Goal: Information Seeking & Learning: Learn about a topic

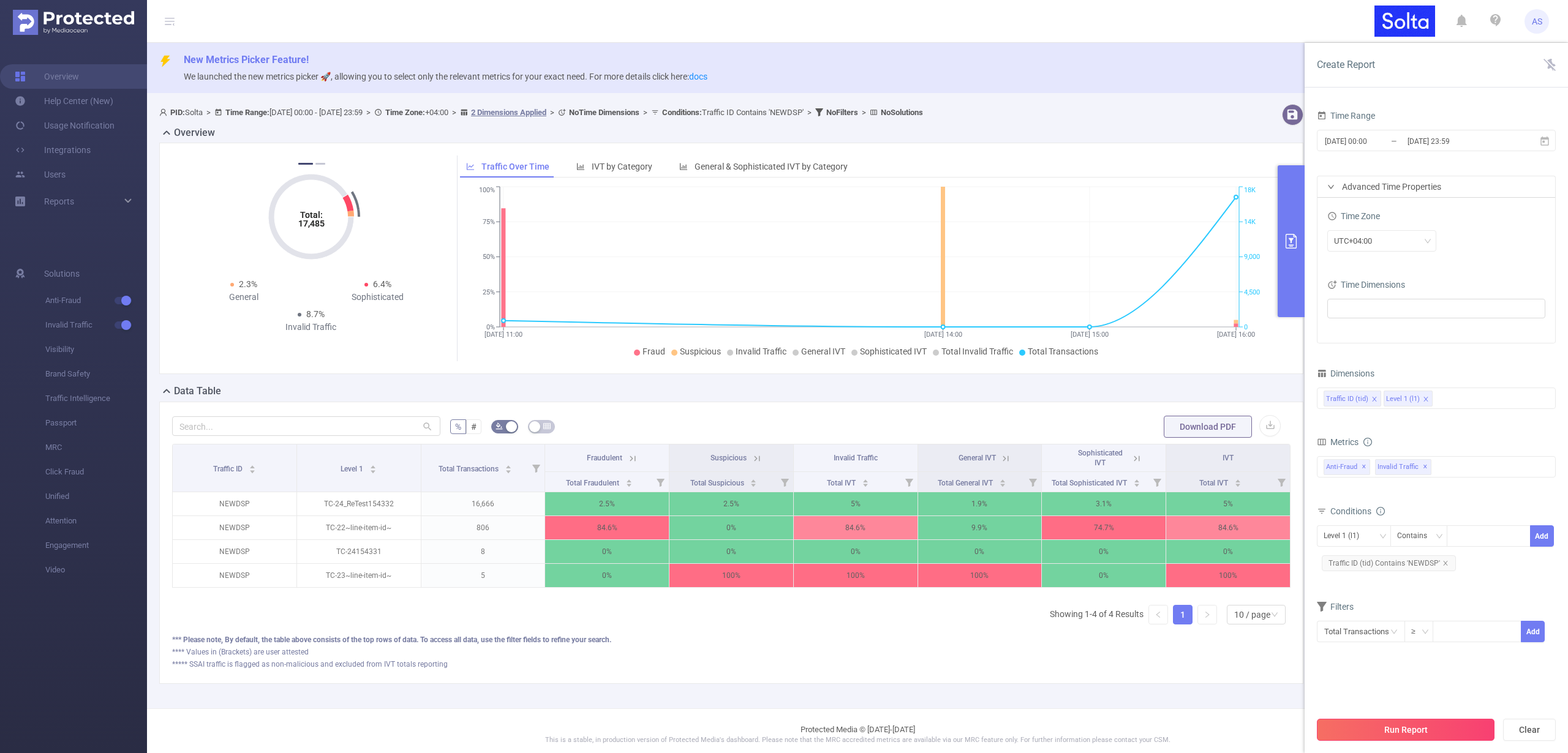
click at [1382, 727] on button "Run Report" at bounding box center [1406, 730] width 177 height 22
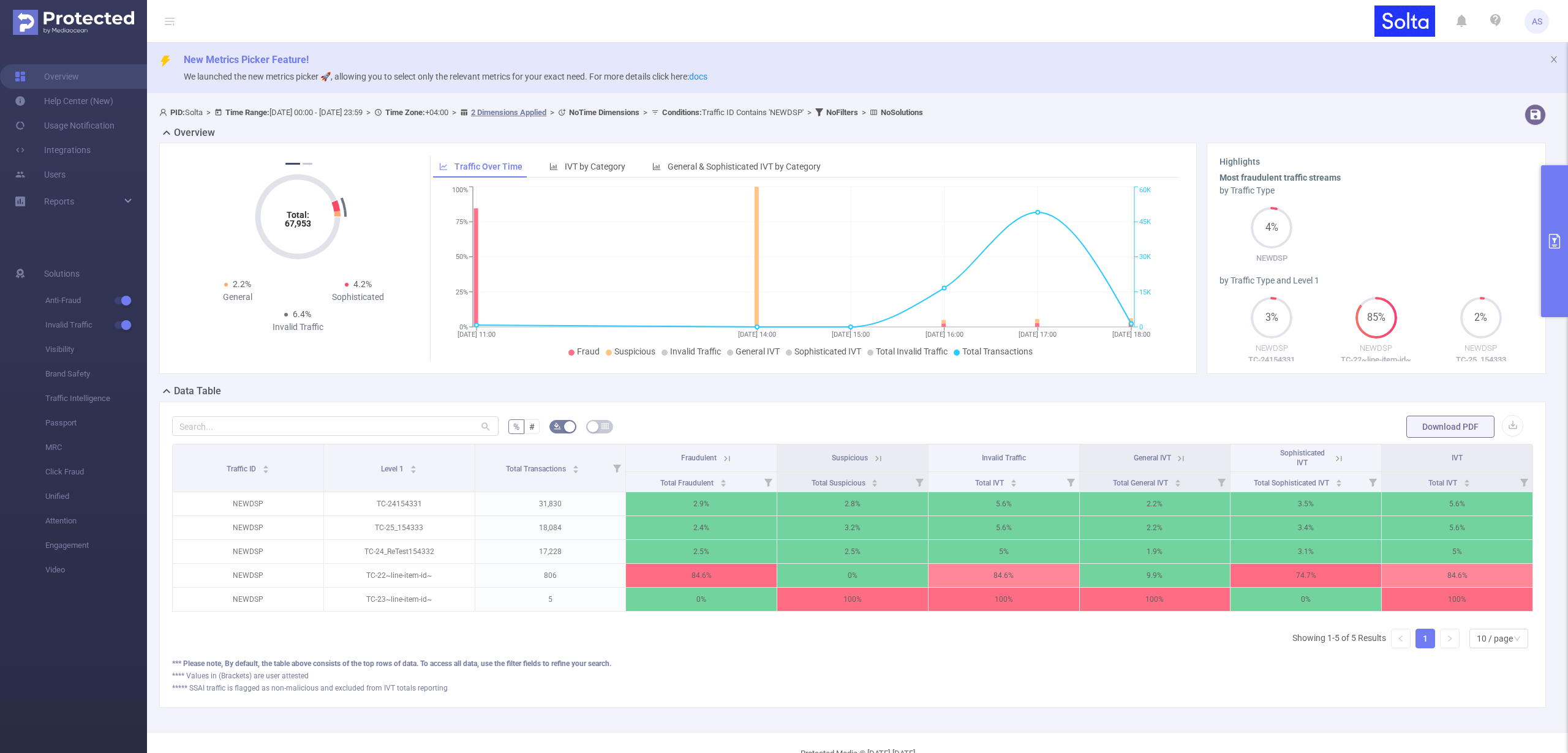
click at [723, 455] on icon at bounding box center [727, 459] width 11 height 11
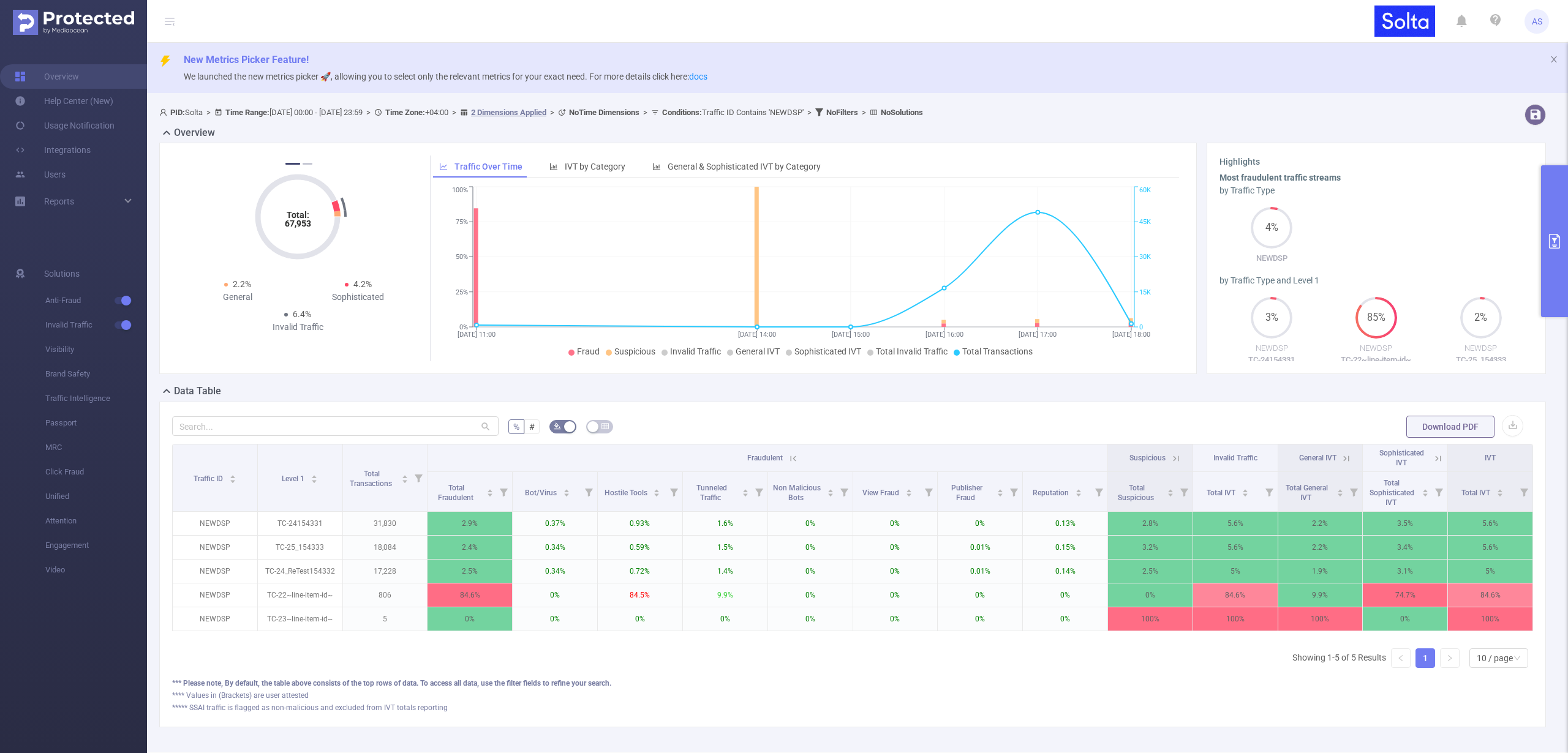
click at [1344, 459] on icon at bounding box center [1347, 459] width 5 height 5
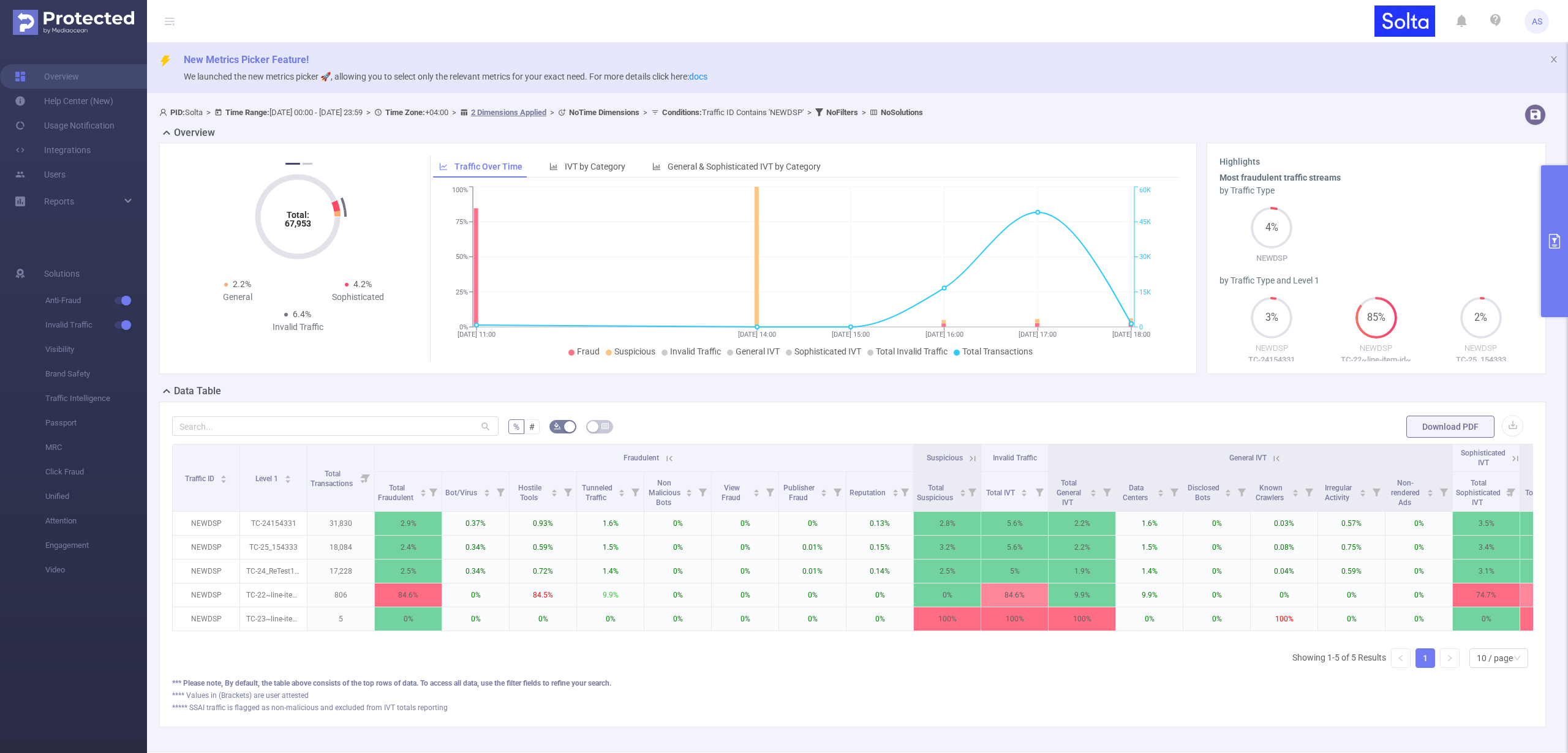
click at [1282, 459] on th "General IVT" at bounding box center [1250, 459] width 404 height 28
click at [1275, 460] on icon at bounding box center [1276, 459] width 11 height 11
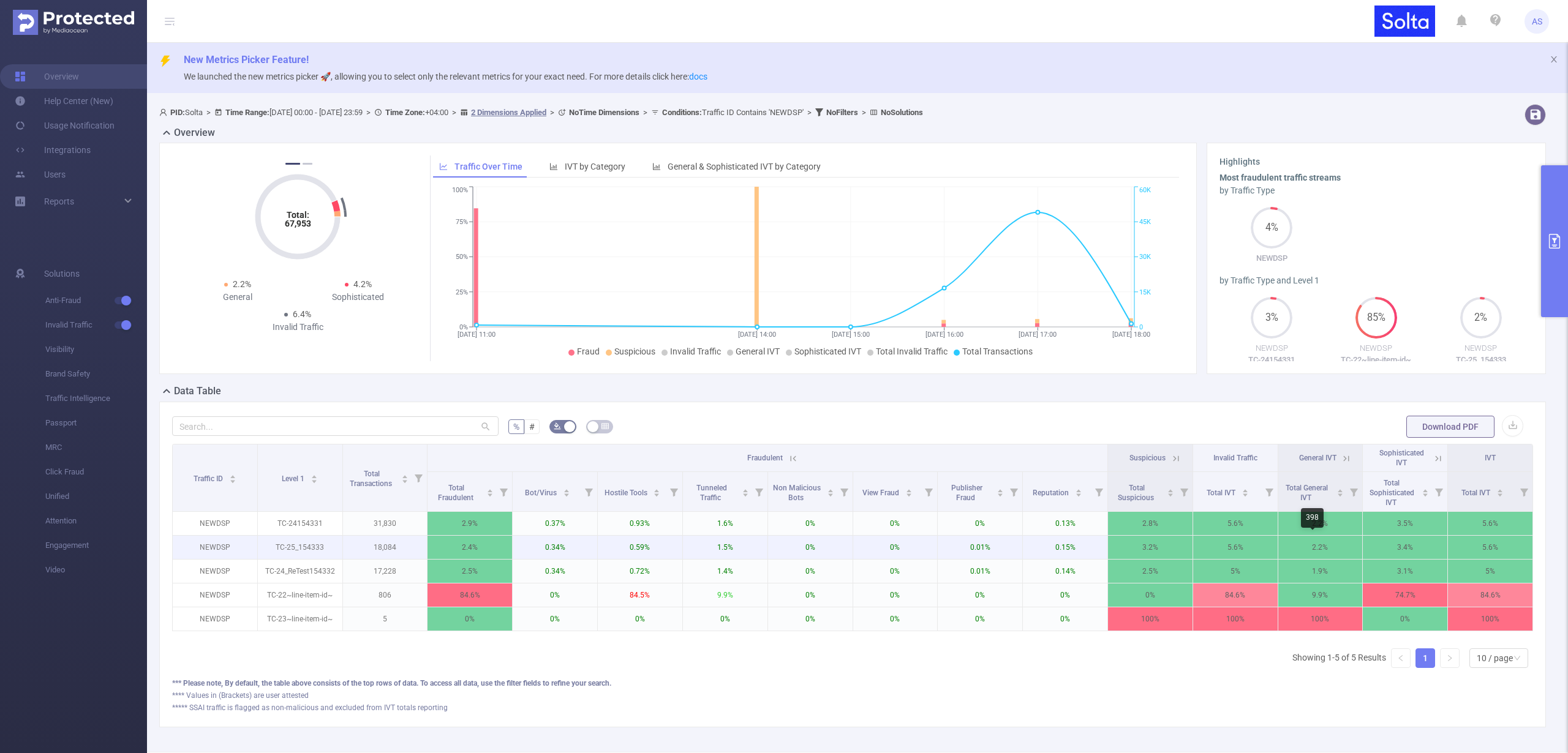
click at [1312, 543] on p "2.2%" at bounding box center [1321, 547] width 85 height 23
click at [1401, 547] on p "3.4%" at bounding box center [1405, 547] width 85 height 23
click at [1401, 572] on p "3.1%" at bounding box center [1405, 571] width 85 height 23
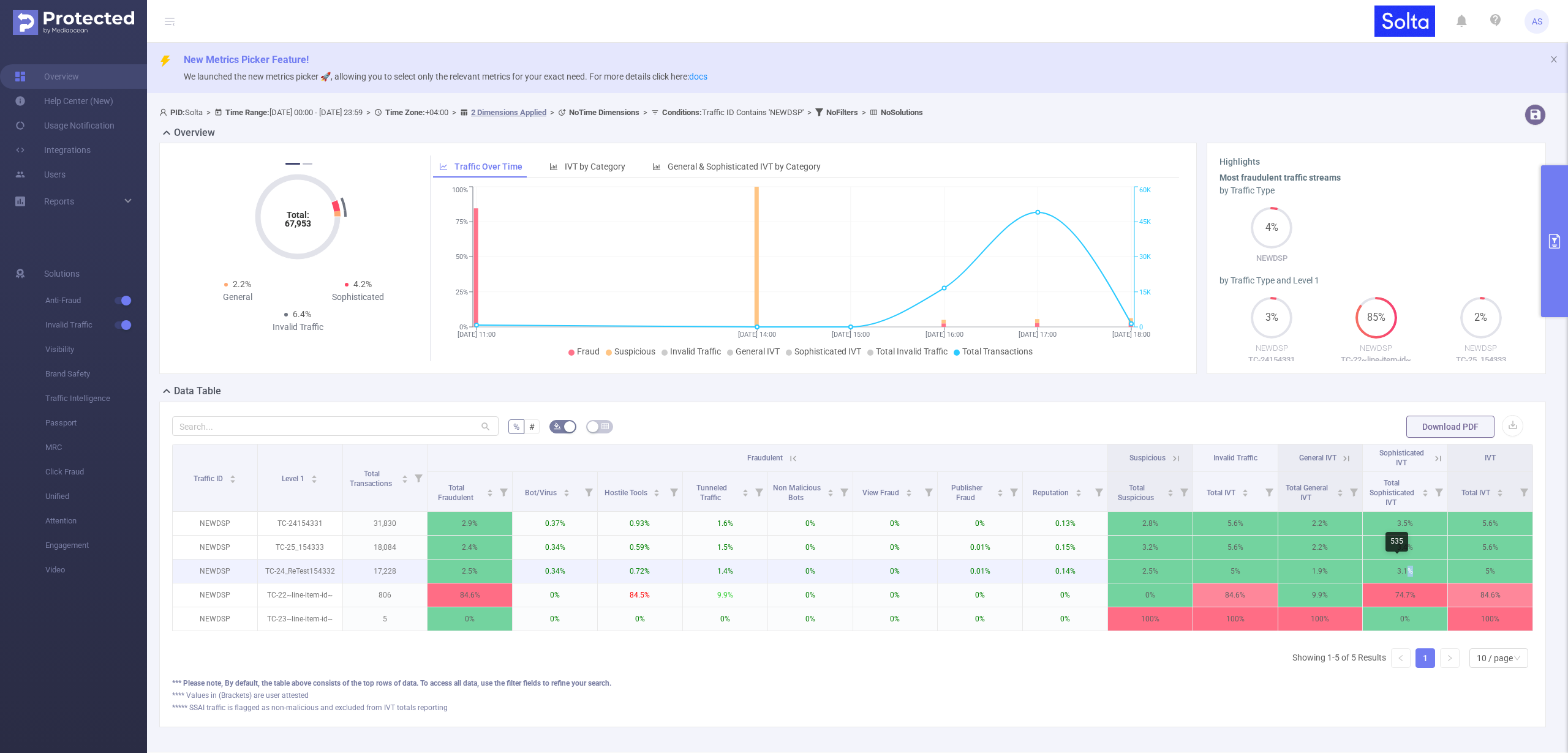
click at [1401, 572] on p "3.1%" at bounding box center [1405, 571] width 85 height 23
click at [553, 573] on p "0.34%" at bounding box center [555, 571] width 85 height 23
click at [795, 459] on th "Fraudulent" at bounding box center [768, 459] width 680 height 28
click at [792, 457] on icon at bounding box center [793, 459] width 11 height 11
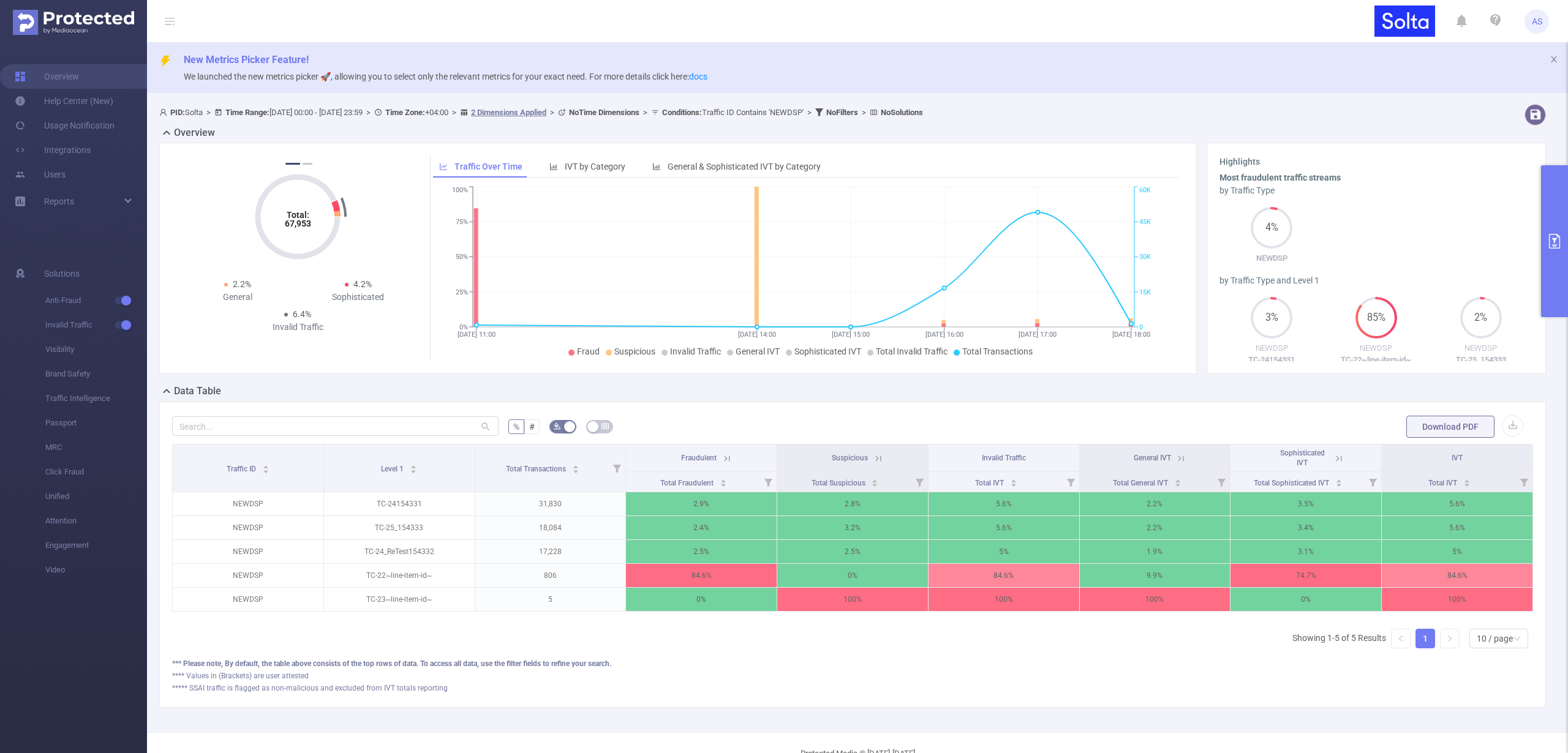
click at [1176, 459] on icon at bounding box center [1181, 459] width 11 height 11
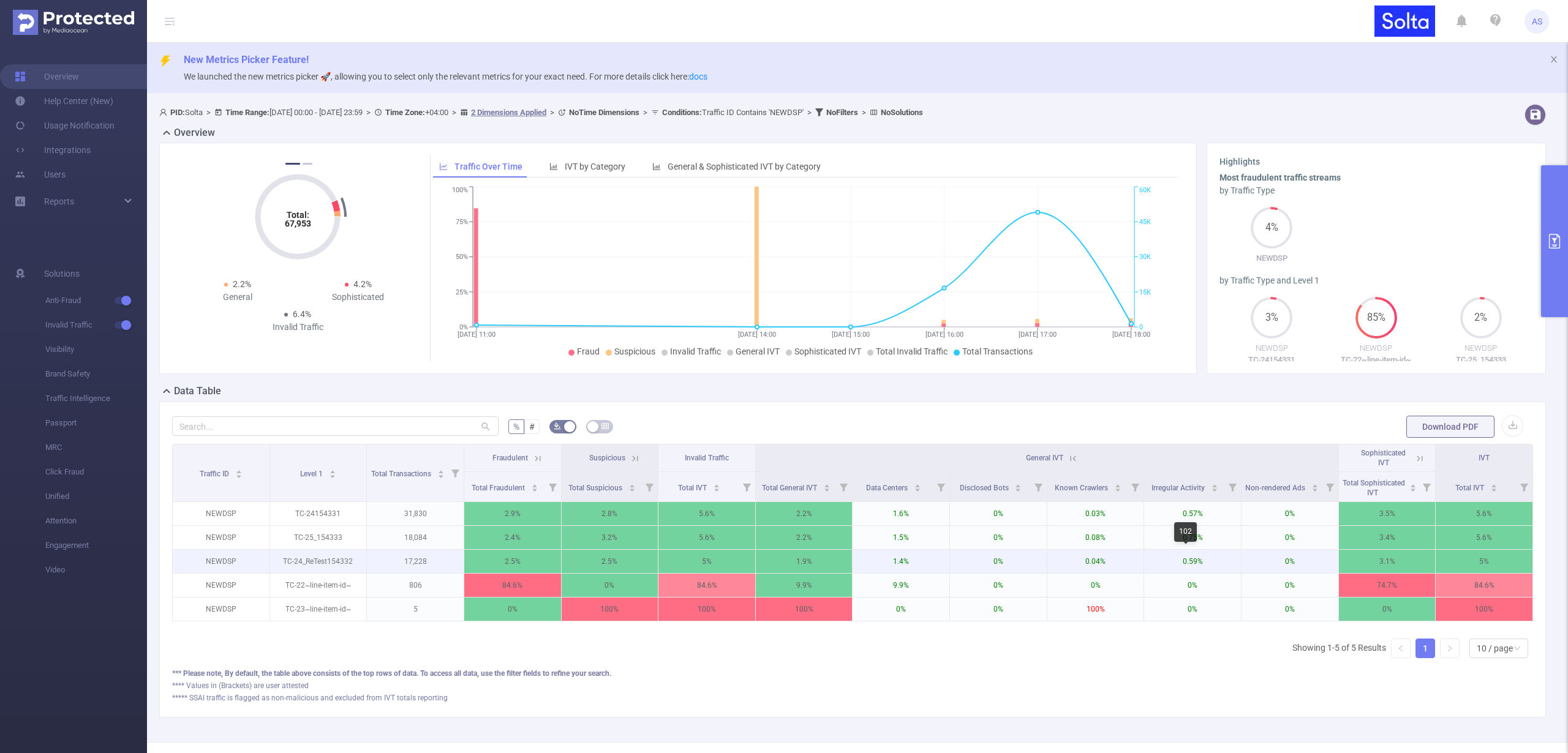
click at [1187, 559] on p "0.59%" at bounding box center [1193, 561] width 97 height 23
click at [1068, 459] on icon at bounding box center [1073, 459] width 11 height 11
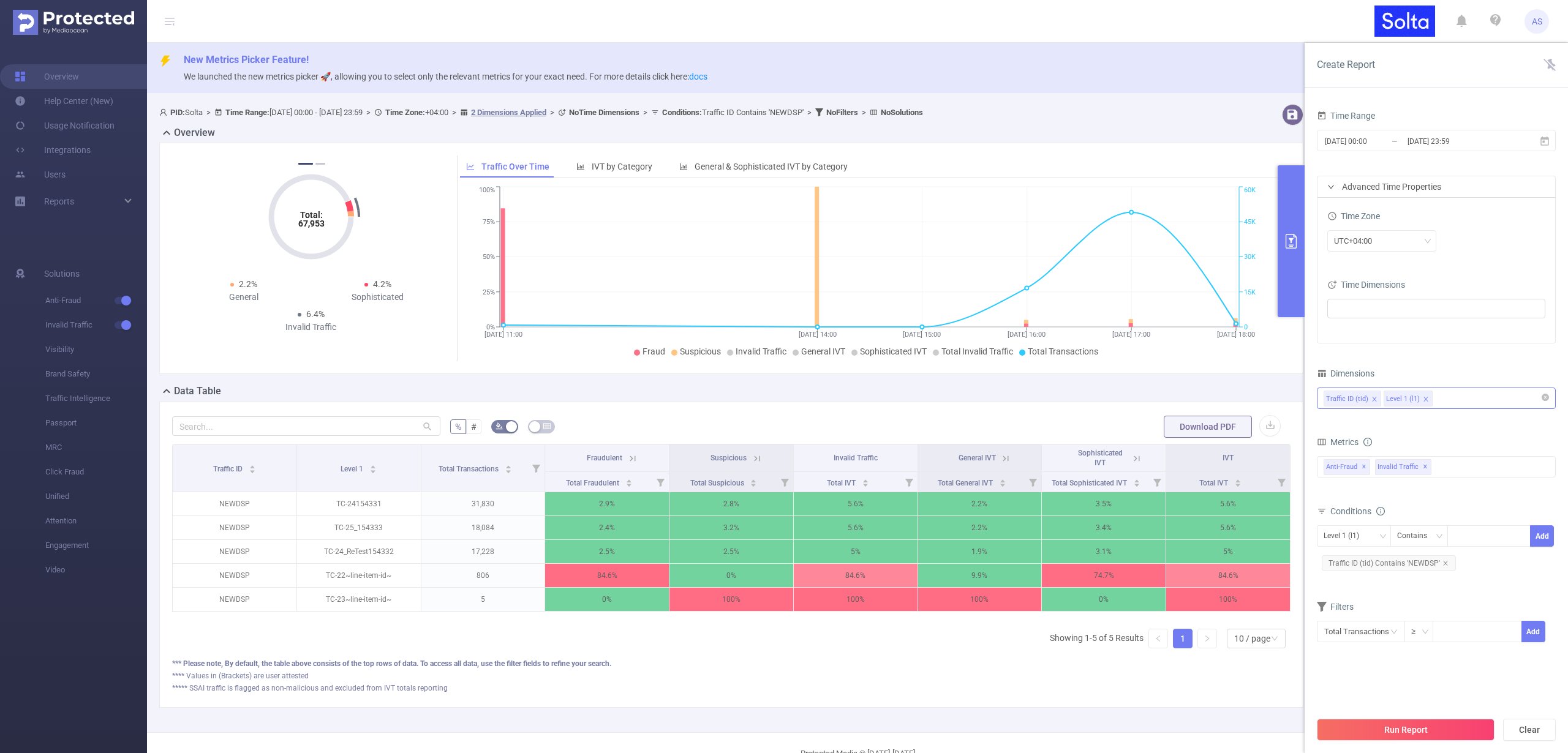
click at [1459, 396] on div "Traffic ID (tid) Level 1 (l1)" at bounding box center [1436, 398] width 226 height 21
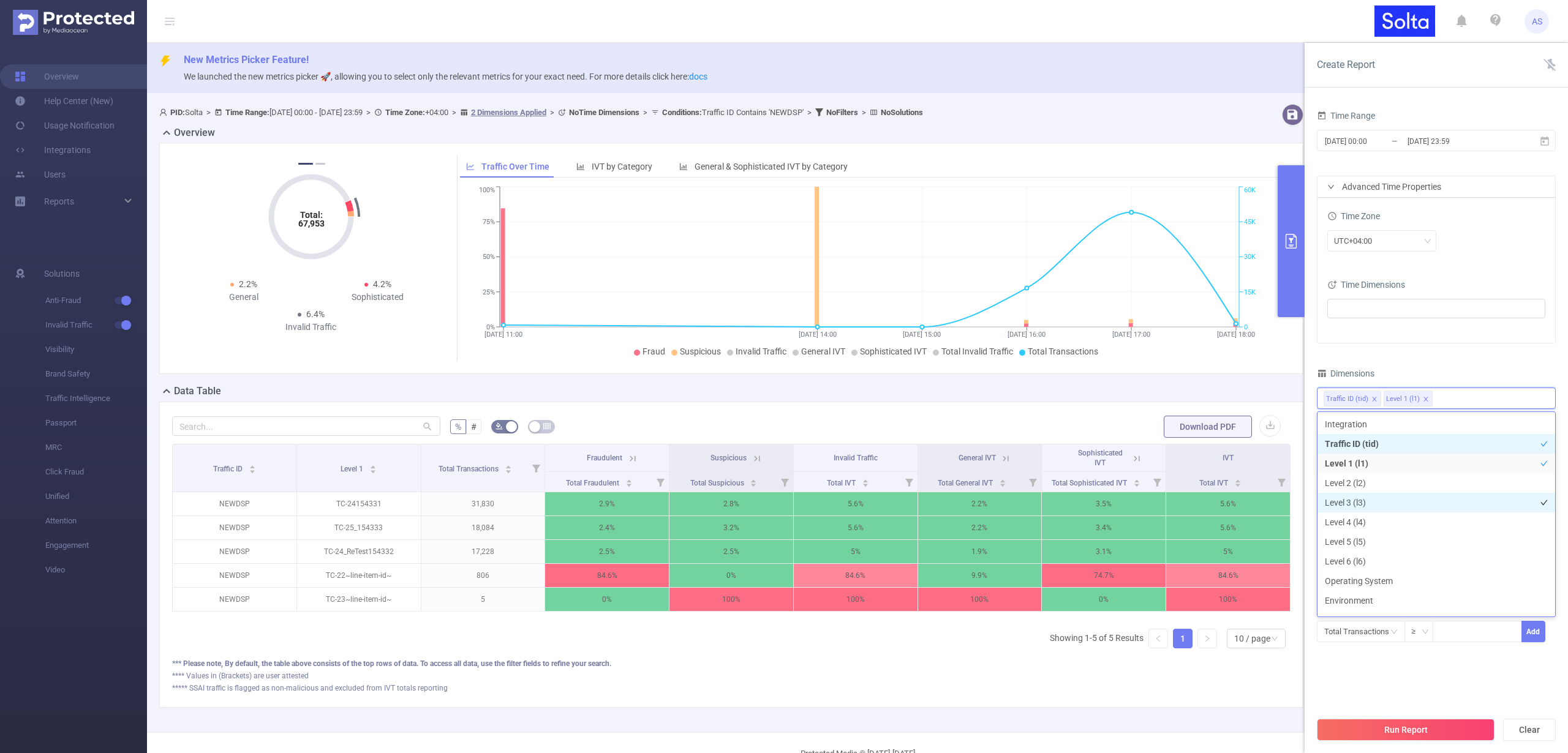
scroll to position [3, 0]
click at [1407, 521] on li "Level 4 (l4)" at bounding box center [1436, 520] width 238 height 20
click at [1377, 725] on button "Run Report" at bounding box center [1406, 730] width 177 height 22
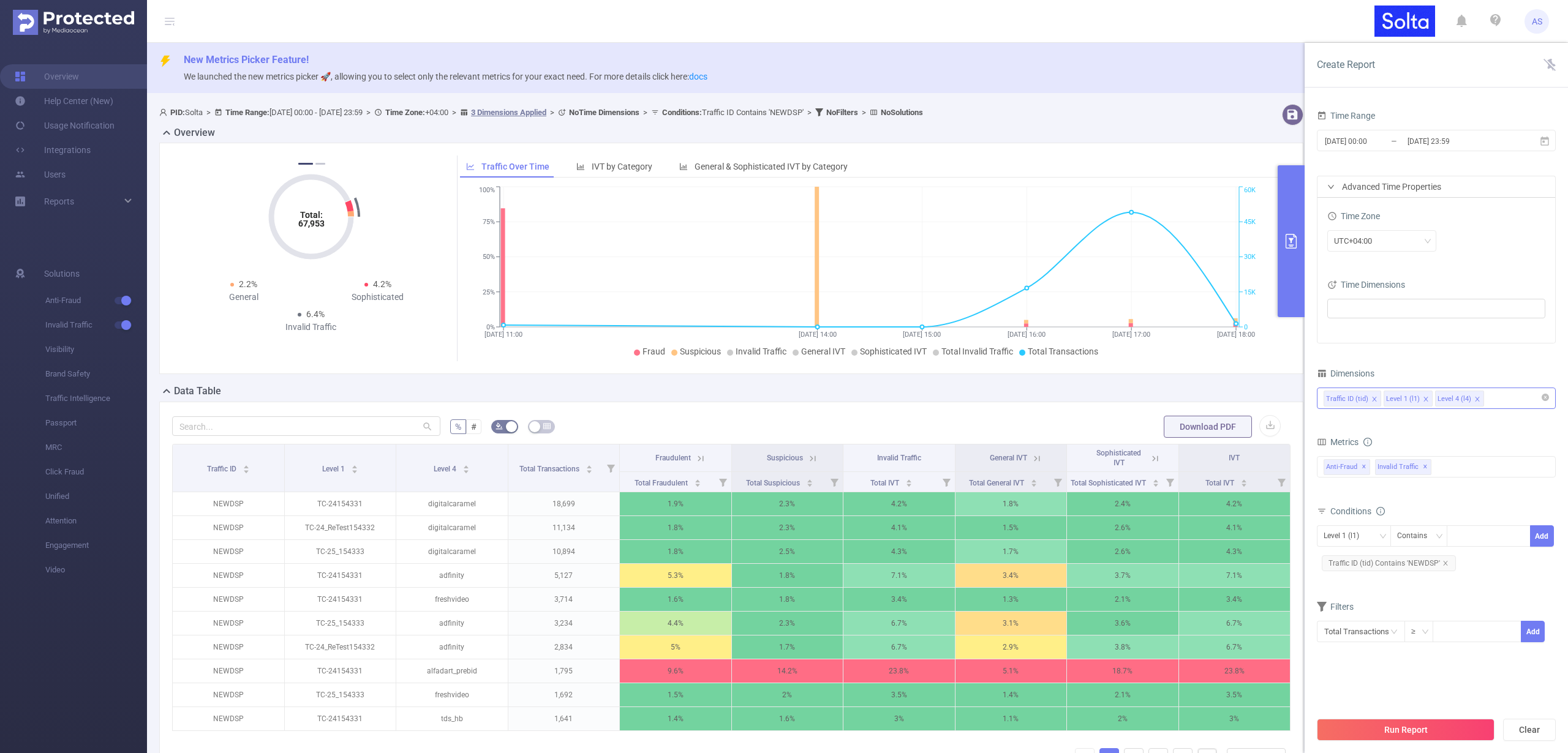
click at [1510, 400] on div "Traffic ID (tid) Level 1 (l1) Level 4 (l4)" at bounding box center [1436, 398] width 226 height 21
click at [1395, 545] on li "Level 5 (l5)" at bounding box center [1436, 540] width 238 height 20
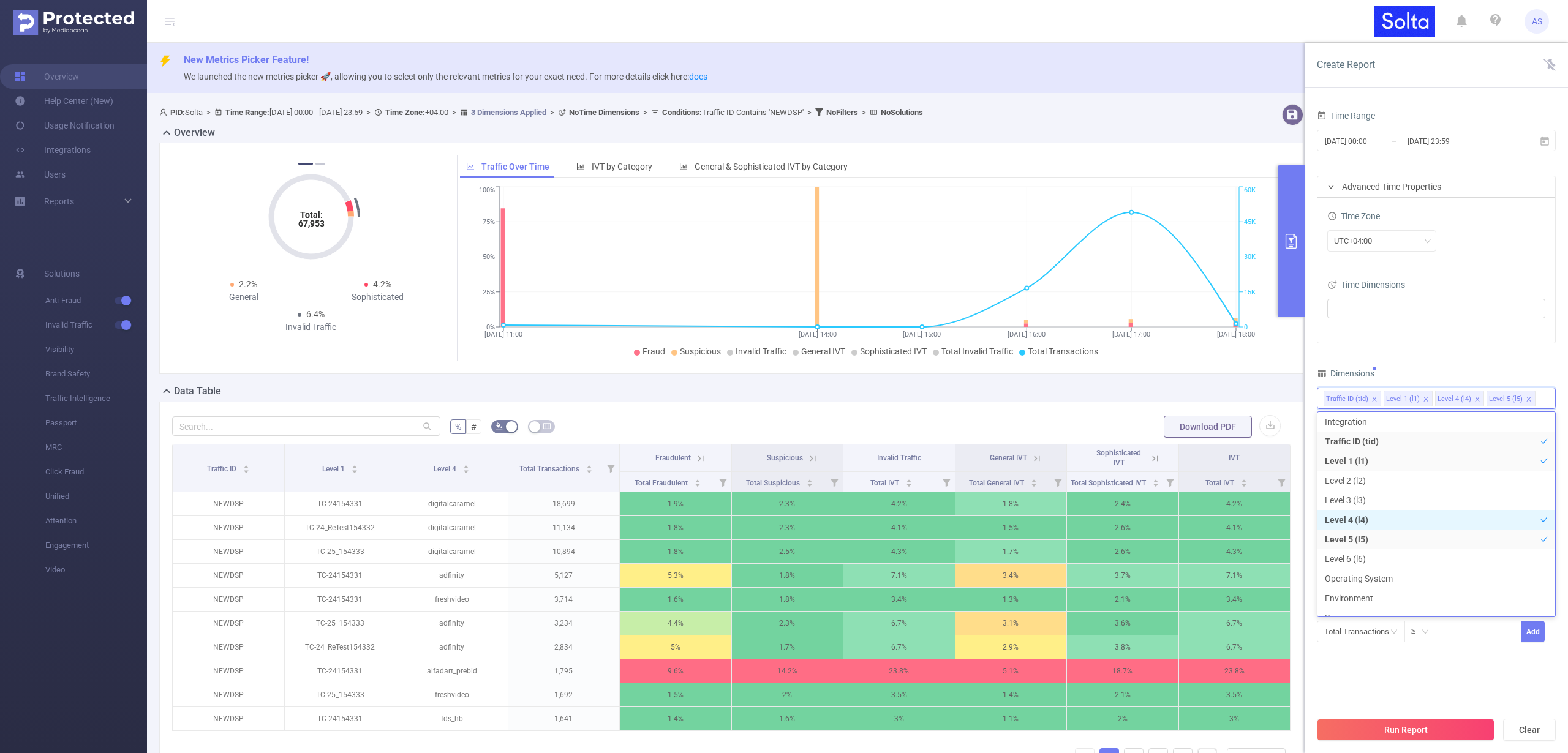
click at [1399, 522] on li "Level 4 (l4)" at bounding box center [1436, 520] width 238 height 20
click at [1408, 729] on button "Run Report" at bounding box center [1406, 730] width 177 height 22
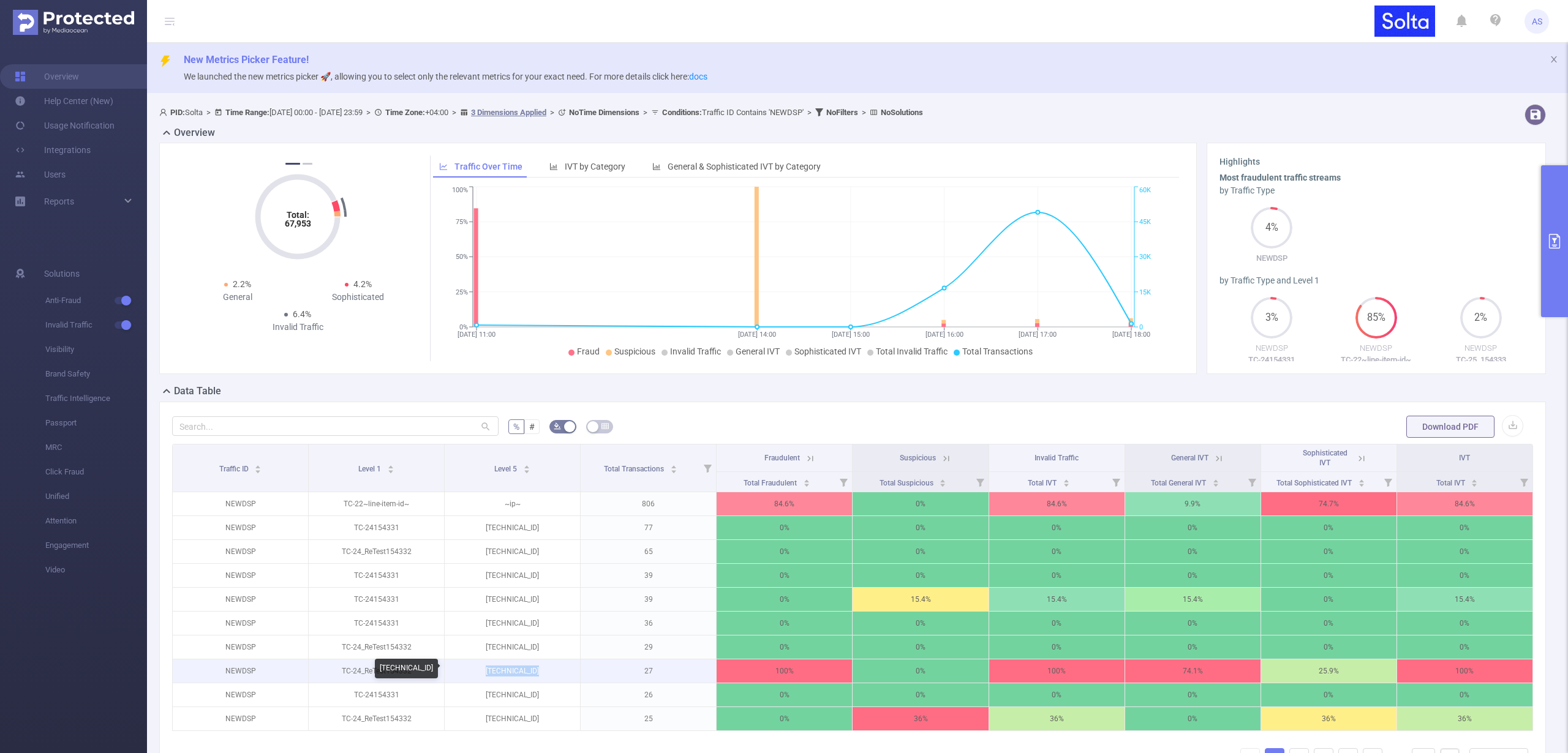
drag, startPoint x: 543, startPoint y: 670, endPoint x: 460, endPoint y: 670, distance: 83.0
click at [460, 670] on p "[TECHNICAL_ID]" at bounding box center [512, 671] width 136 height 23
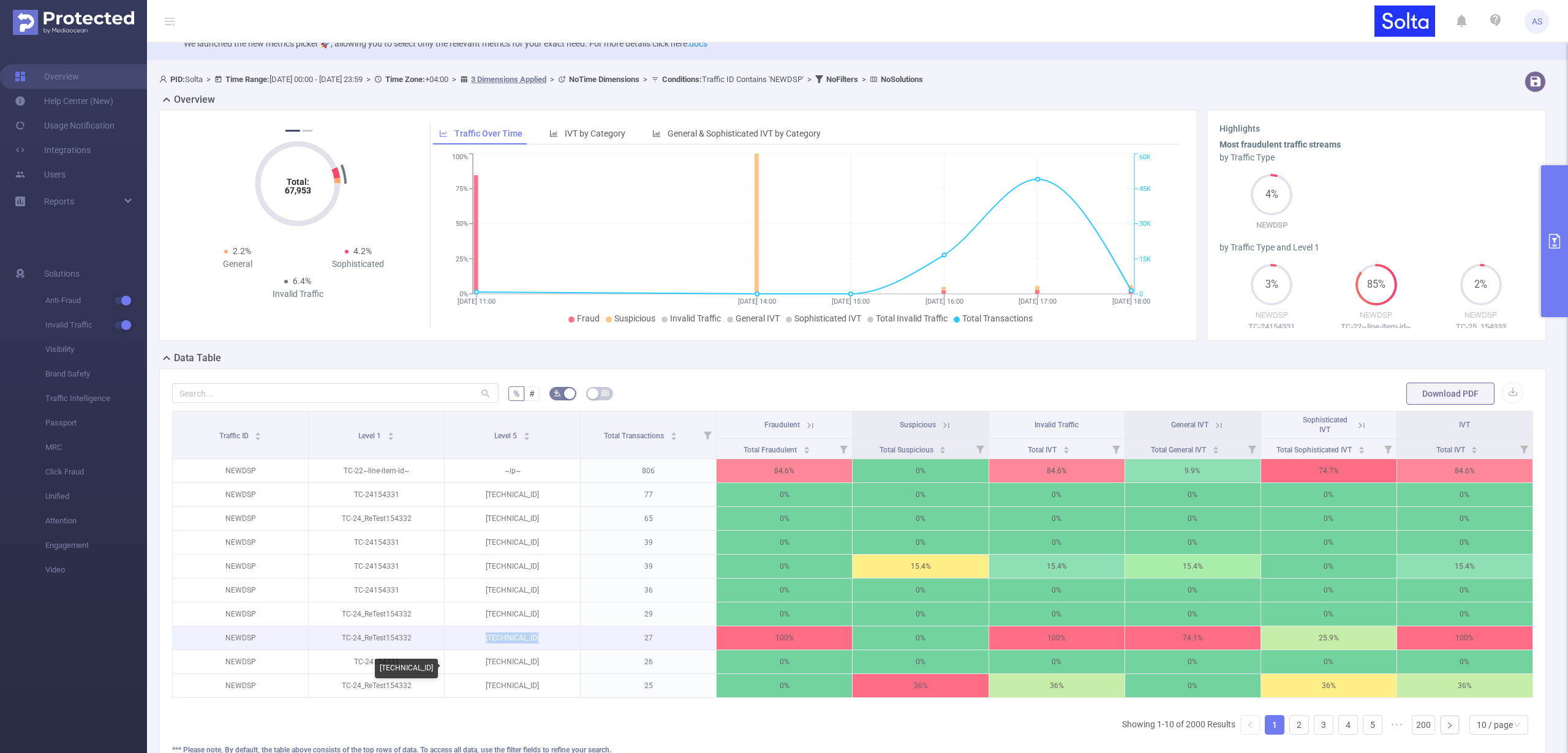
scroll to position [50, 0]
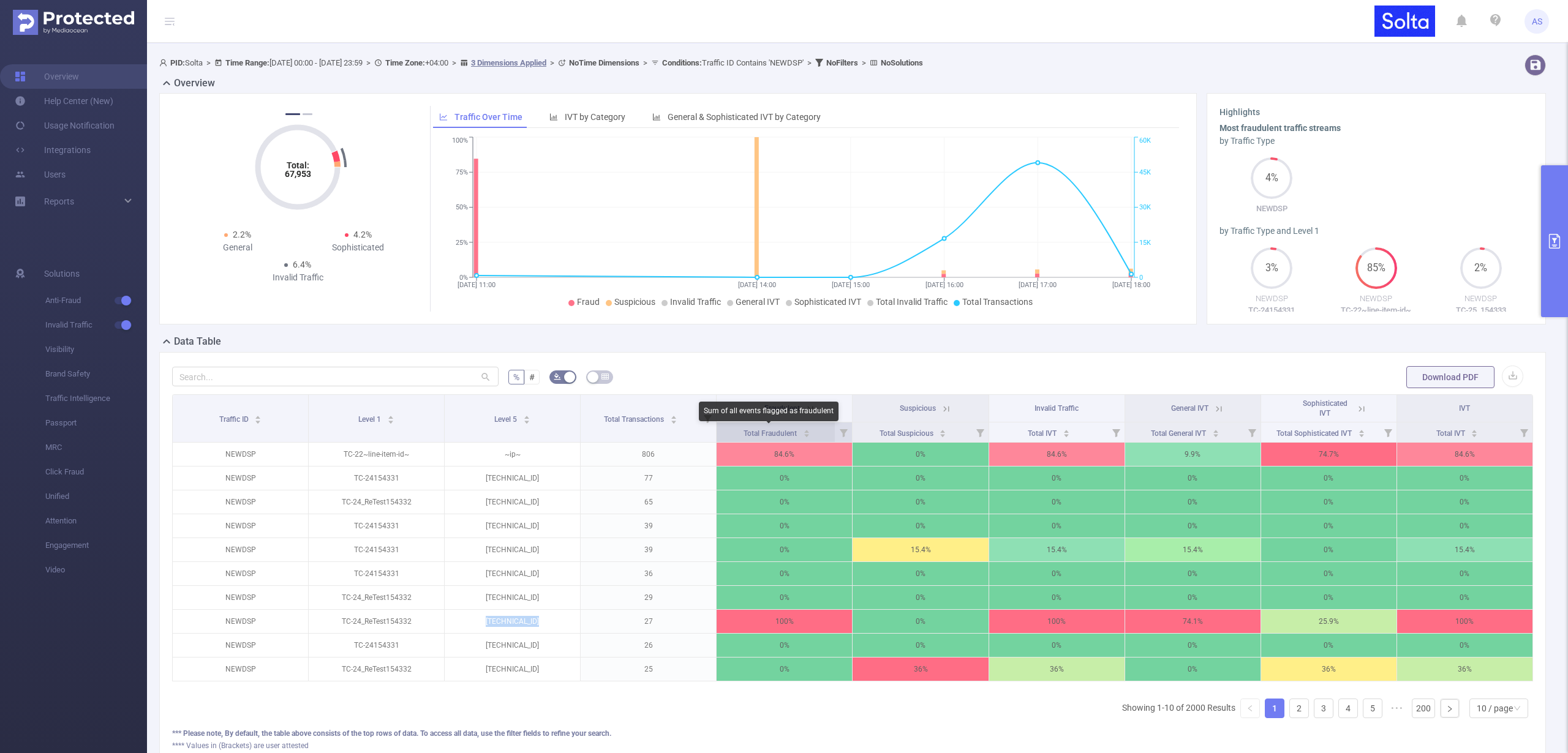
click at [764, 429] on span "Total Fraudulent" at bounding box center [771, 433] width 55 height 9
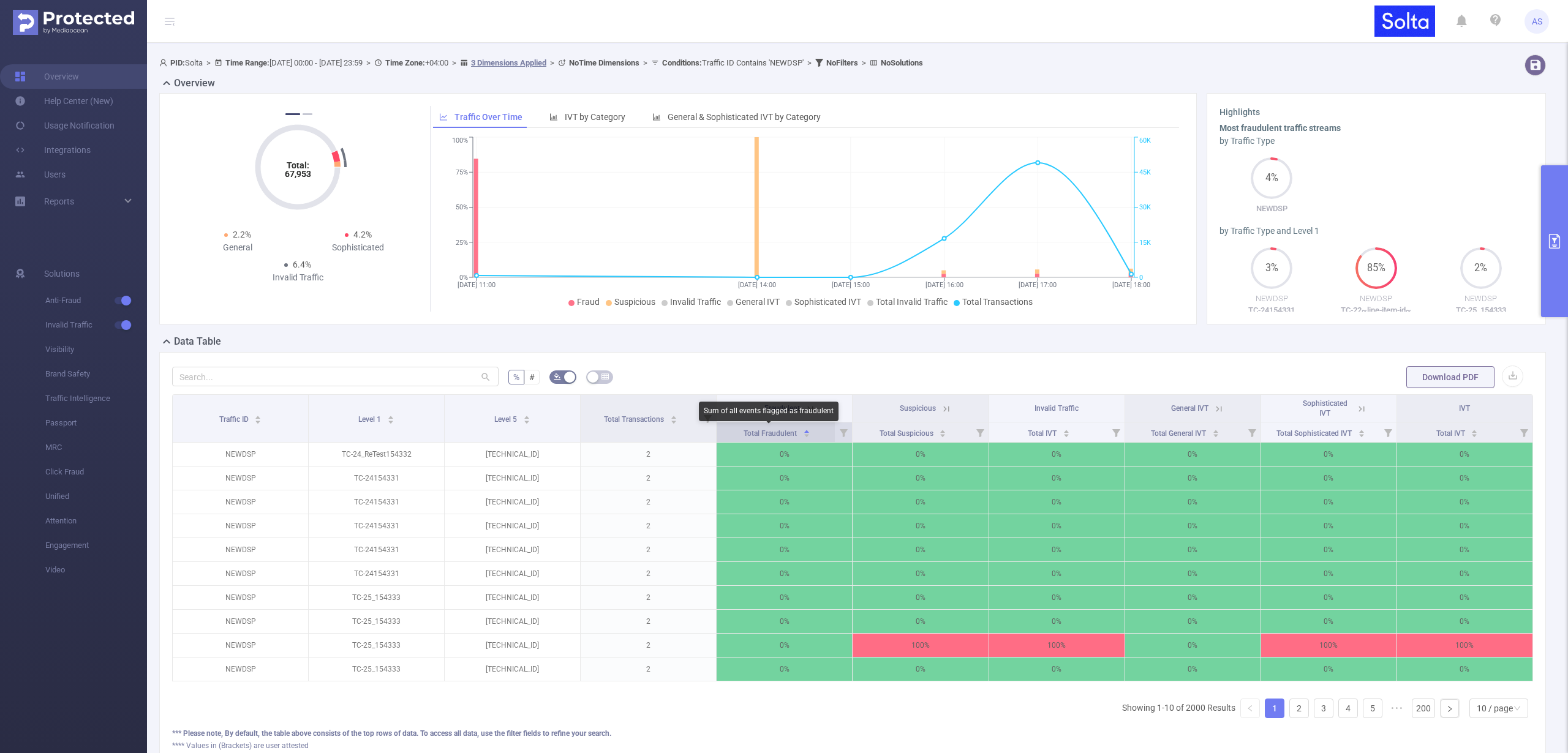
click at [764, 429] on span "Total Fraudulent" at bounding box center [771, 433] width 55 height 9
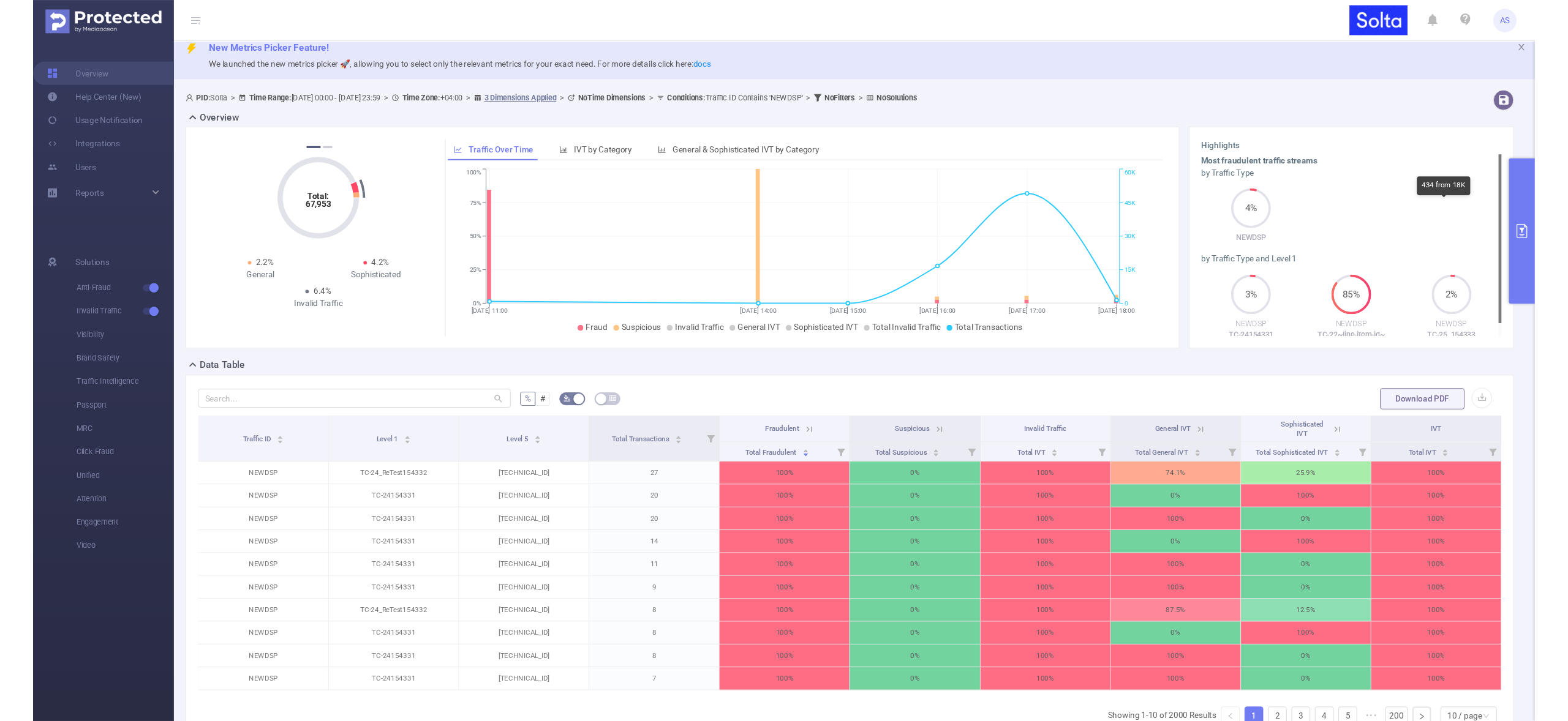
scroll to position [0, 0]
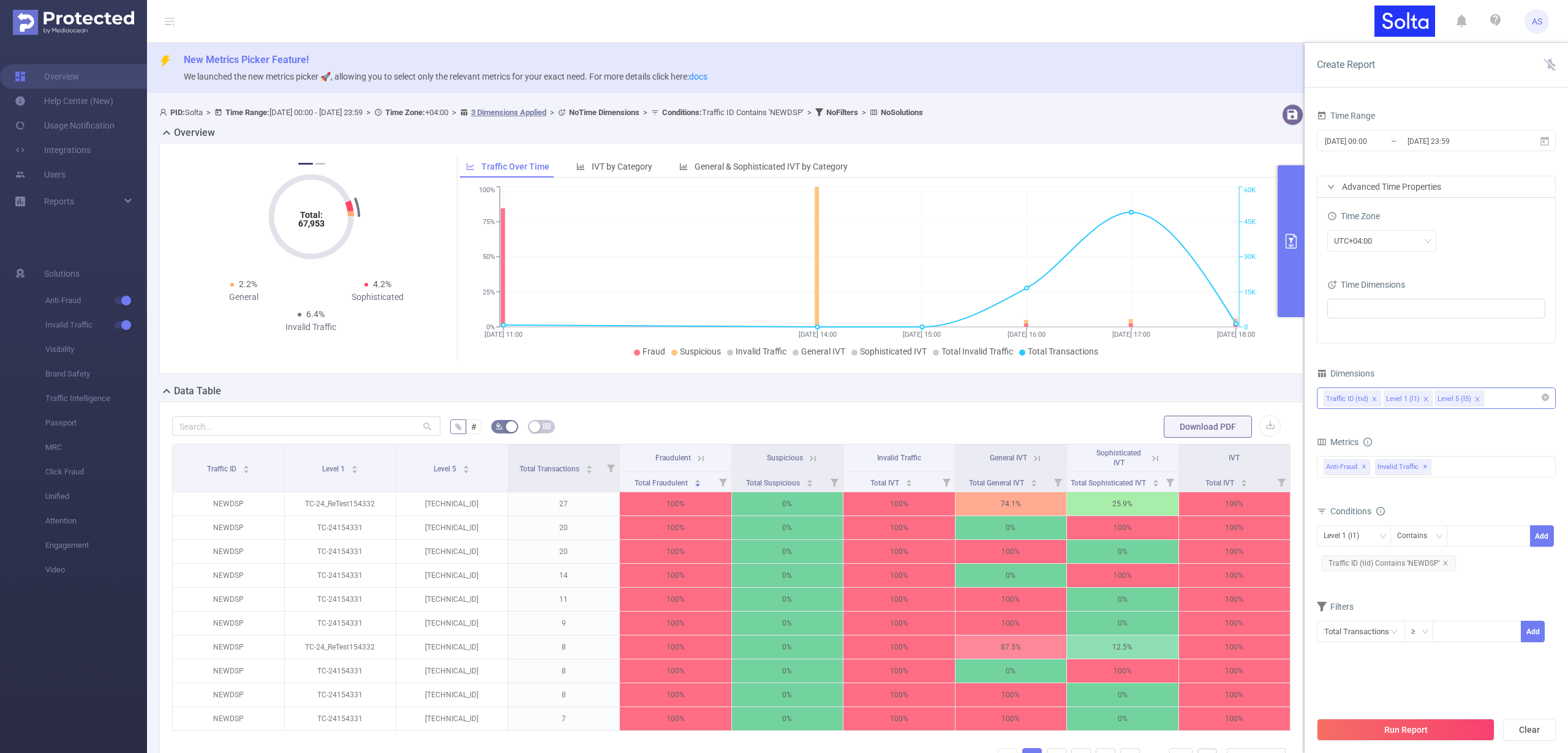
click at [1475, 400] on icon "icon: close" at bounding box center [1477, 399] width 6 height 6
click at [1391, 729] on button "Run Report" at bounding box center [1406, 730] width 177 height 22
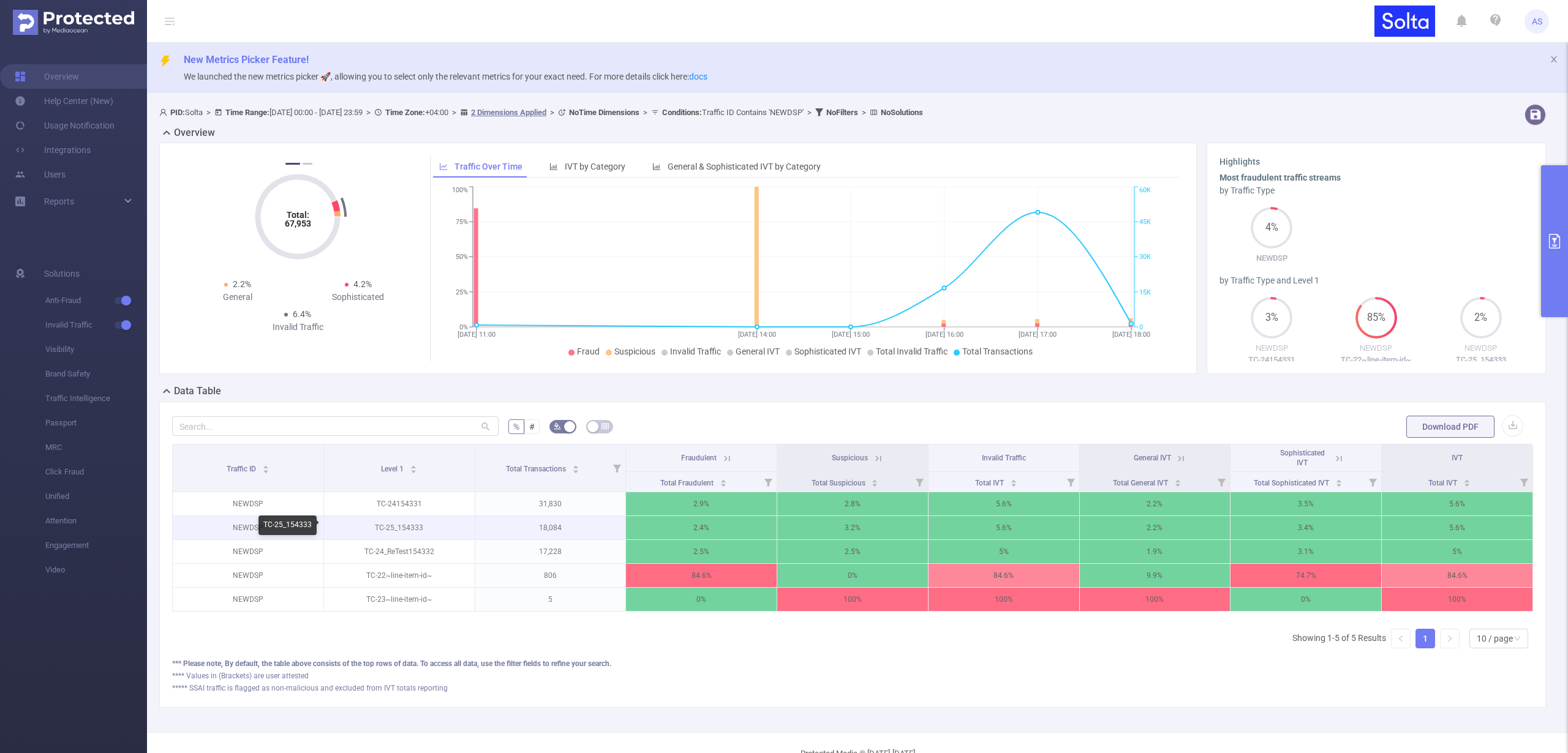
click at [391, 527] on p "TC-25_154333" at bounding box center [400, 527] width 151 height 23
click at [383, 524] on p "TC-25_154333" at bounding box center [400, 527] width 151 height 23
click at [382, 528] on p "TC-25_154333" at bounding box center [400, 527] width 151 height 23
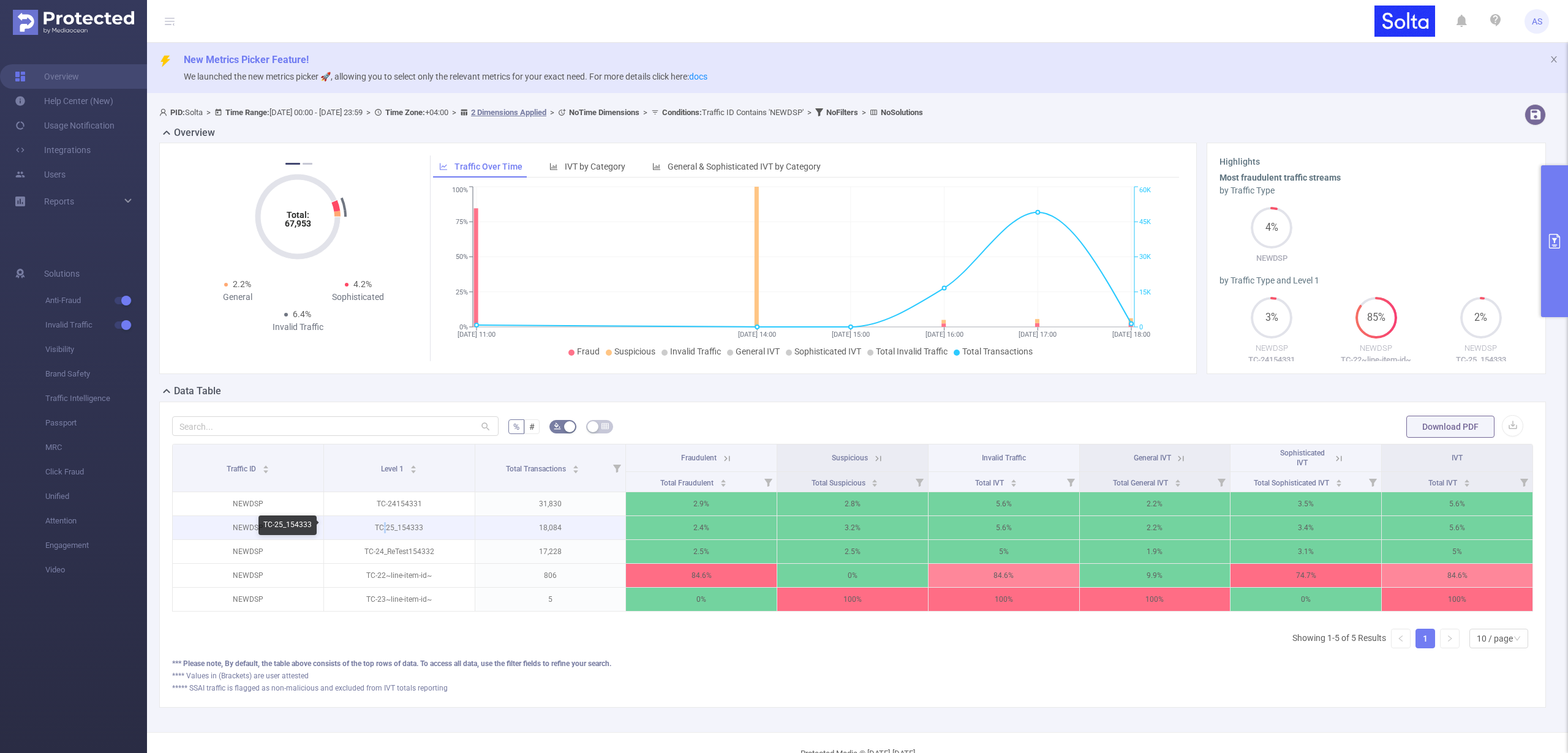
click at [382, 528] on p "TC-25_154333" at bounding box center [400, 527] width 151 height 23
click at [378, 528] on p "TC-25_154333" at bounding box center [400, 527] width 151 height 23
click at [400, 526] on p "TC-25_154333" at bounding box center [400, 527] width 151 height 23
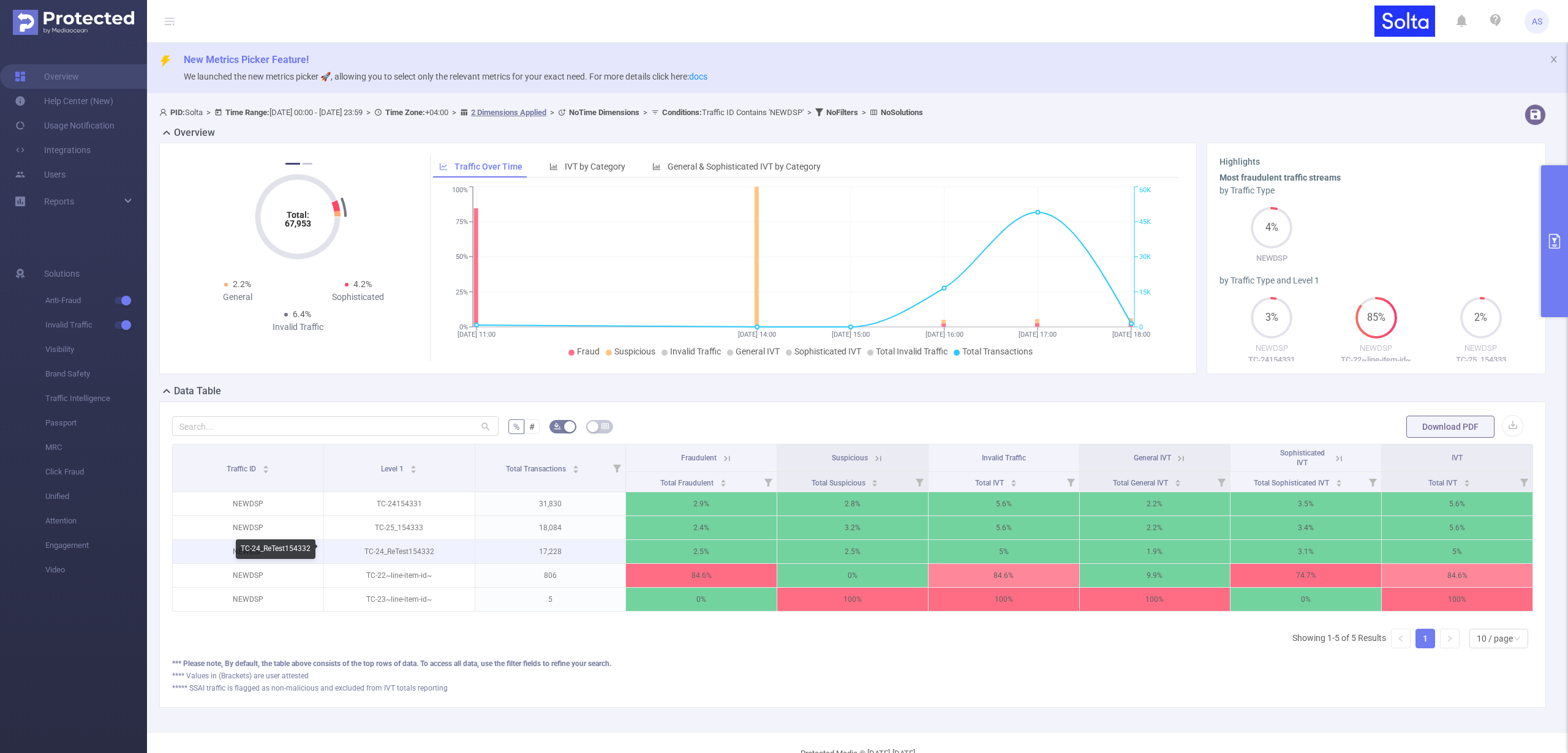
click at [398, 550] on p "TC-24_ReTest154332" at bounding box center [400, 551] width 151 height 23
click at [369, 553] on p "TC-24_ReTest154332" at bounding box center [400, 551] width 151 height 23
click at [384, 529] on p "TC-25_154333" at bounding box center [400, 527] width 151 height 23
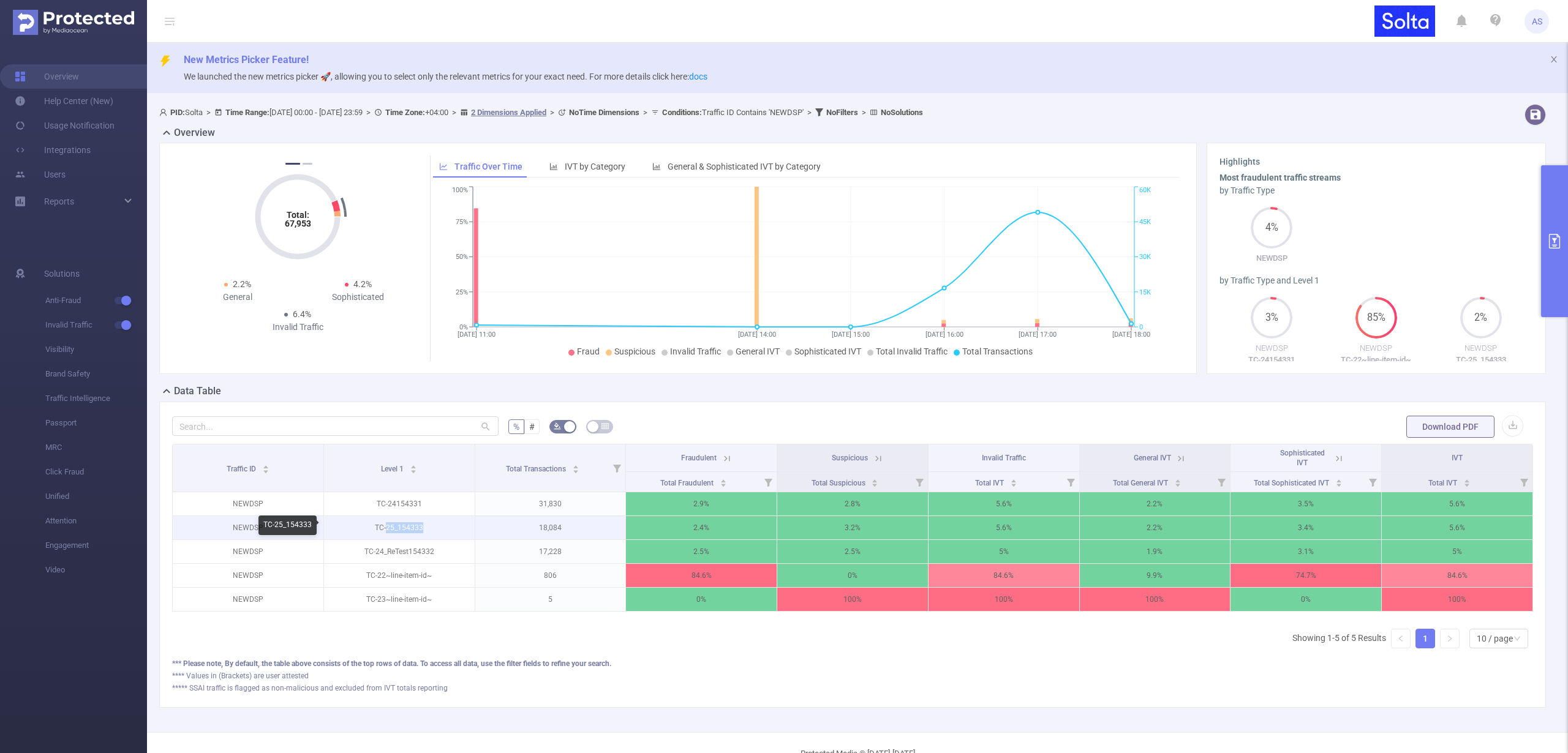
click at [384, 529] on p "TC-25_154333" at bounding box center [400, 527] width 151 height 23
click at [388, 509] on p "TC-24154331" at bounding box center [400, 504] width 151 height 23
click at [390, 506] on p "TC-24154331" at bounding box center [400, 504] width 151 height 23
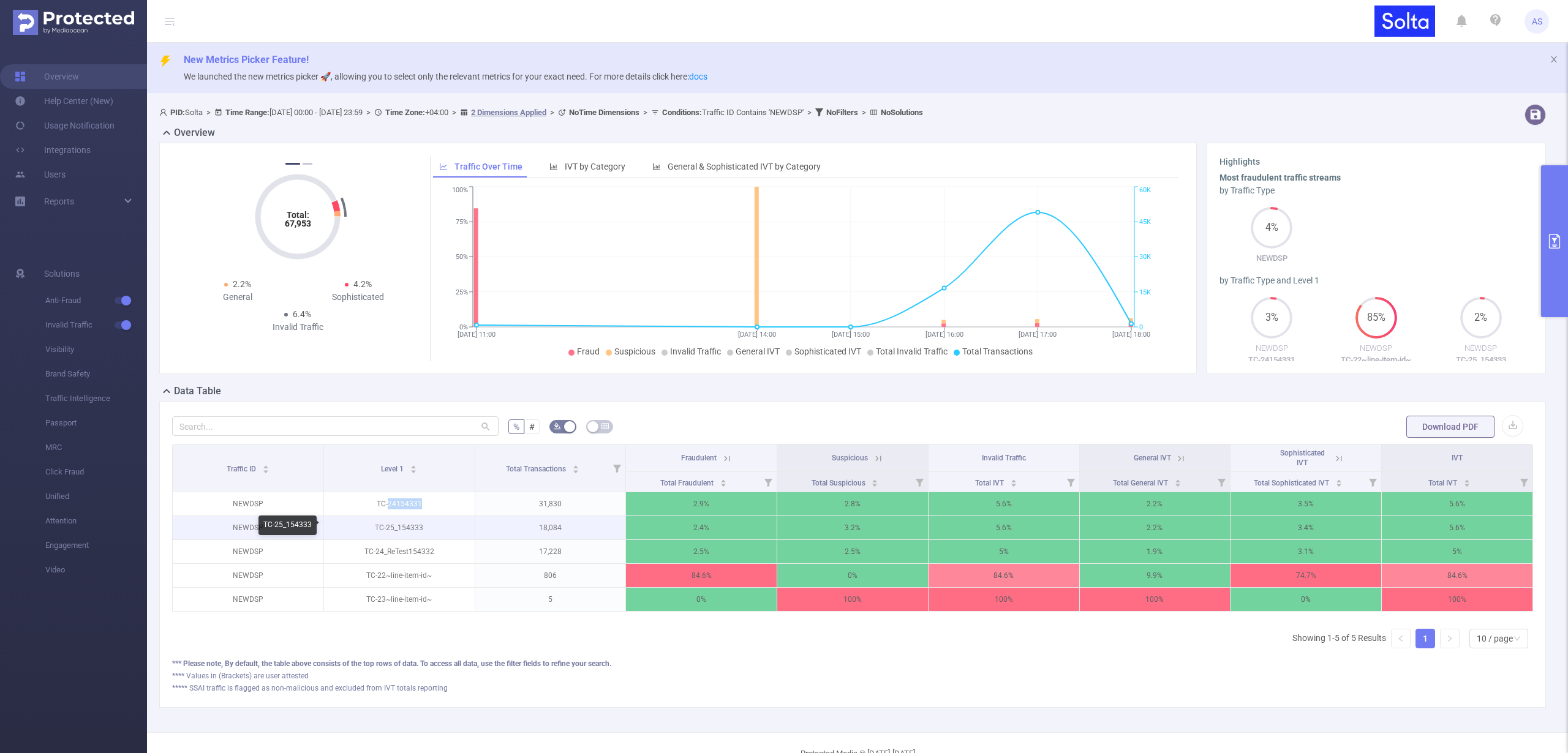
click at [406, 530] on p "TC-25_154333" at bounding box center [400, 527] width 151 height 23
click at [824, 670] on div "*** Please note, By default, the table above consists of the top rows of data. …" at bounding box center [853, 664] width 1361 height 11
drag, startPoint x: 375, startPoint y: 529, endPoint x: 422, endPoint y: 523, distance: 47.4
click at [422, 523] on p "TC-25_154333" at bounding box center [400, 527] width 151 height 23
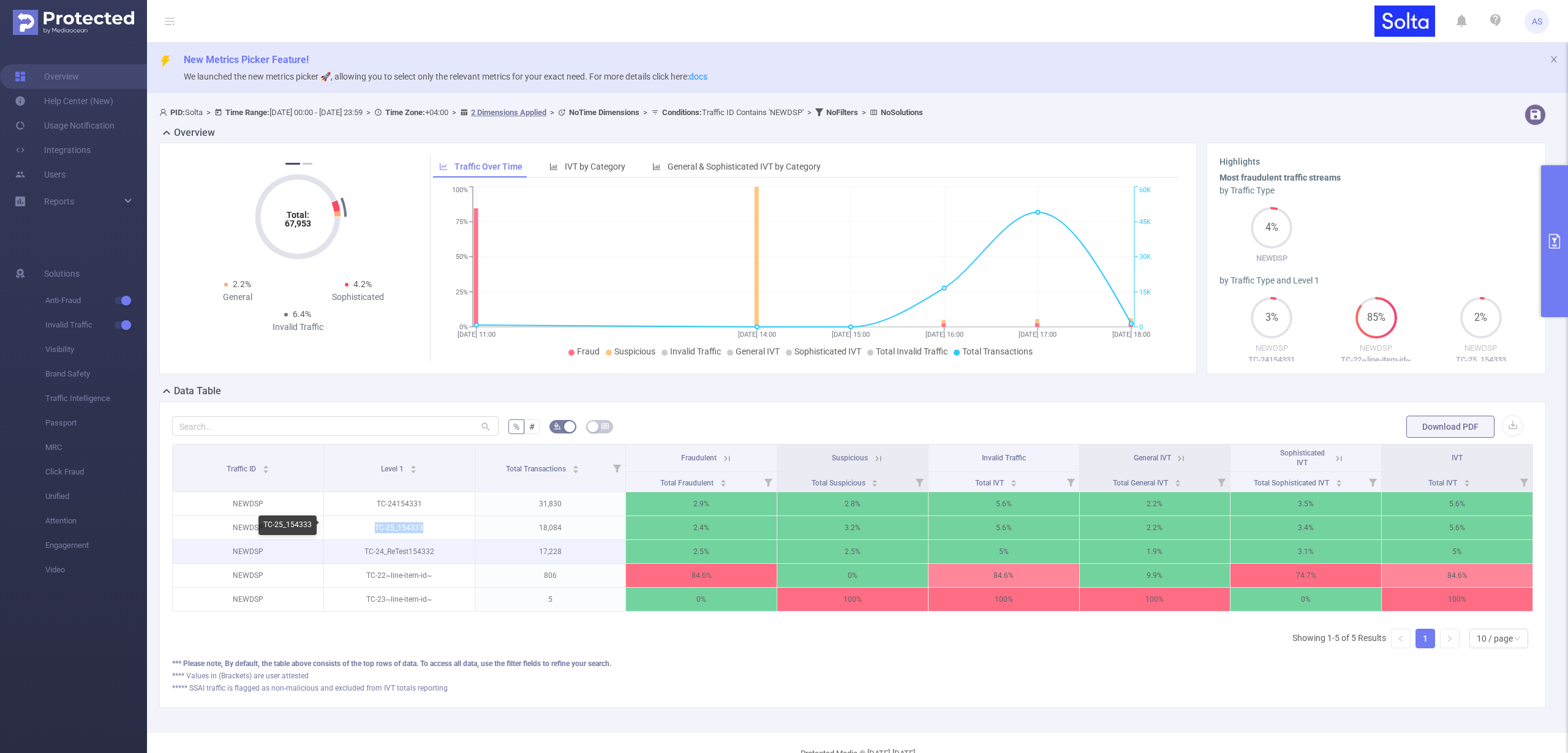
copy p "TC-25_154333"
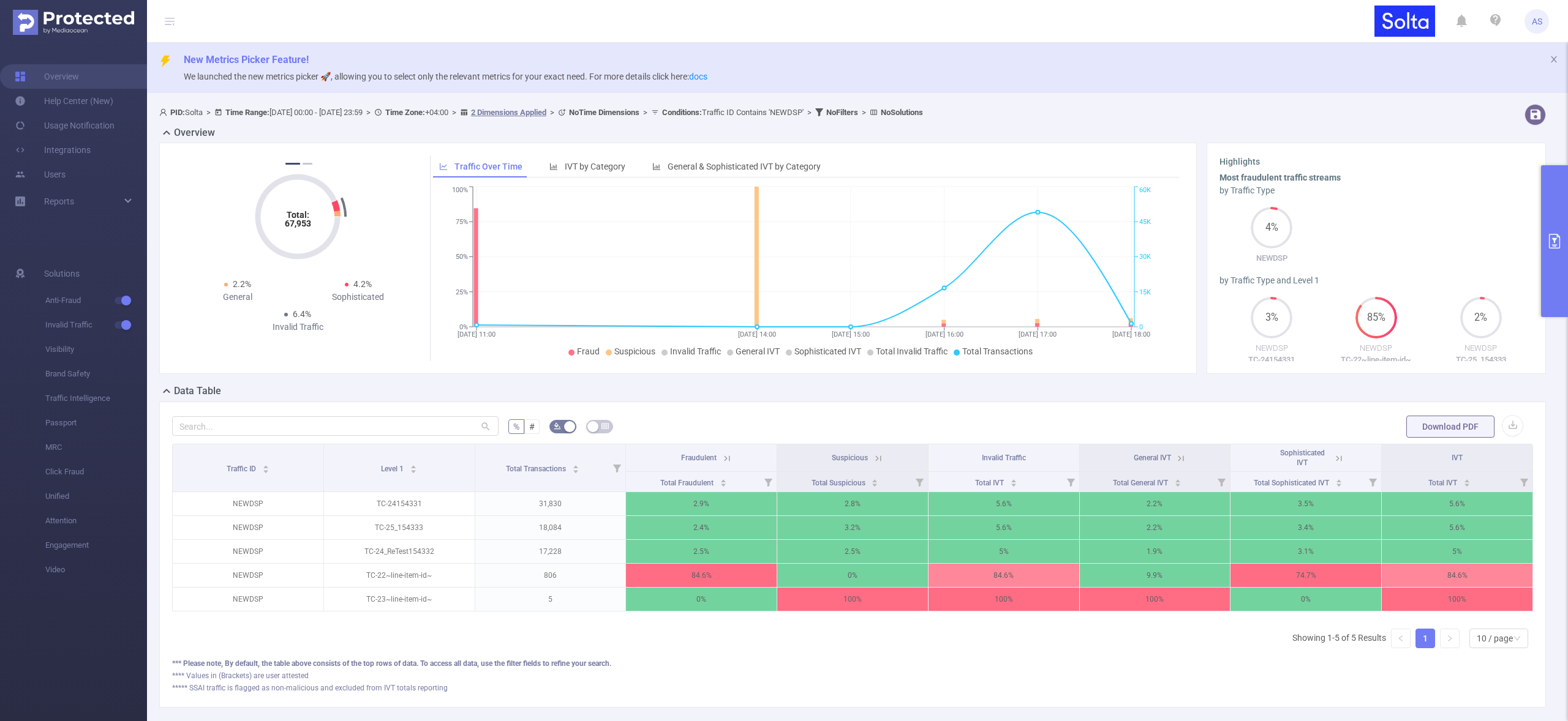
click at [1176, 458] on icon at bounding box center [1181, 458] width 11 height 11
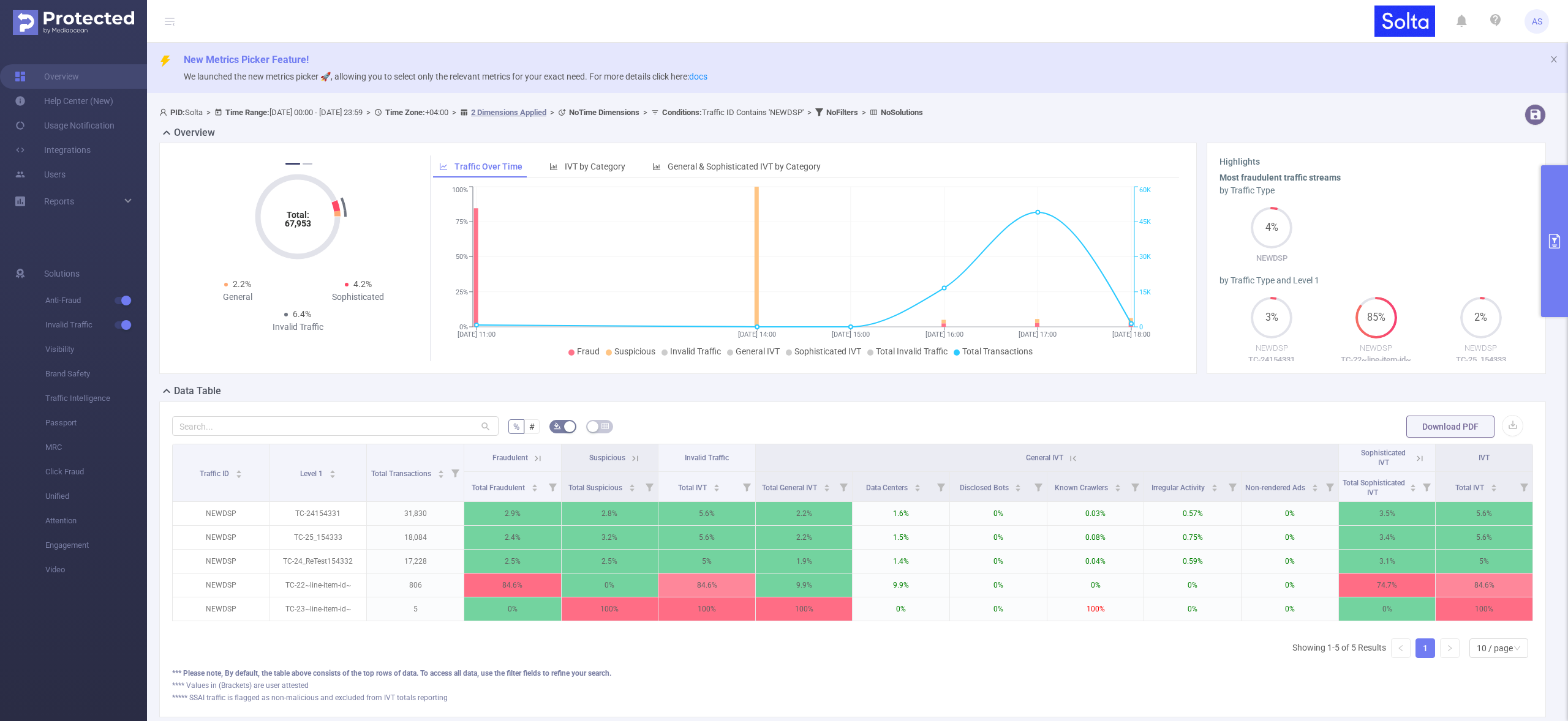
click at [1420, 457] on th "Sophisticated IVT" at bounding box center [1387, 458] width 97 height 28
click at [1414, 457] on icon at bounding box center [1420, 458] width 11 height 11
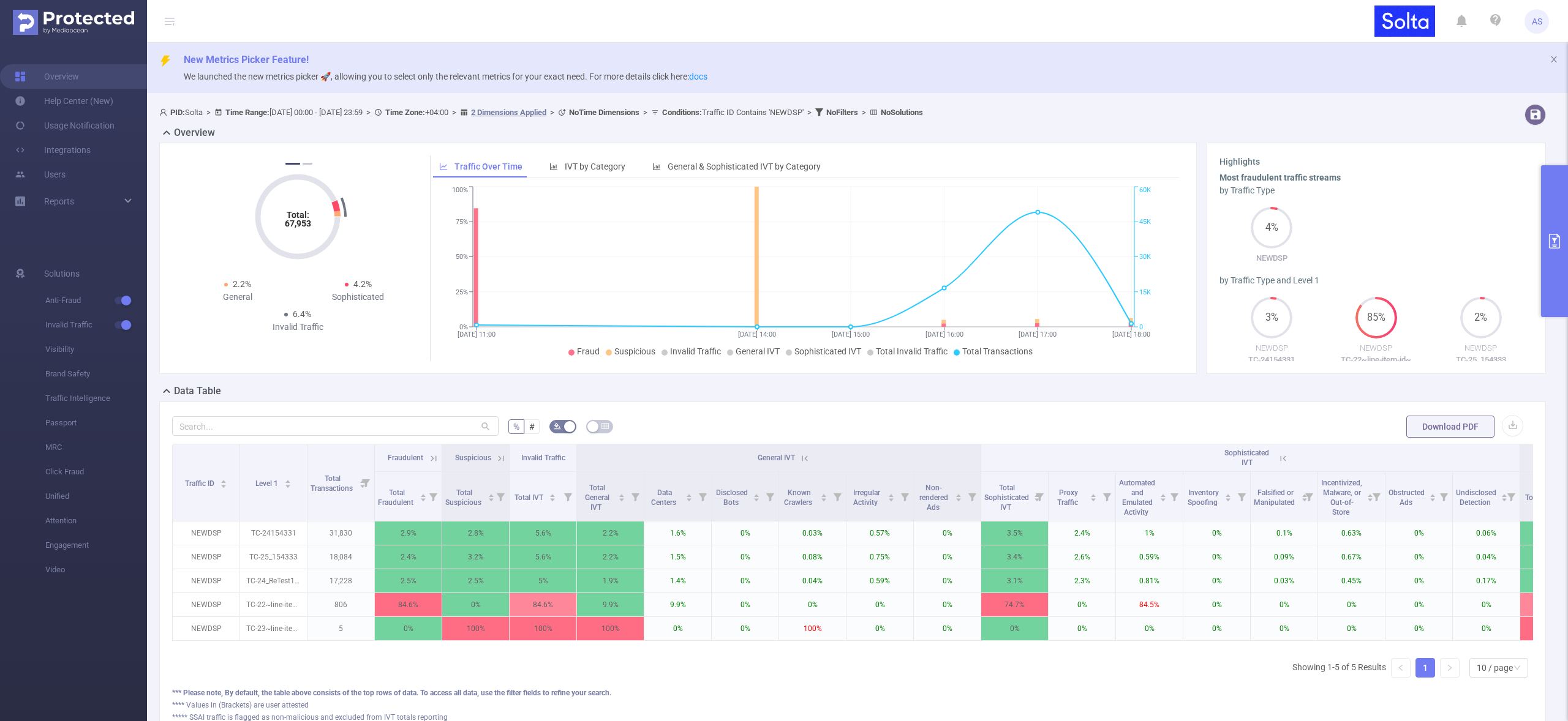
click at [502, 460] on icon at bounding box center [501, 458] width 11 height 11
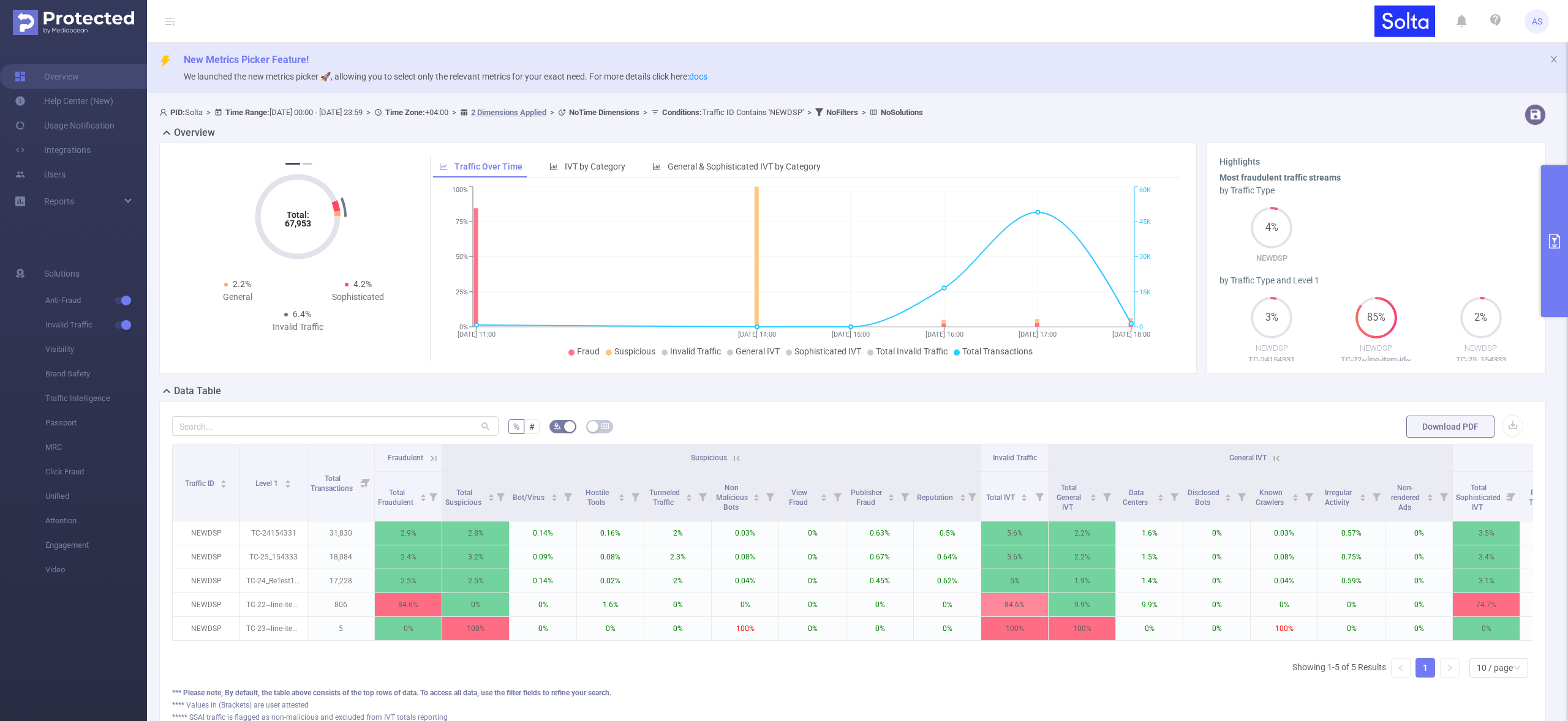
click at [432, 458] on icon at bounding box center [434, 458] width 11 height 11
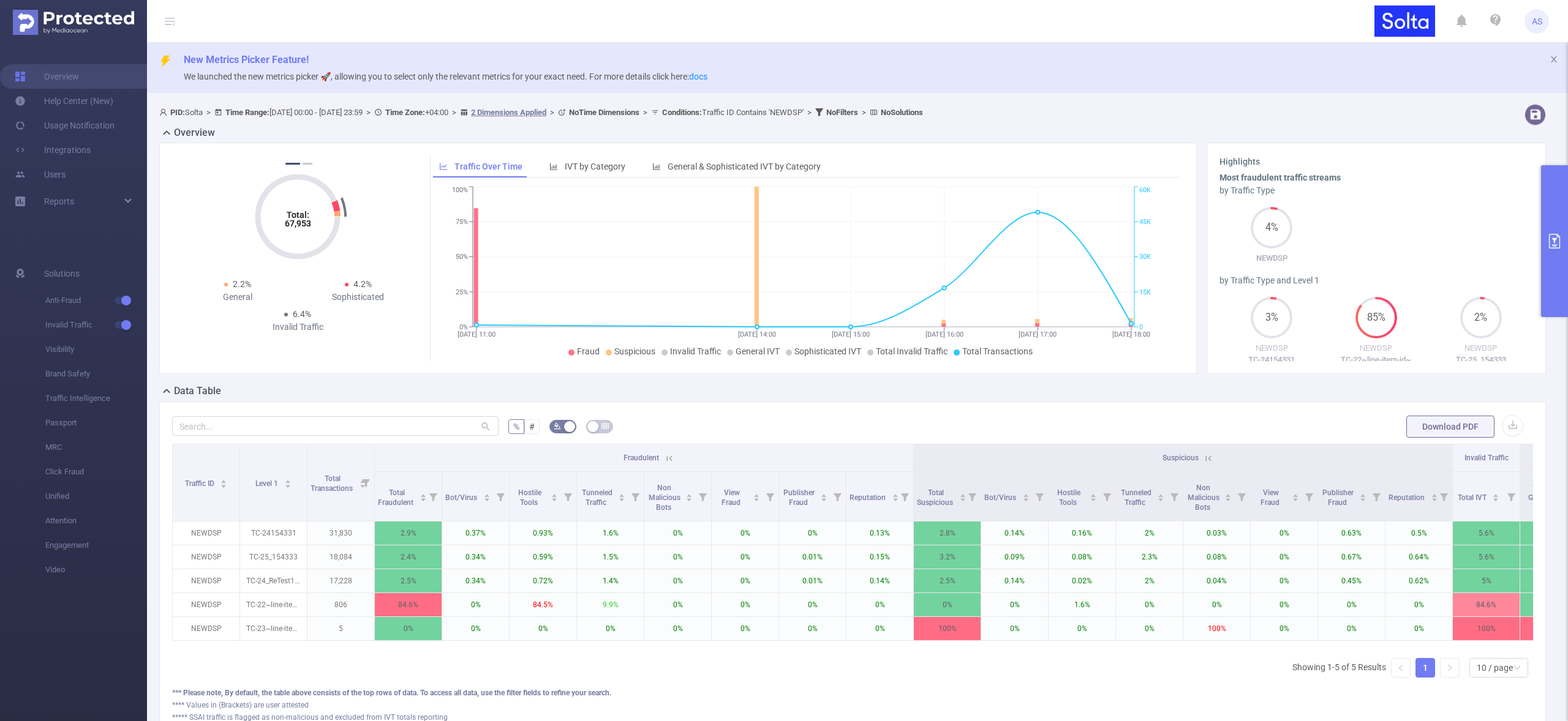
click at [669, 458] on icon at bounding box center [669, 458] width 11 height 11
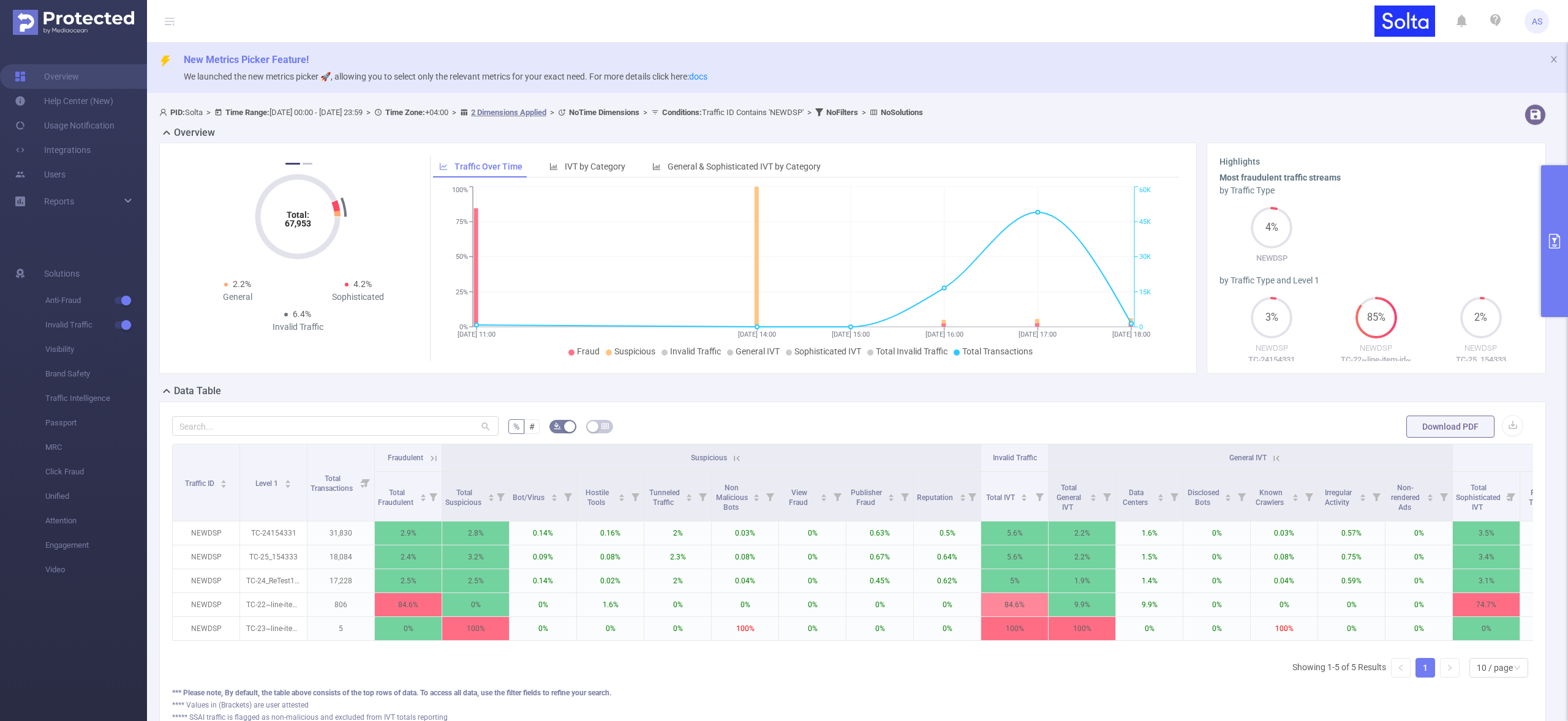
click at [741, 458] on icon at bounding box center [737, 458] width 11 height 11
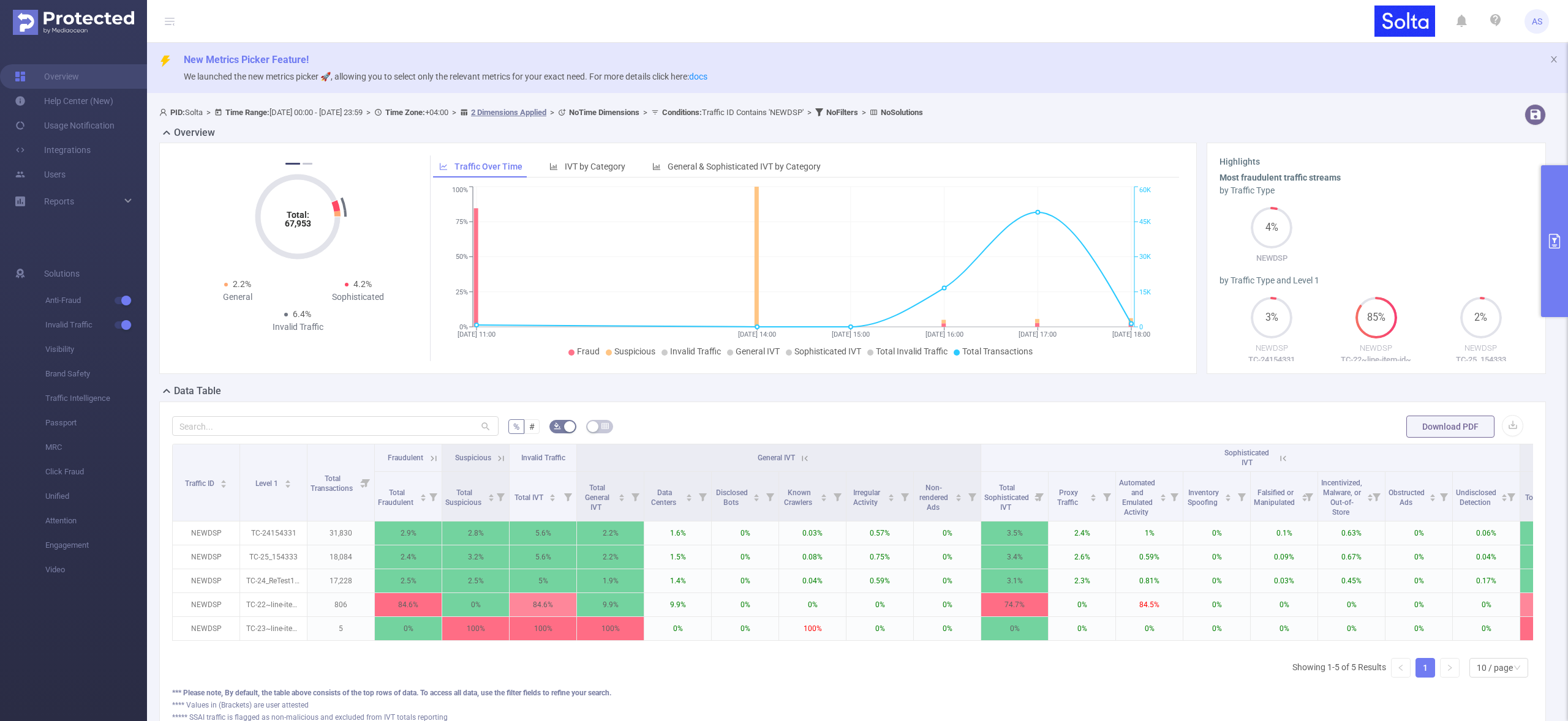
click at [1284, 458] on icon at bounding box center [1283, 458] width 5 height 5
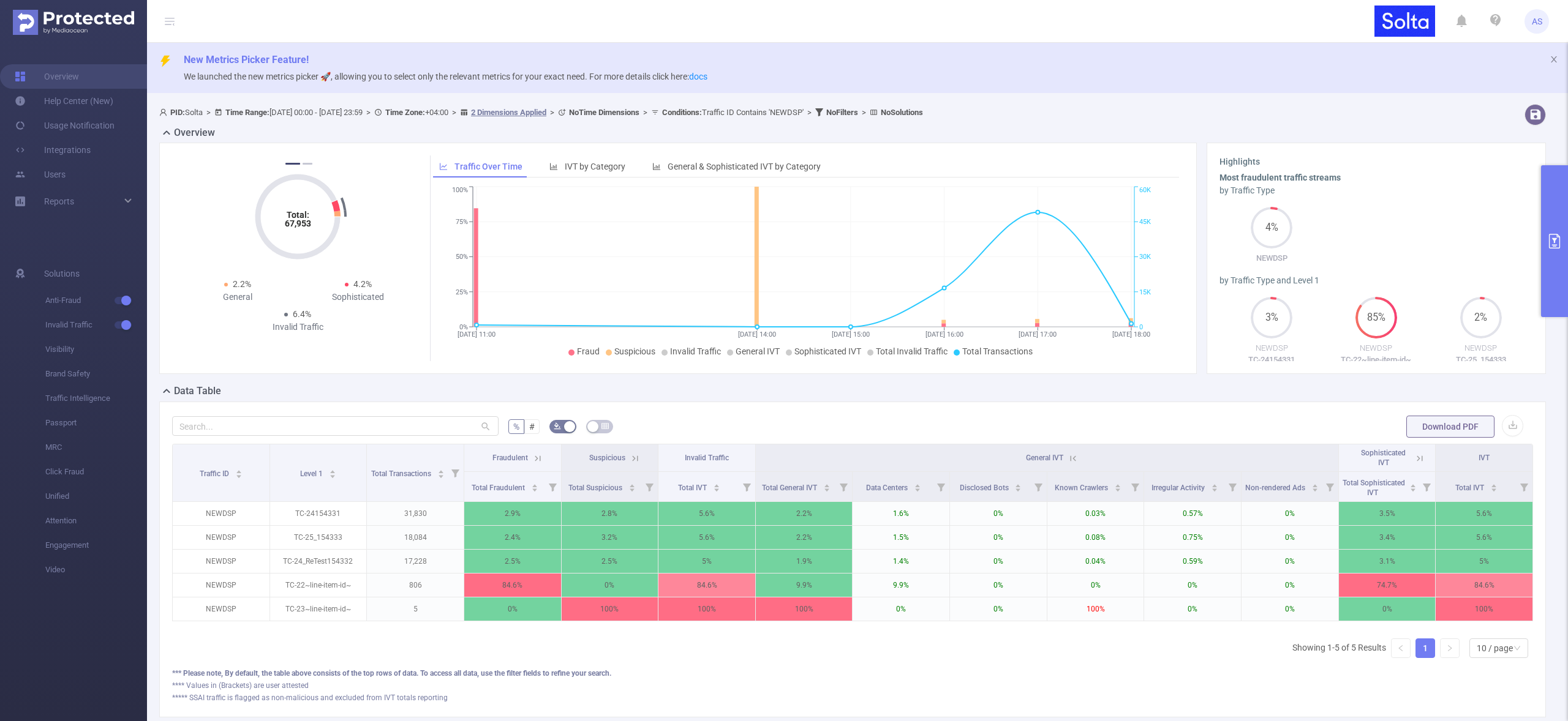
click at [1068, 458] on icon at bounding box center [1073, 458] width 11 height 11
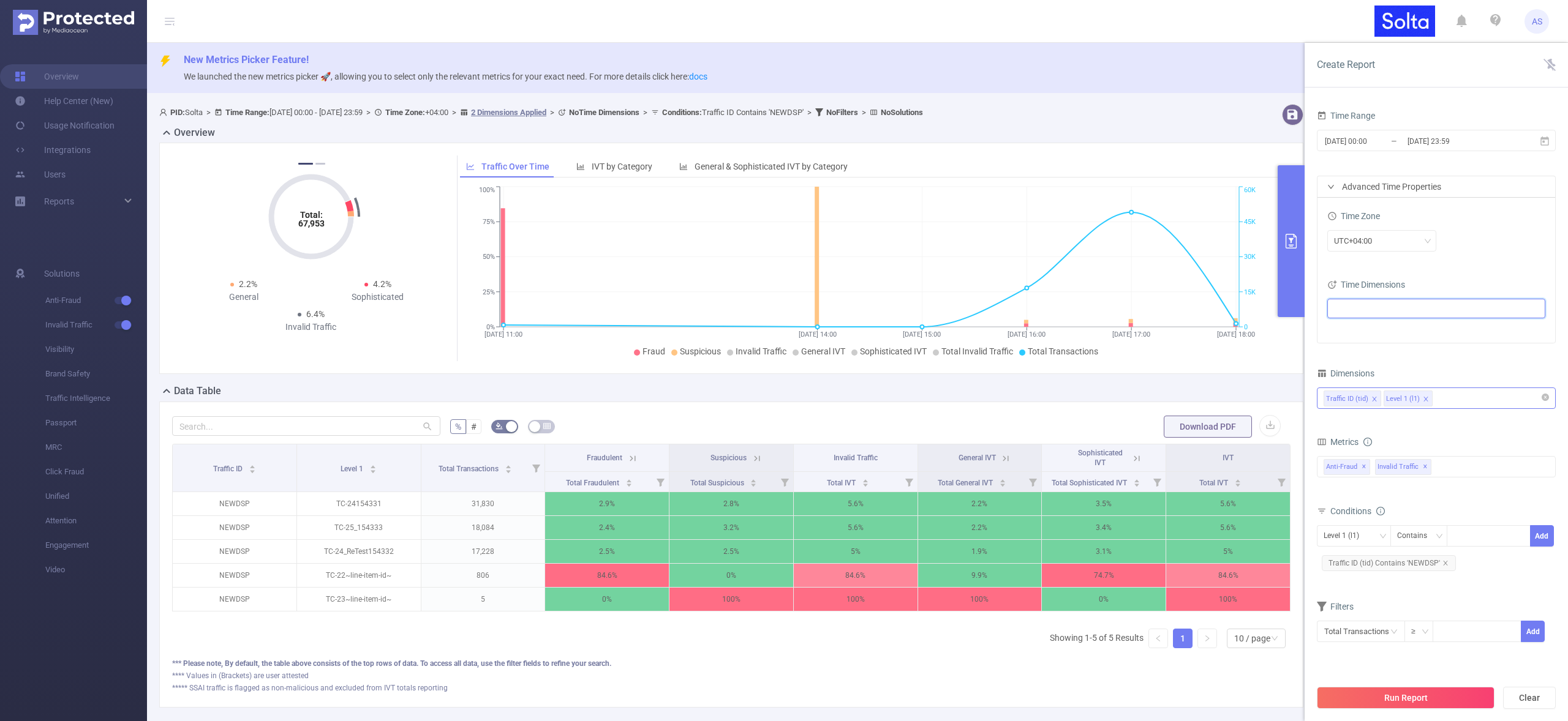
click at [1396, 308] on ul at bounding box center [1432, 309] width 201 height 19
click at [1339, 374] on icon "icon: caret-down" at bounding box center [1337, 374] width 6 height 6
click at [1358, 398] on span at bounding box center [1360, 395] width 10 height 10
click at [1392, 702] on button "Run Report" at bounding box center [1406, 697] width 177 height 22
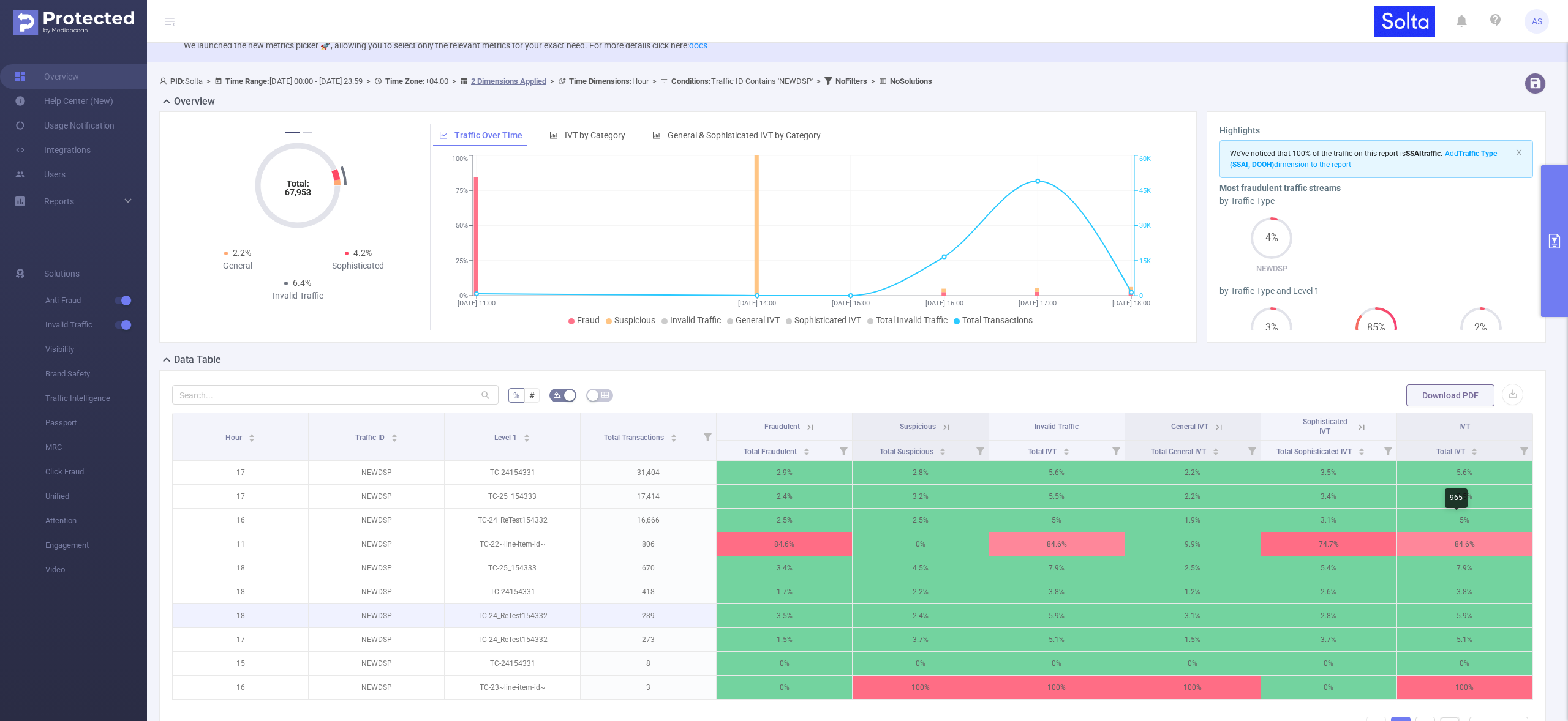
scroll to position [97, 0]
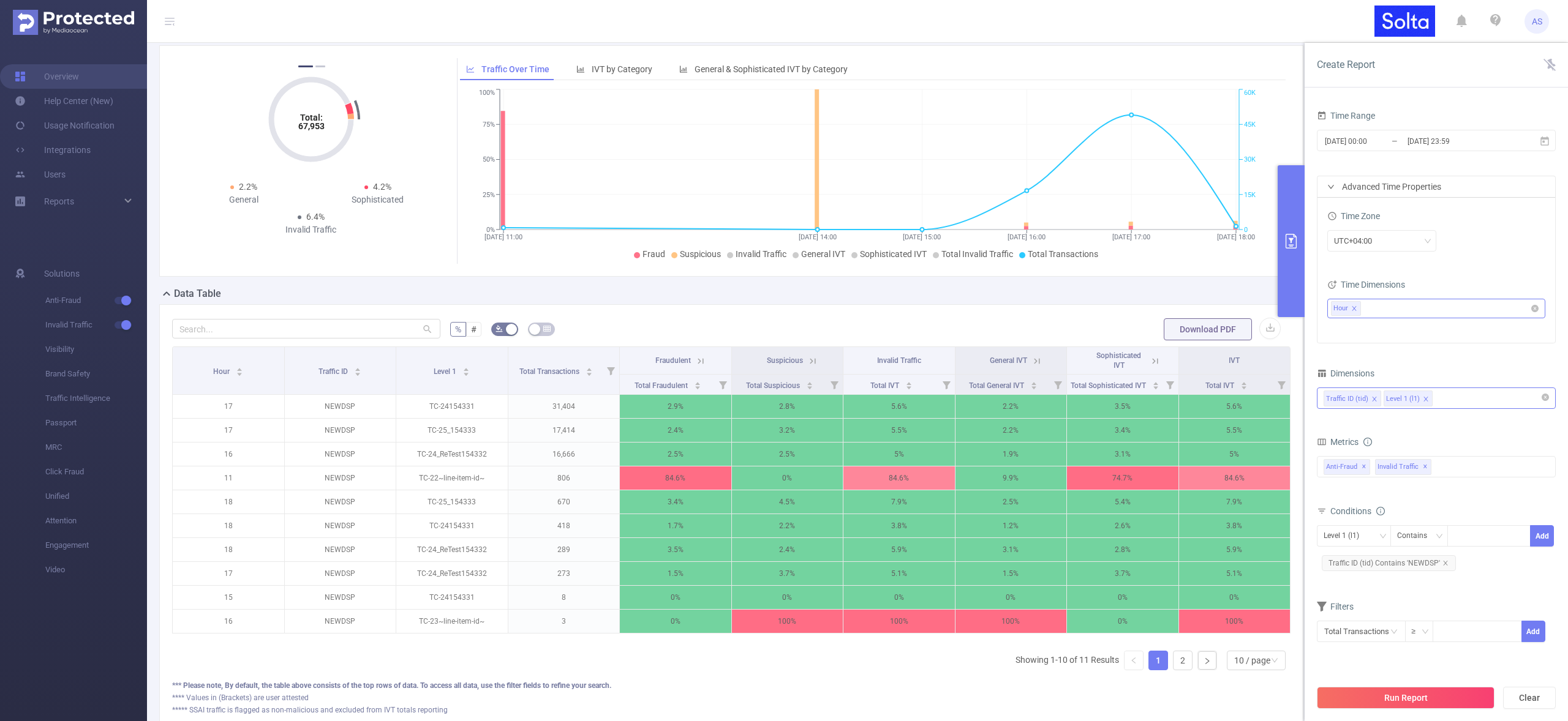
click at [1355, 308] on icon "icon: close" at bounding box center [1354, 308] width 4 height 4
click at [1467, 464] on div "Anti-Fraud ✕ Invalid Traffic ✕" at bounding box center [1436, 467] width 239 height 21
click at [1336, 470] on span at bounding box center [1337, 472] width 10 height 10
click at [1327, 495] on icon "icon: caret-down" at bounding box center [1324, 493] width 6 height 6
click at [1351, 540] on span at bounding box center [1348, 536] width 10 height 10
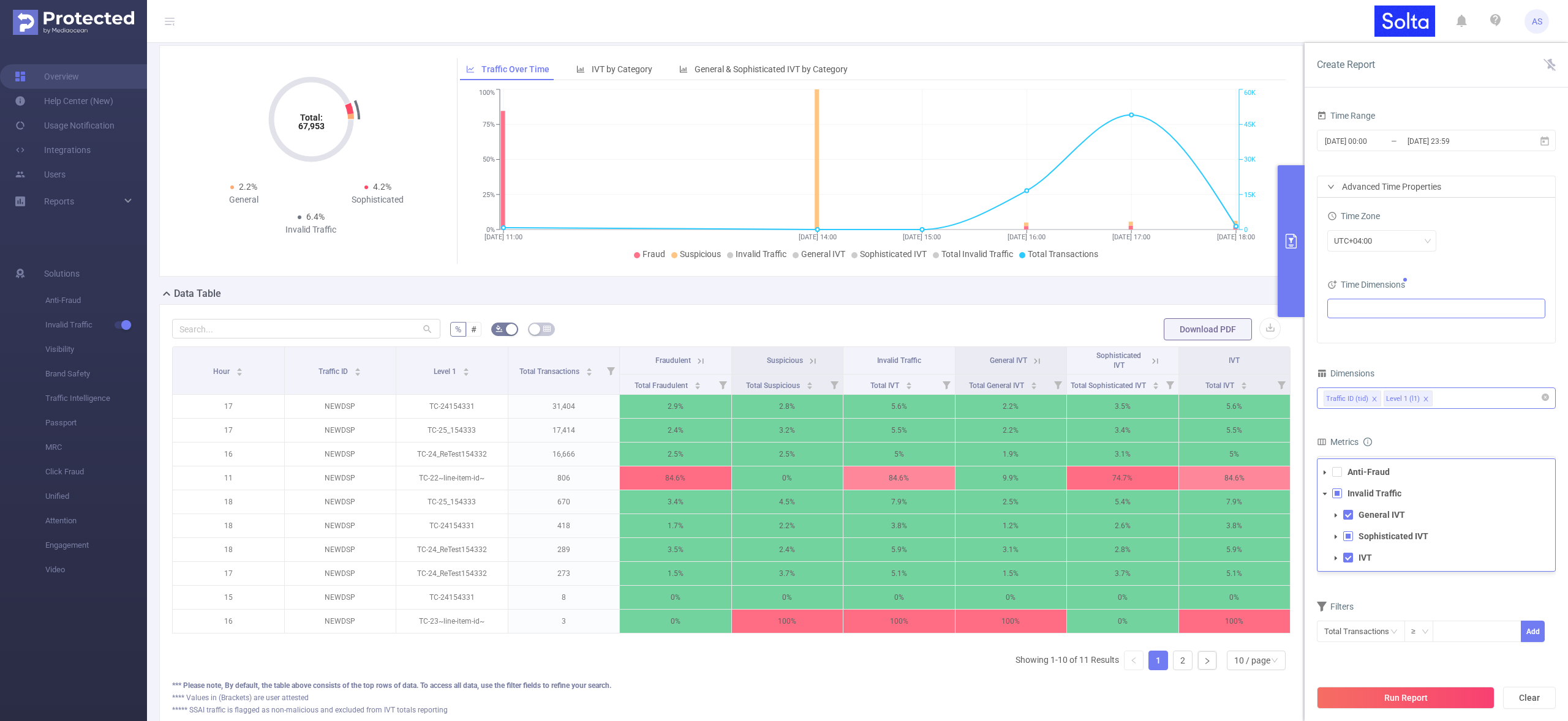
click at [1443, 598] on div "Filters" at bounding box center [1436, 608] width 239 height 21
click at [1465, 398] on div "Traffic ID (tid) Level 1 (l1)" at bounding box center [1436, 398] width 226 height 21
click at [1357, 540] on li "Level 5 (l5)" at bounding box center [1436, 540] width 238 height 20
click at [1415, 697] on button "Run Report" at bounding box center [1406, 697] width 177 height 22
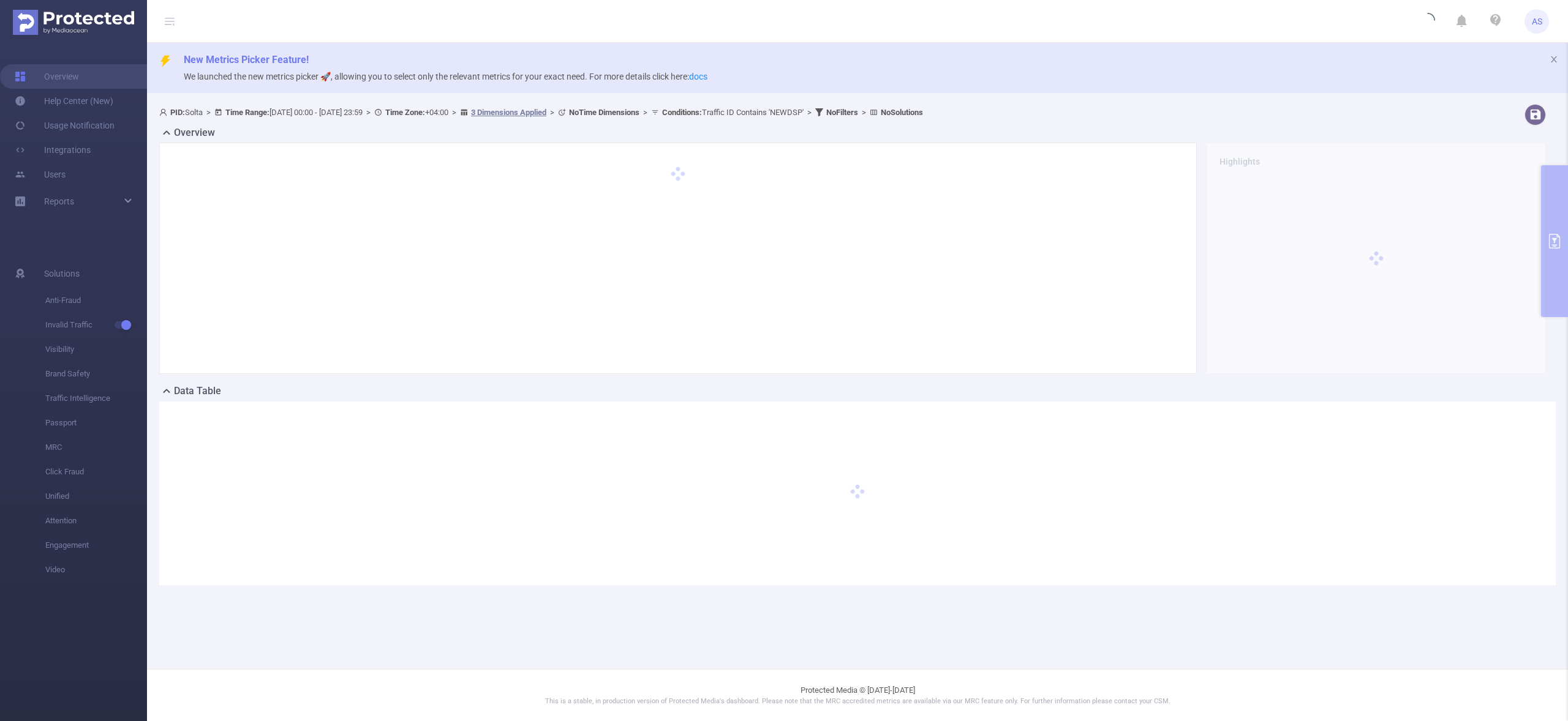
scroll to position [0, 0]
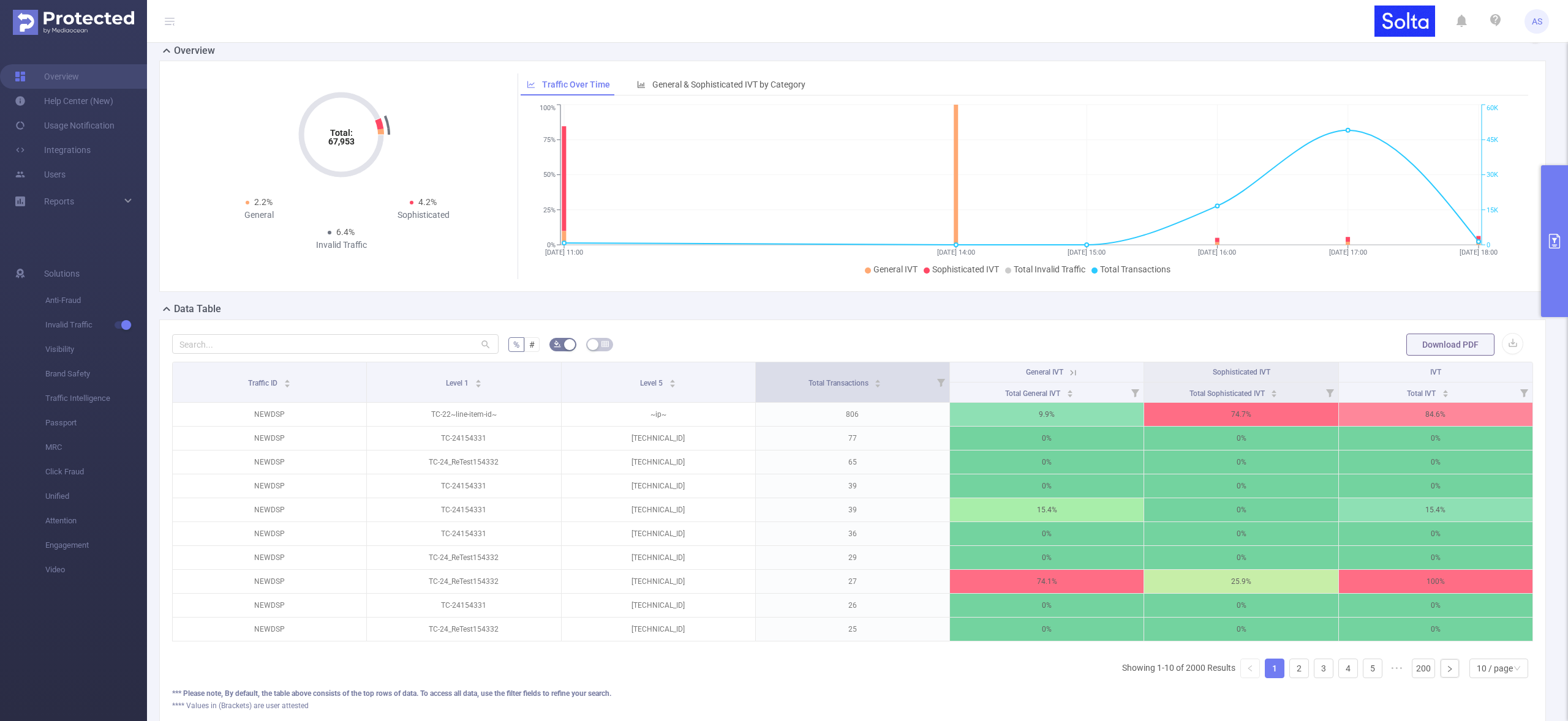
scroll to position [86, 0]
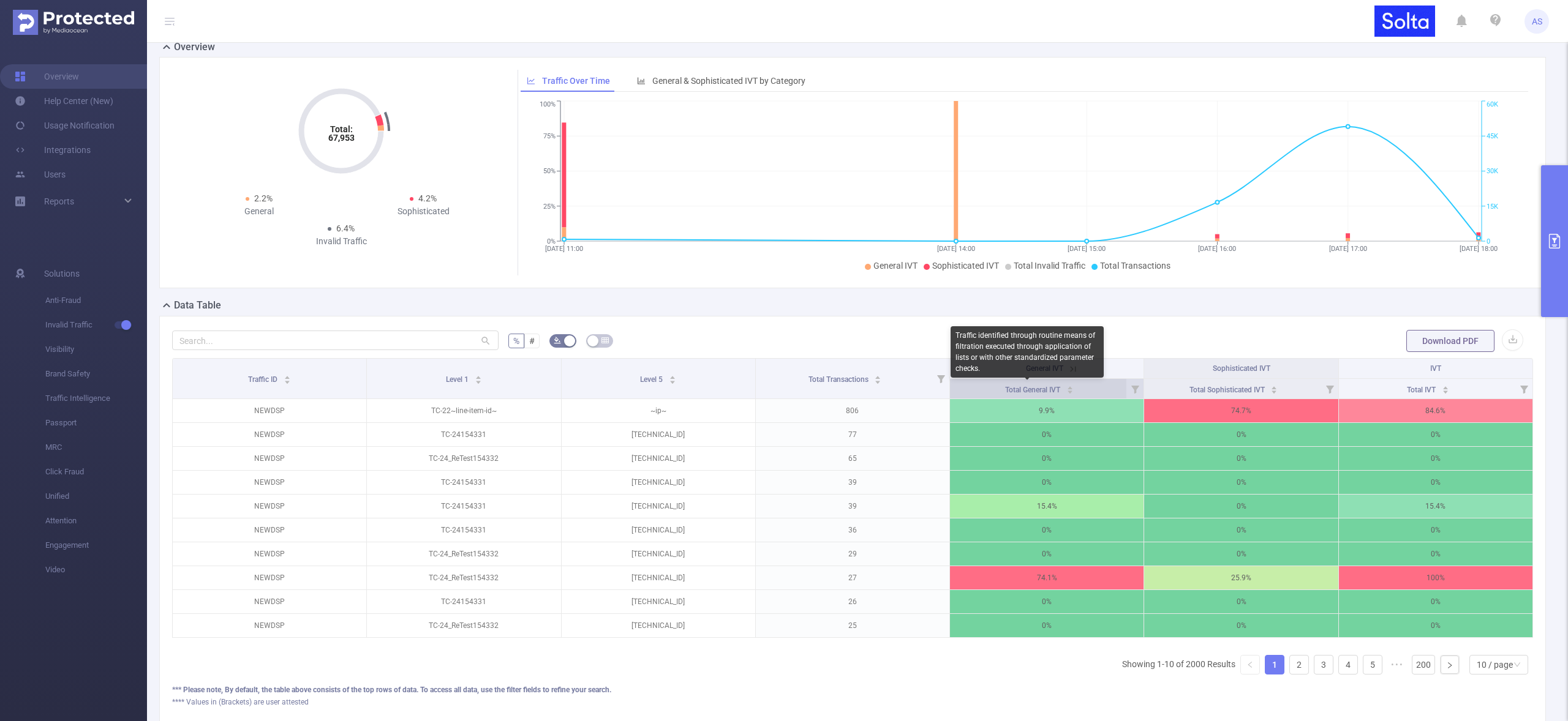
click at [1010, 388] on span "Total General IVT" at bounding box center [1034, 390] width 57 height 9
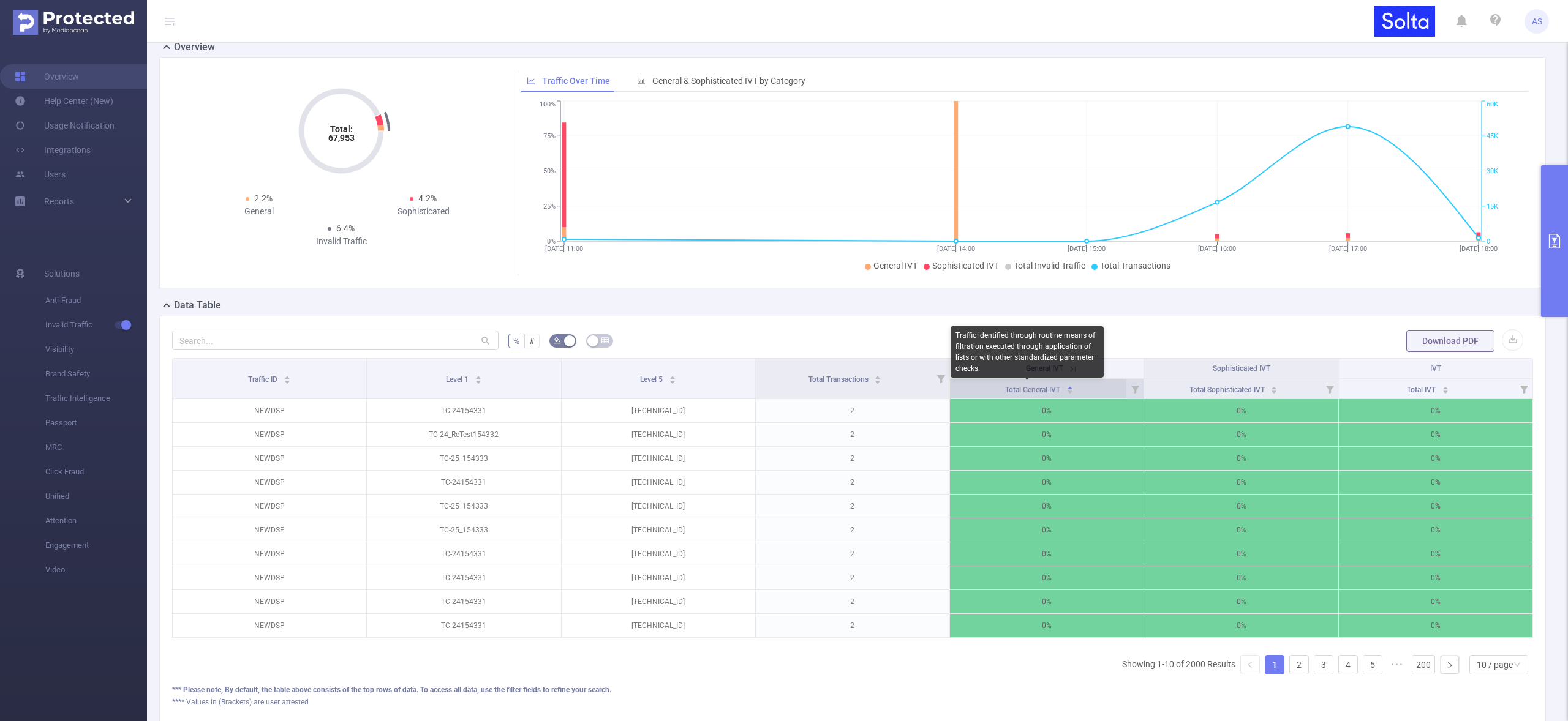
click at [1010, 388] on span "Total General IVT" at bounding box center [1034, 390] width 57 height 9
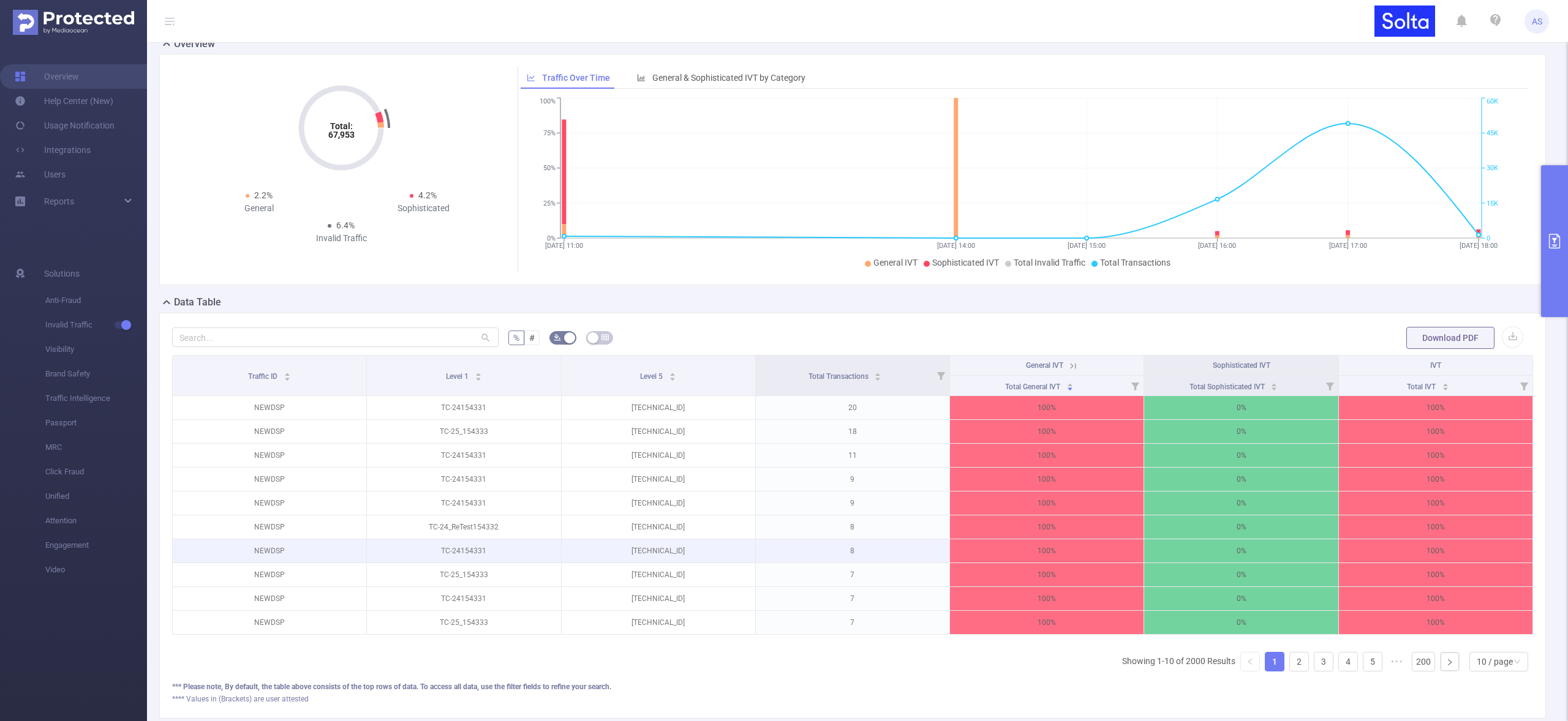
scroll to position [91, 0]
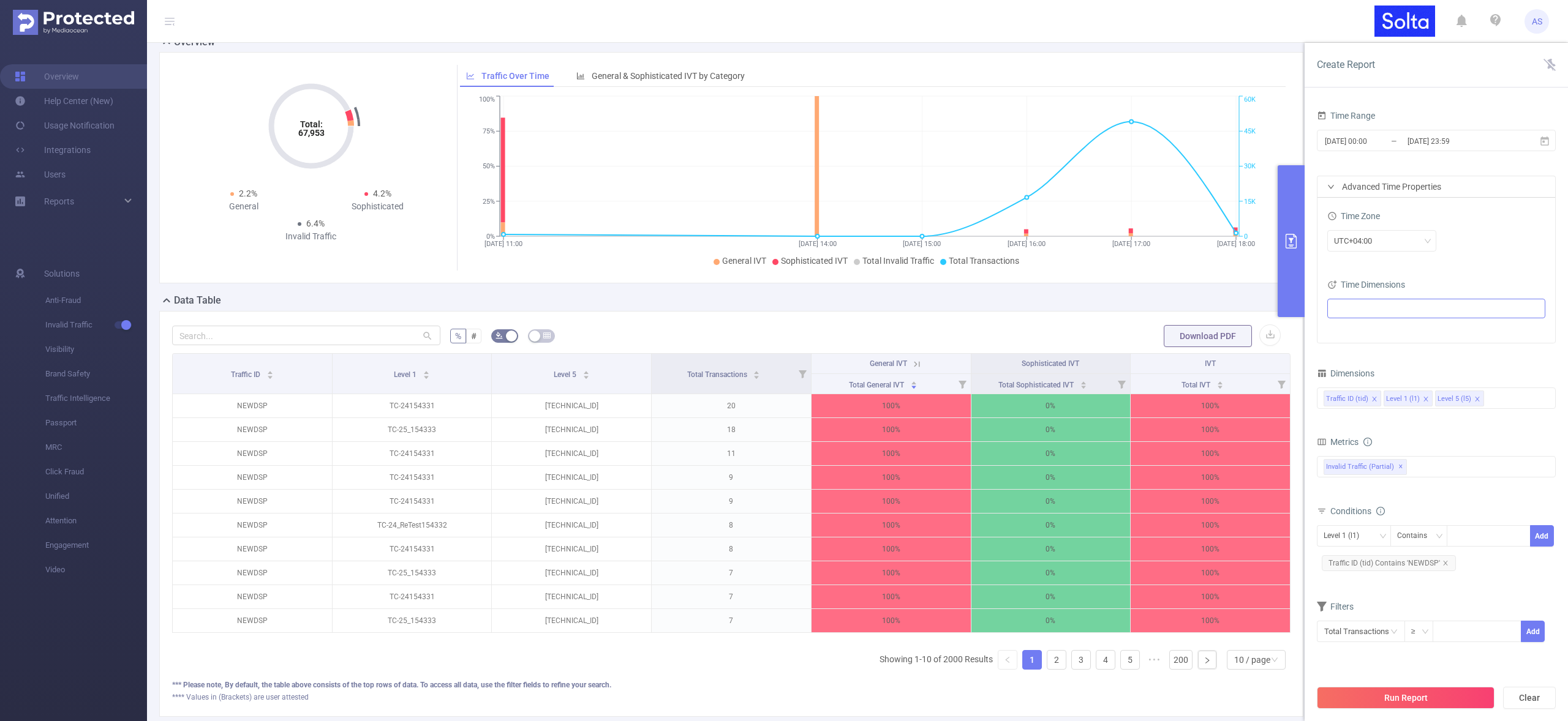
click at [1475, 399] on icon "icon: close" at bounding box center [1477, 399] width 6 height 6
click at [1472, 399] on div "Traffic ID (tid) Level 1 (l1)" at bounding box center [1436, 398] width 226 height 21
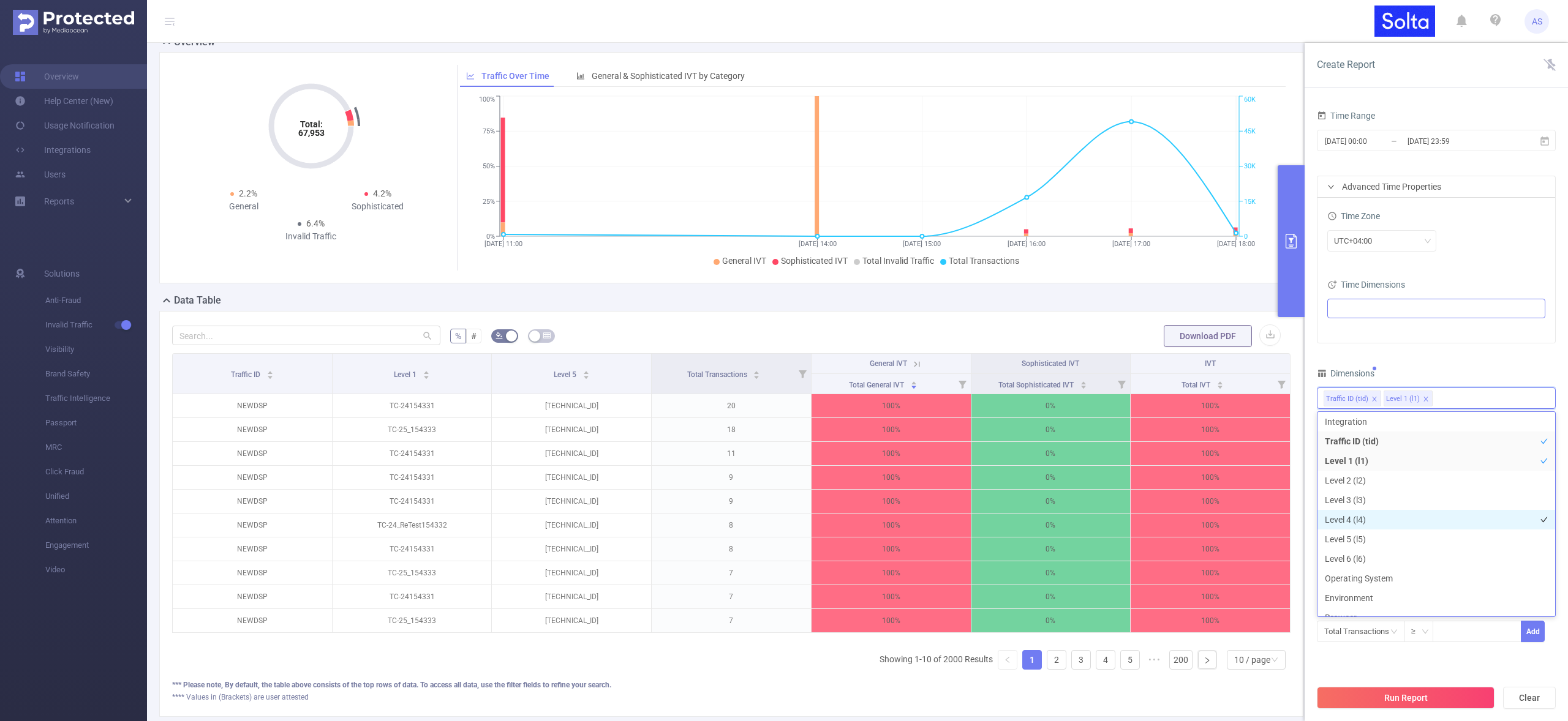
click at [1365, 519] on li "Level 4 (l4)" at bounding box center [1436, 520] width 238 height 20
click at [1390, 701] on button "Run Report" at bounding box center [1406, 697] width 177 height 22
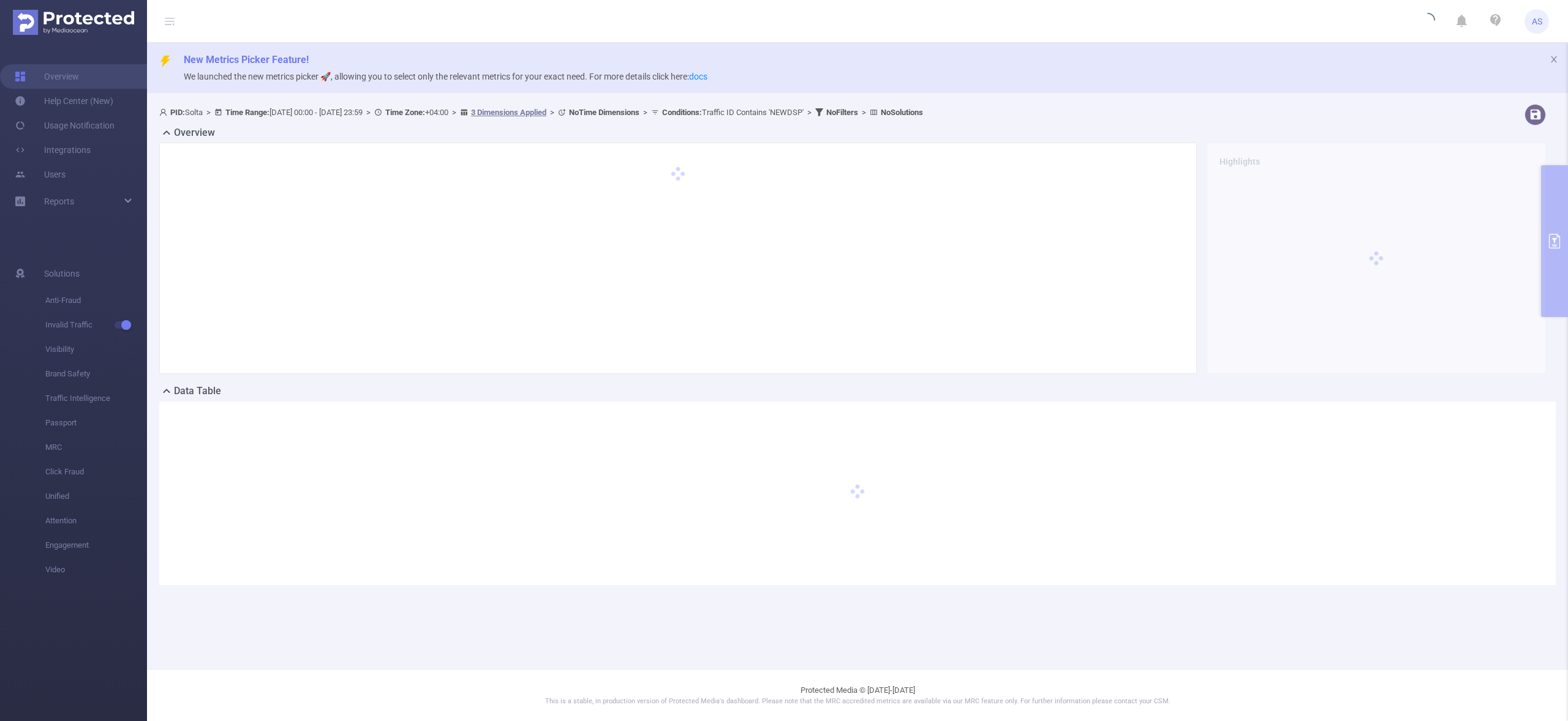
scroll to position [0, 0]
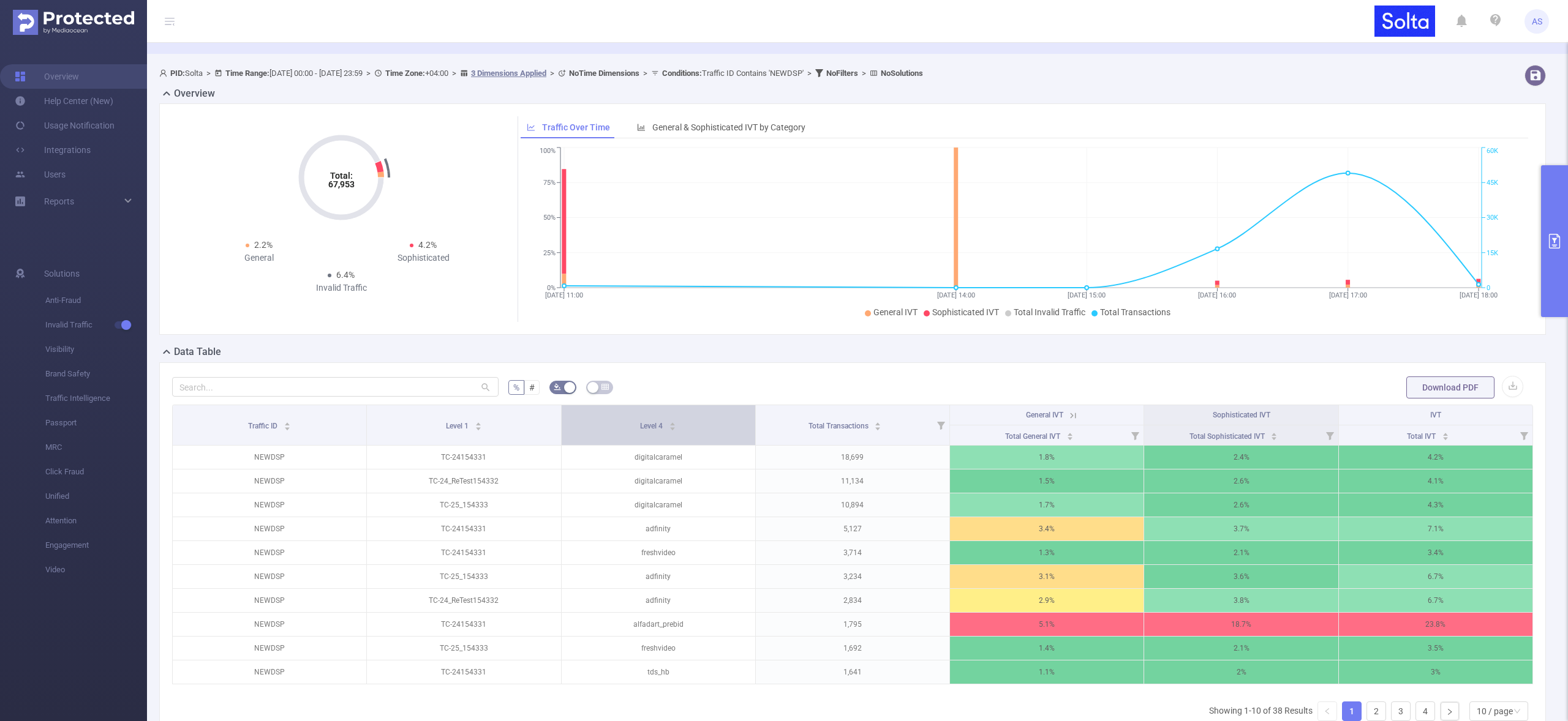
scroll to position [40, 0]
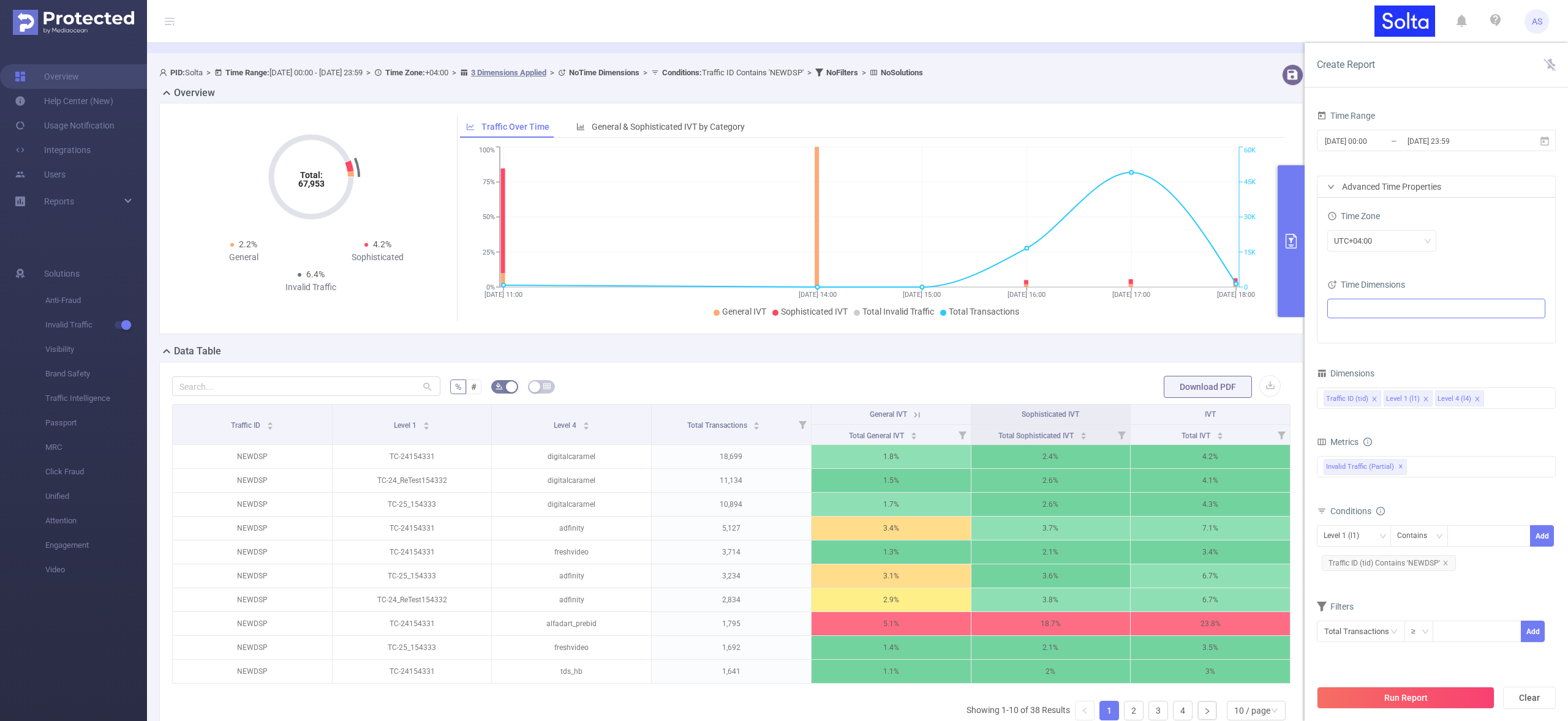
click at [1373, 398] on icon "icon: close" at bounding box center [1374, 399] width 4 height 4
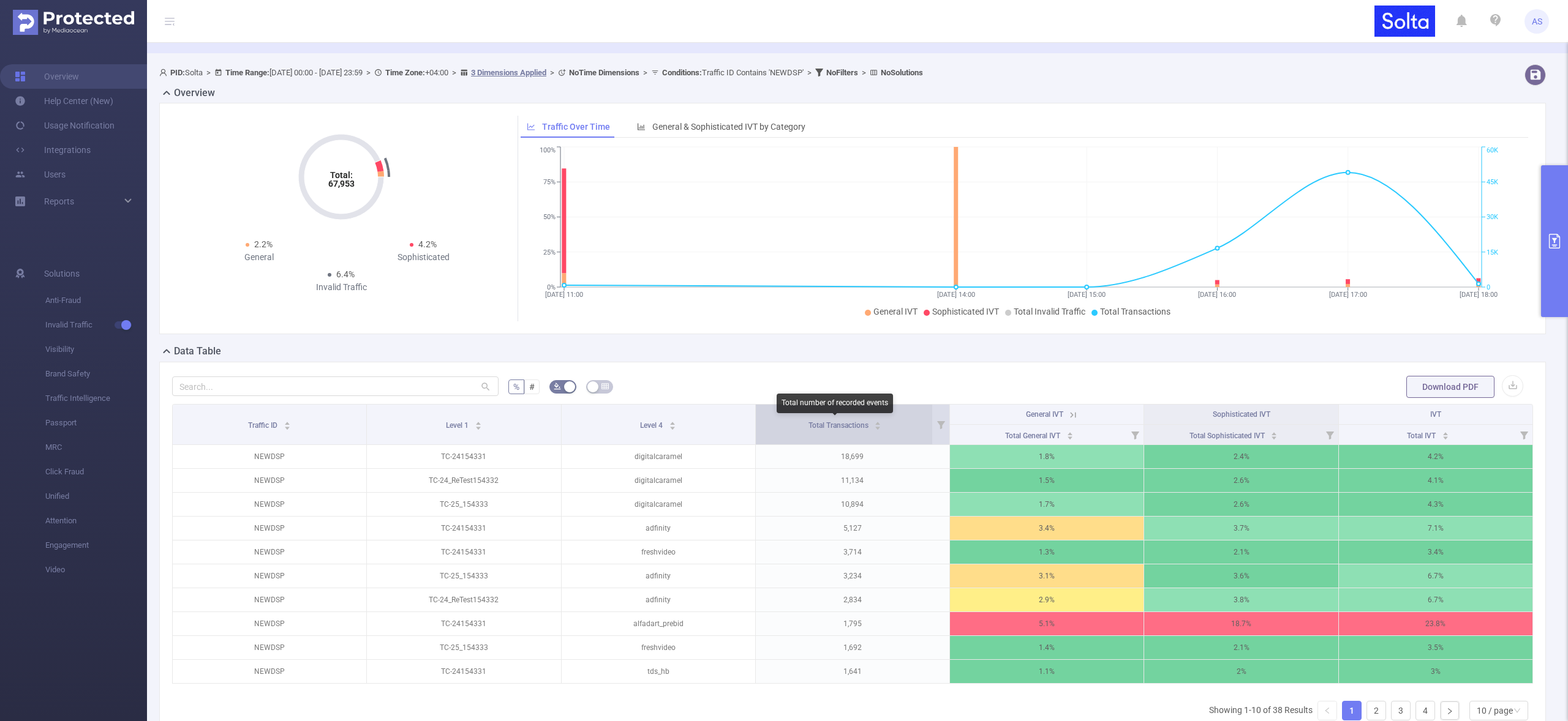
click at [845, 427] on span "Total Transactions" at bounding box center [839, 425] width 62 height 9
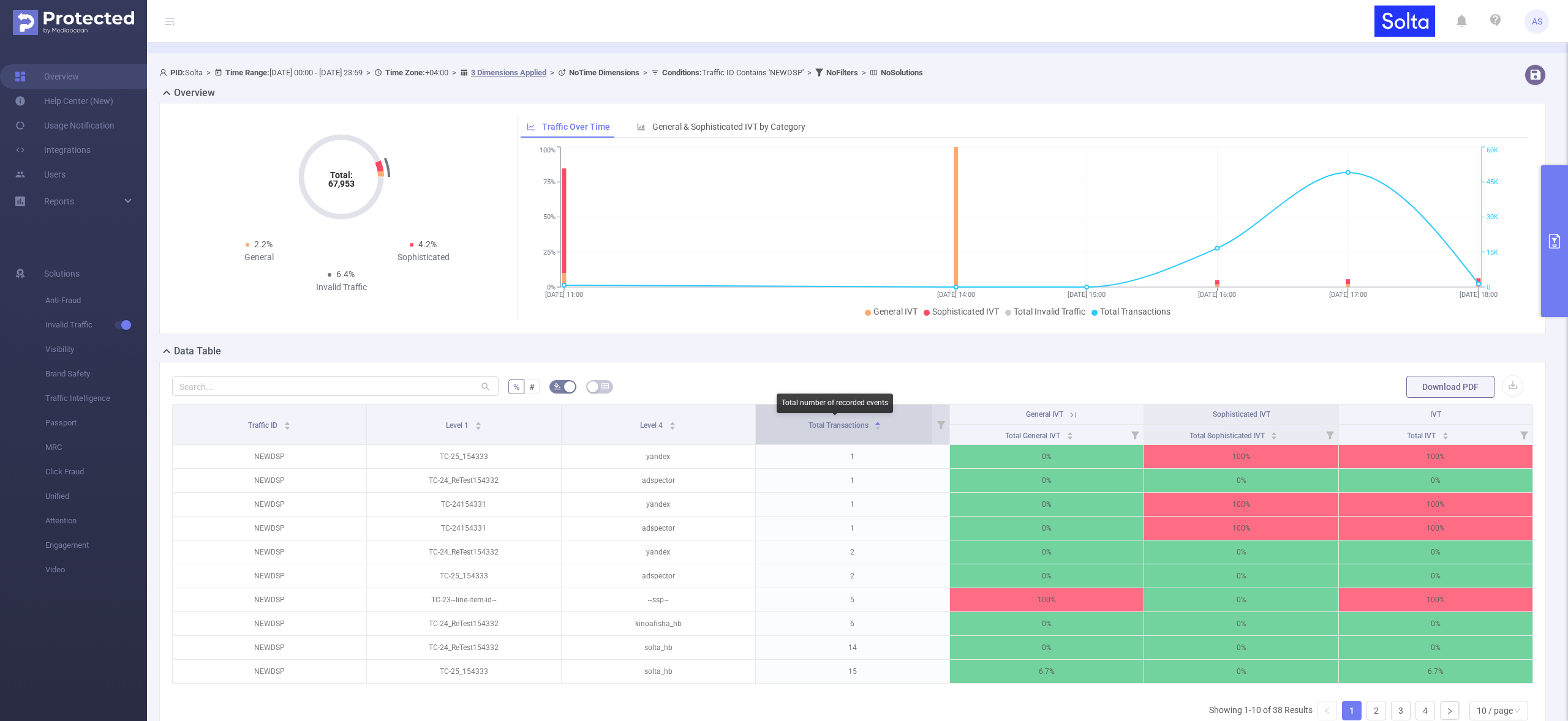
click at [845, 427] on span "Total Transactions" at bounding box center [839, 425] width 62 height 9
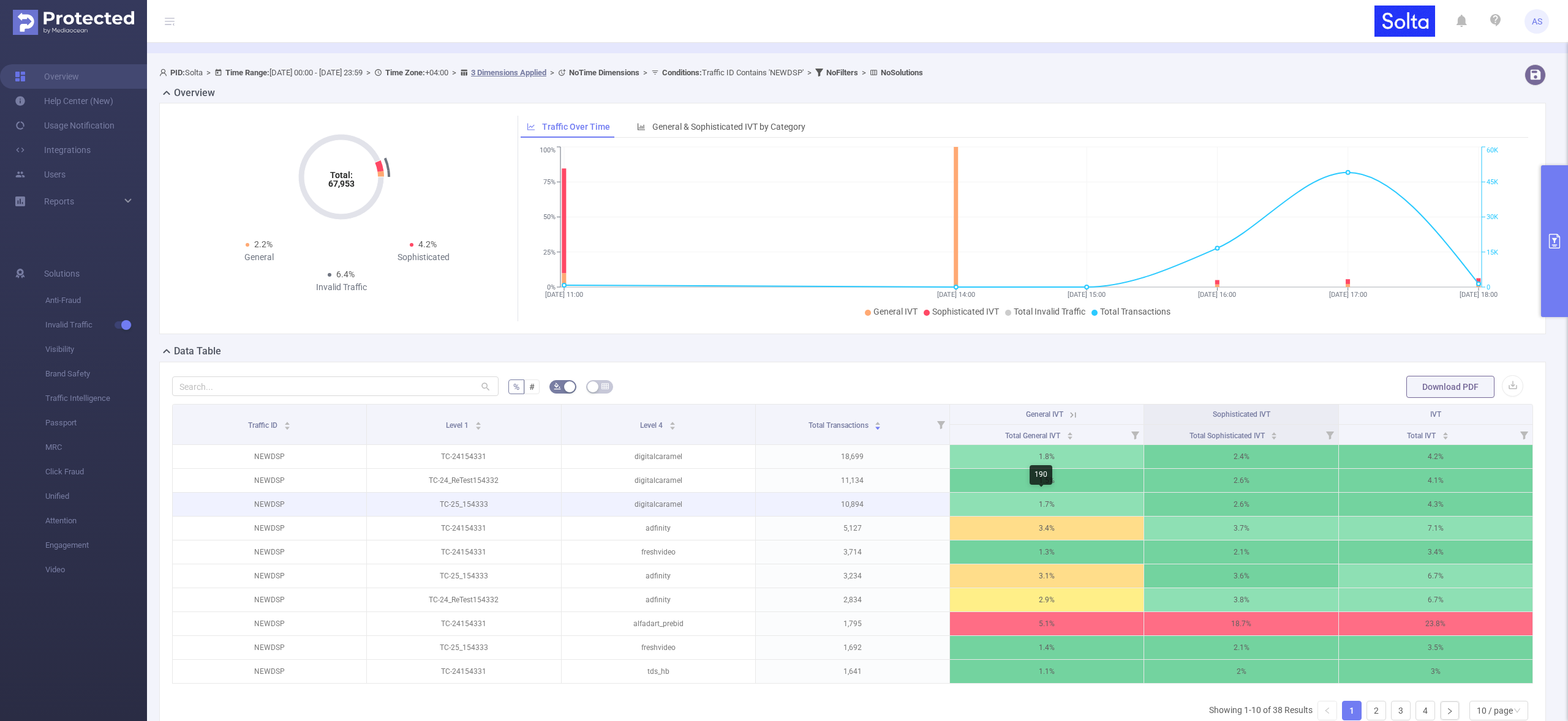
click at [1067, 502] on p "1.7%" at bounding box center [1046, 504] width 193 height 23
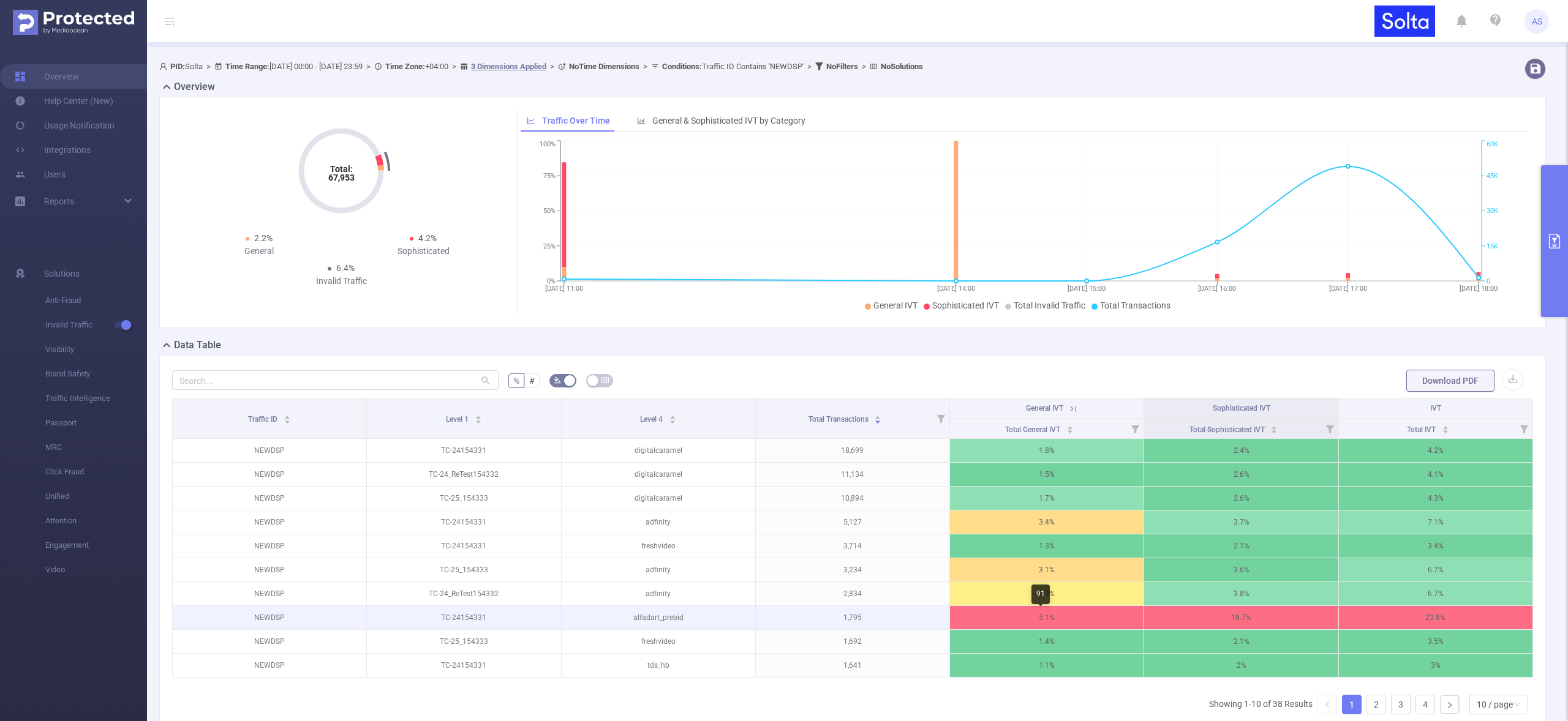
scroll to position [49, 0]
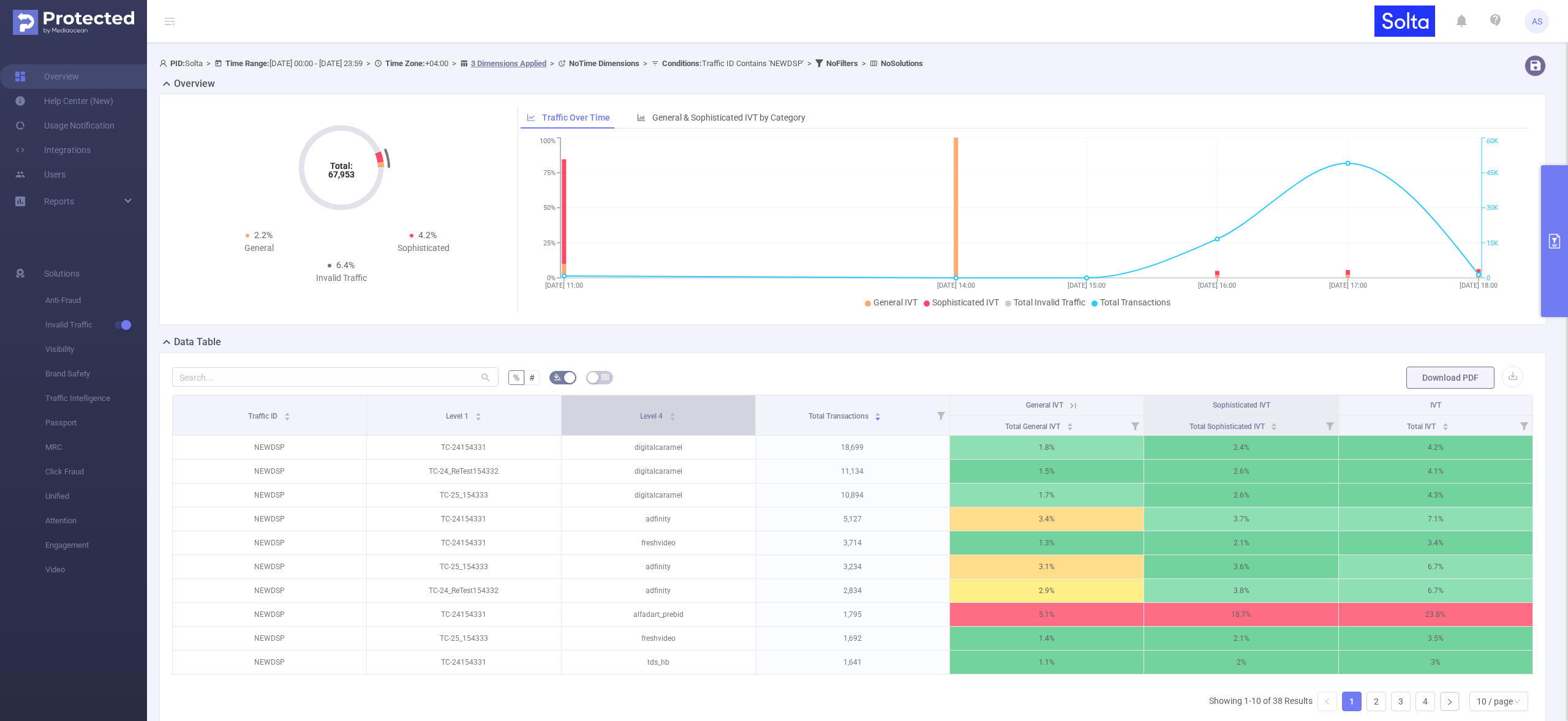
click at [640, 409] on div "Level 4" at bounding box center [658, 415] width 36 height 13
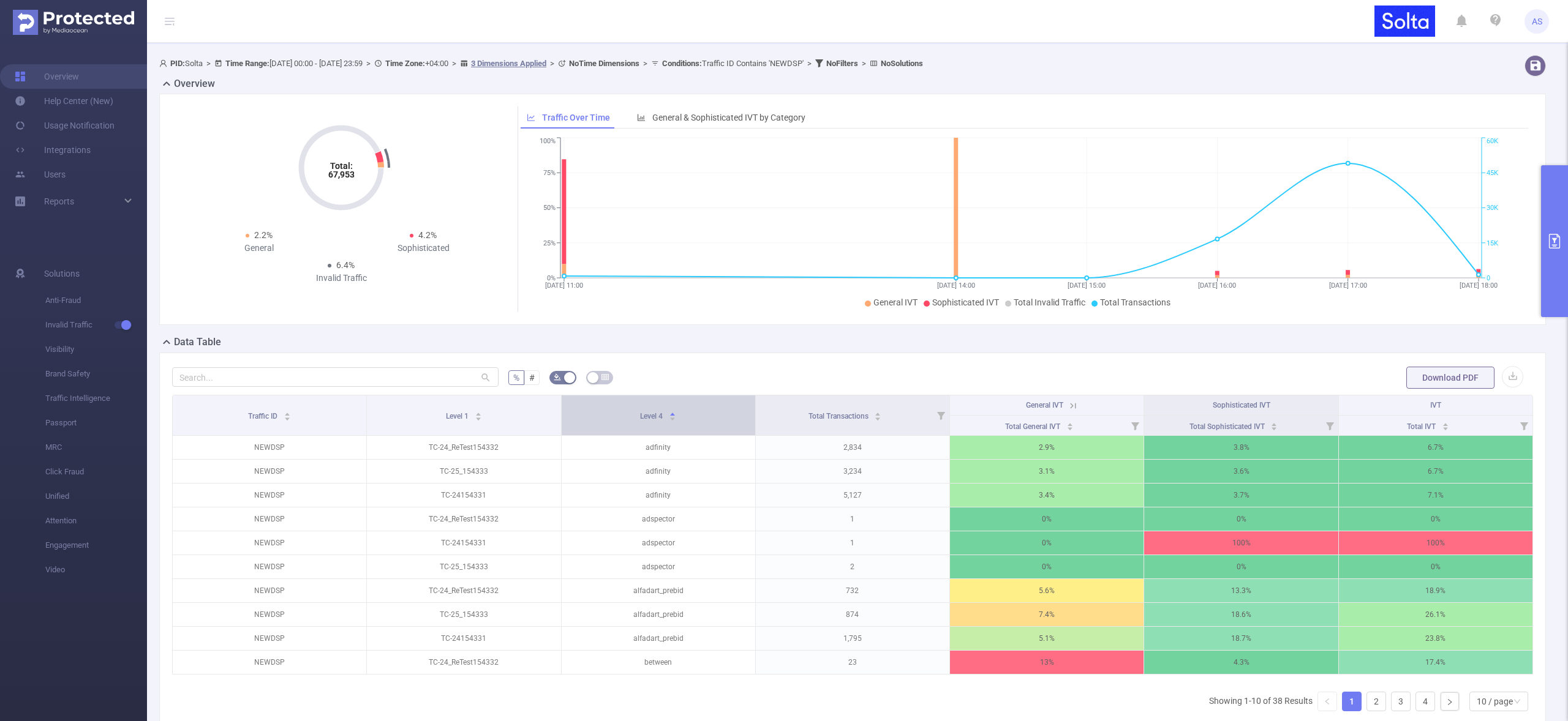
click at [640, 409] on div "Level 4" at bounding box center [658, 415] width 36 height 13
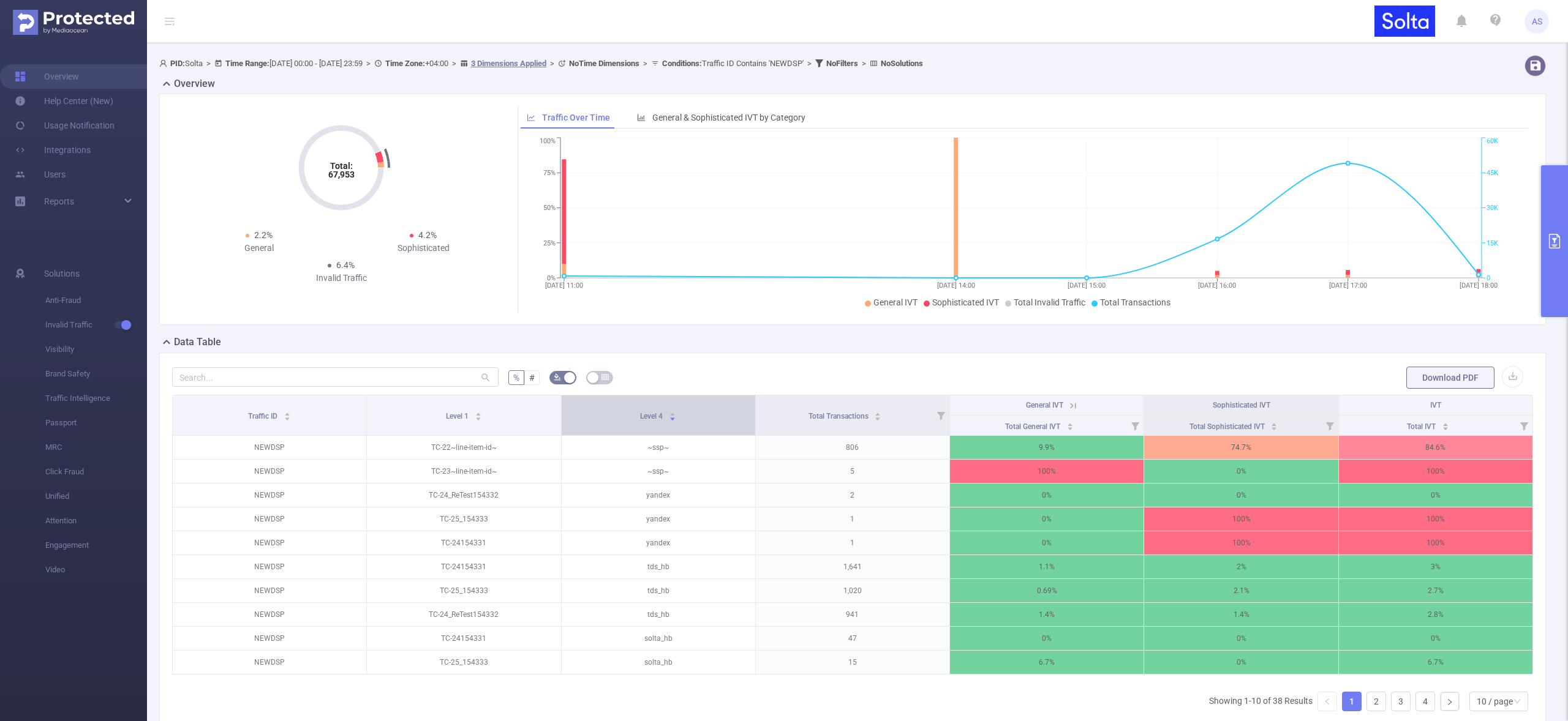
click at [640, 409] on div "Level 4" at bounding box center [658, 415] width 36 height 13
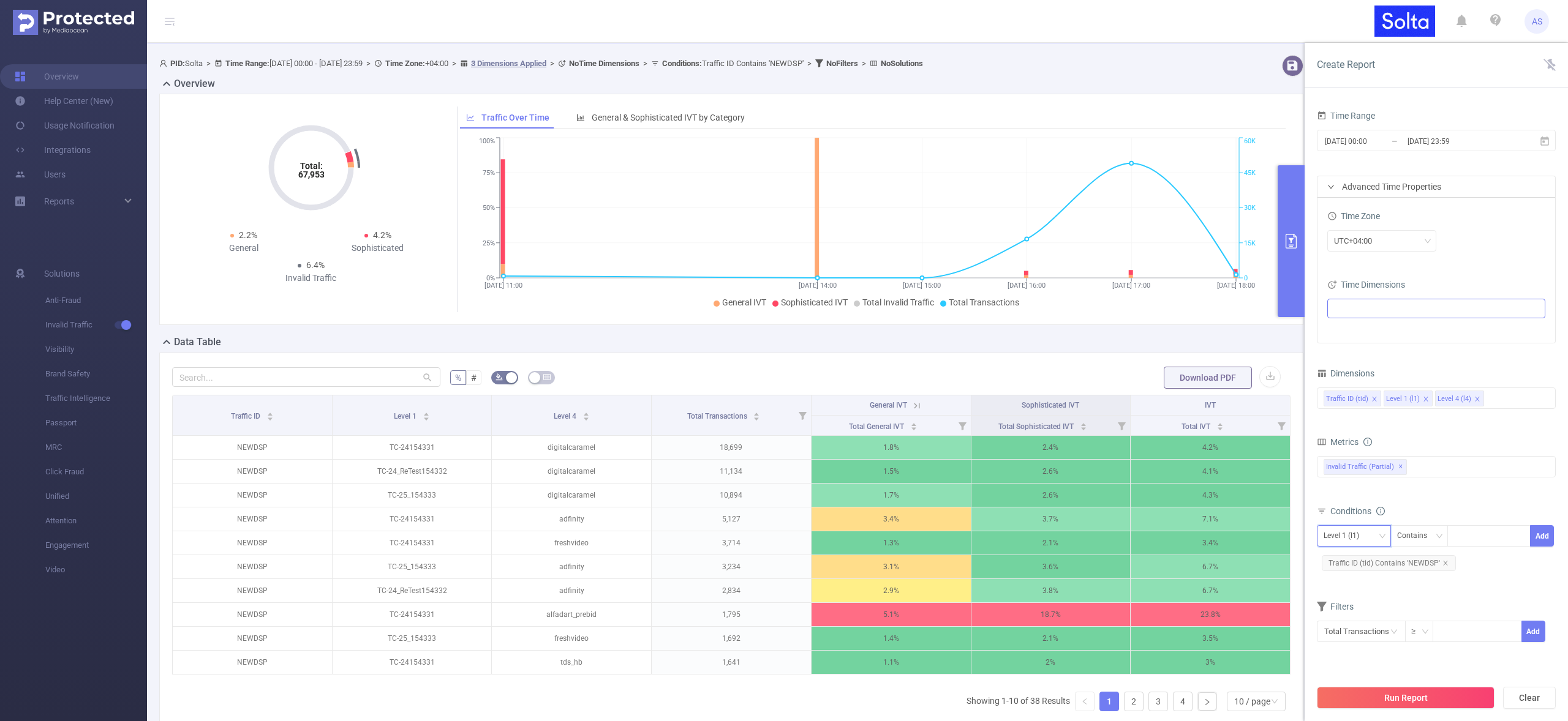
click at [1333, 532] on div "Level 1 (l1)" at bounding box center [1346, 536] width 44 height 21
click at [1354, 601] on li "Level 4 (l4)" at bounding box center [1354, 601] width 74 height 20
click at [1463, 538] on div at bounding box center [1489, 536] width 70 height 21
type input "ф"
type input "adf"
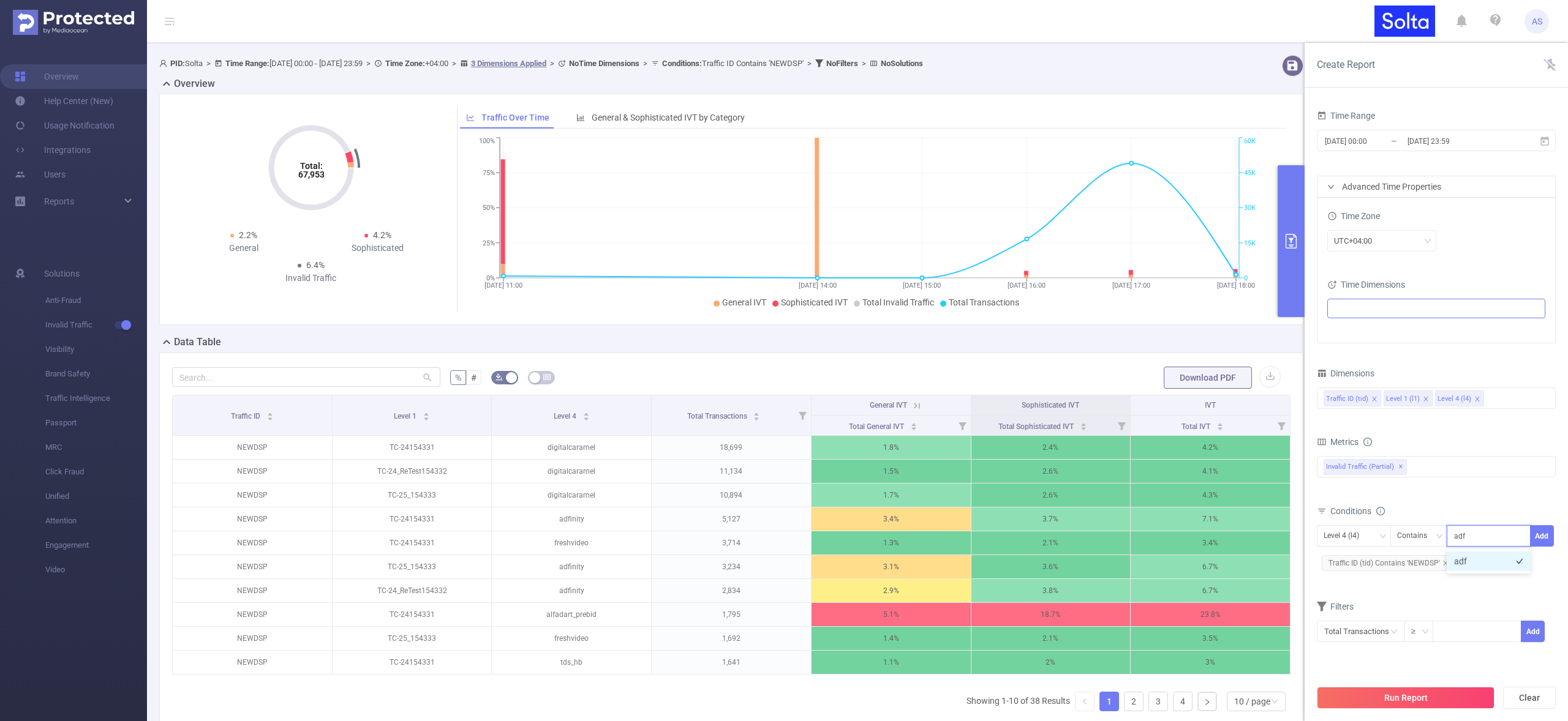
click at [1466, 563] on li "adf" at bounding box center [1489, 562] width 84 height 20
click at [1477, 535] on icon "icon: close" at bounding box center [1477, 536] width 6 height 6
click at [1416, 536] on div "Contains" at bounding box center [1416, 536] width 38 height 21
click at [1489, 533] on div at bounding box center [1489, 536] width 70 height 21
type input "adfinity"
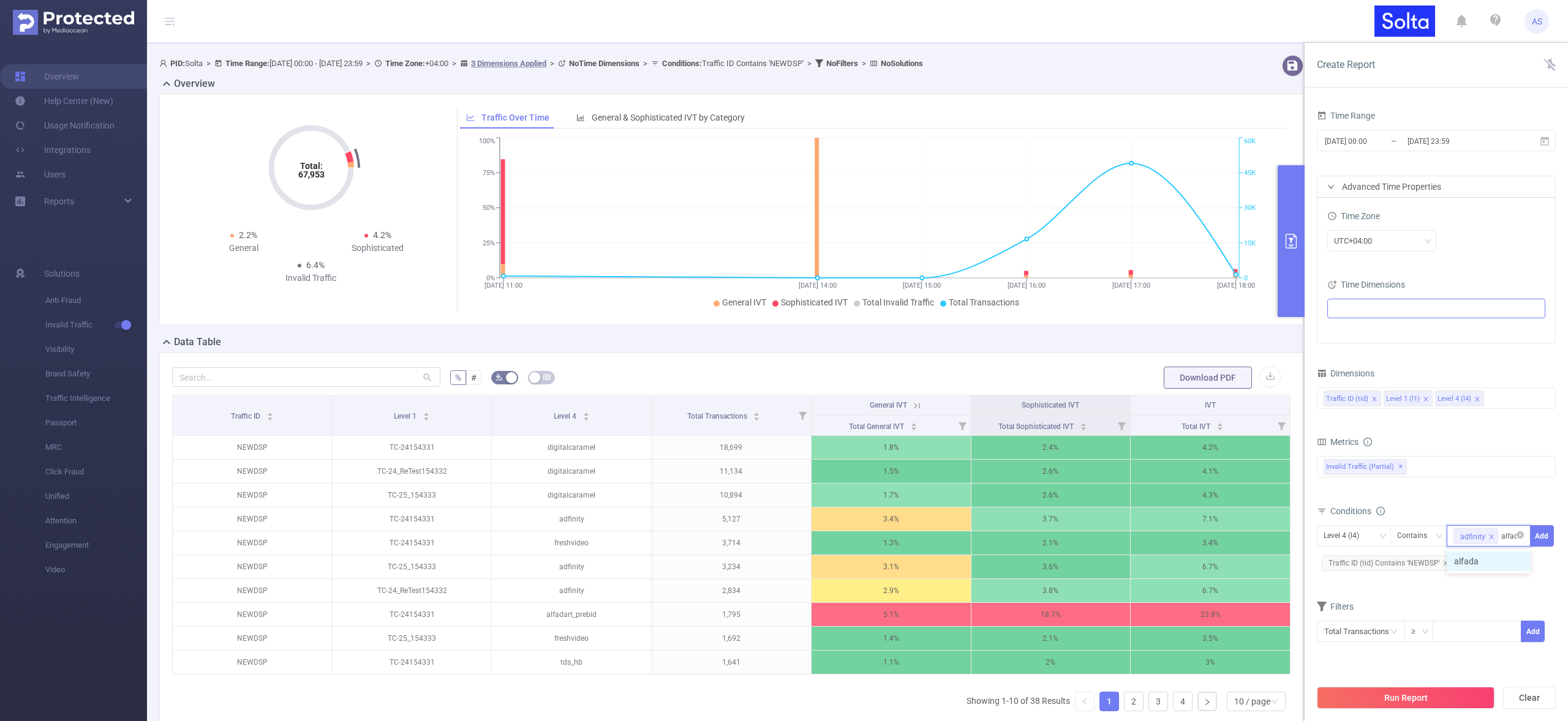
type input "alfadart"
click at [1470, 580] on li "alfadart" at bounding box center [1489, 580] width 84 height 20
type input "tds"
click at [1483, 581] on li "tds" at bounding box center [1489, 580] width 84 height 20
type input "caramel"
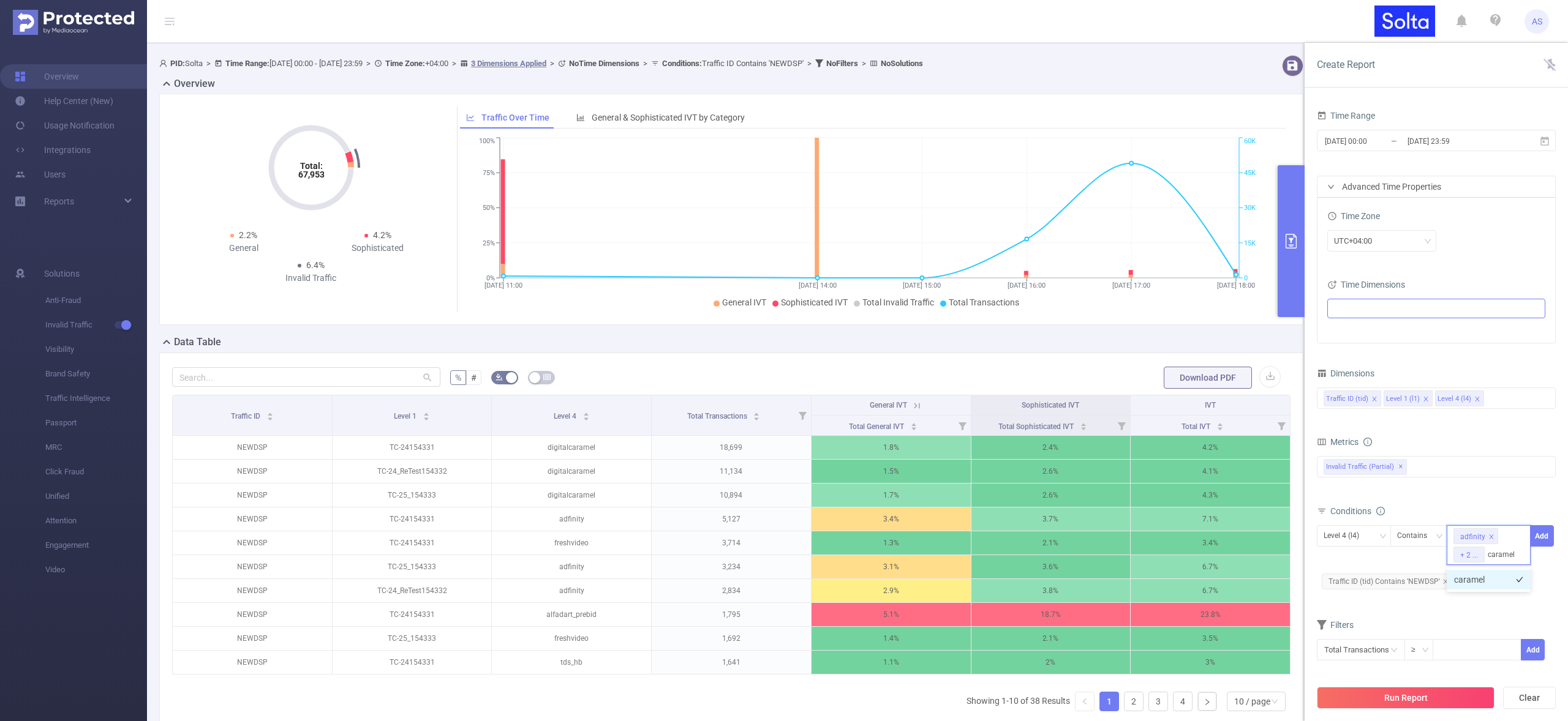
click at [1481, 581] on li "caramel" at bounding box center [1489, 580] width 84 height 20
click at [1545, 537] on button "Add" at bounding box center [1542, 536] width 24 height 21
click at [1418, 698] on button "Run Report" at bounding box center [1406, 697] width 177 height 22
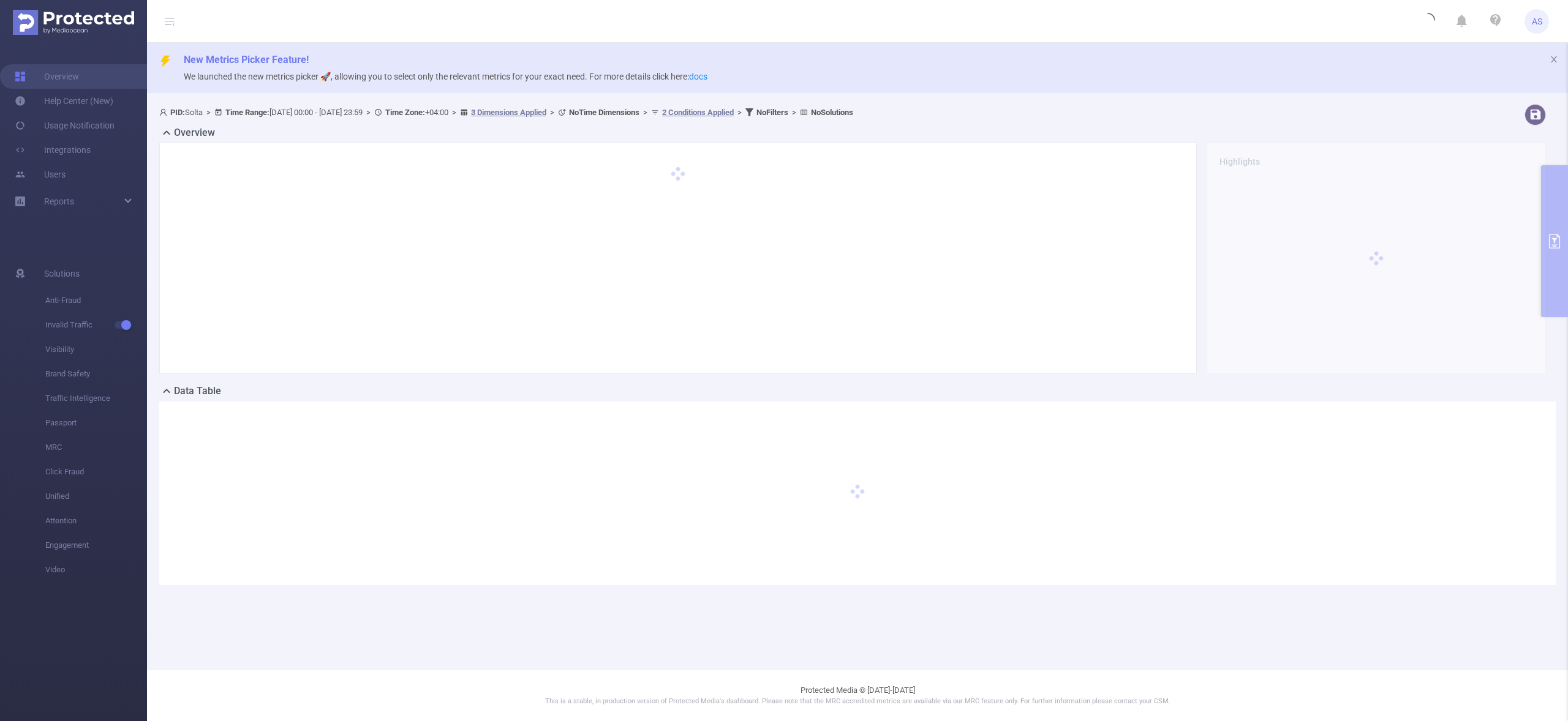
scroll to position [0, 0]
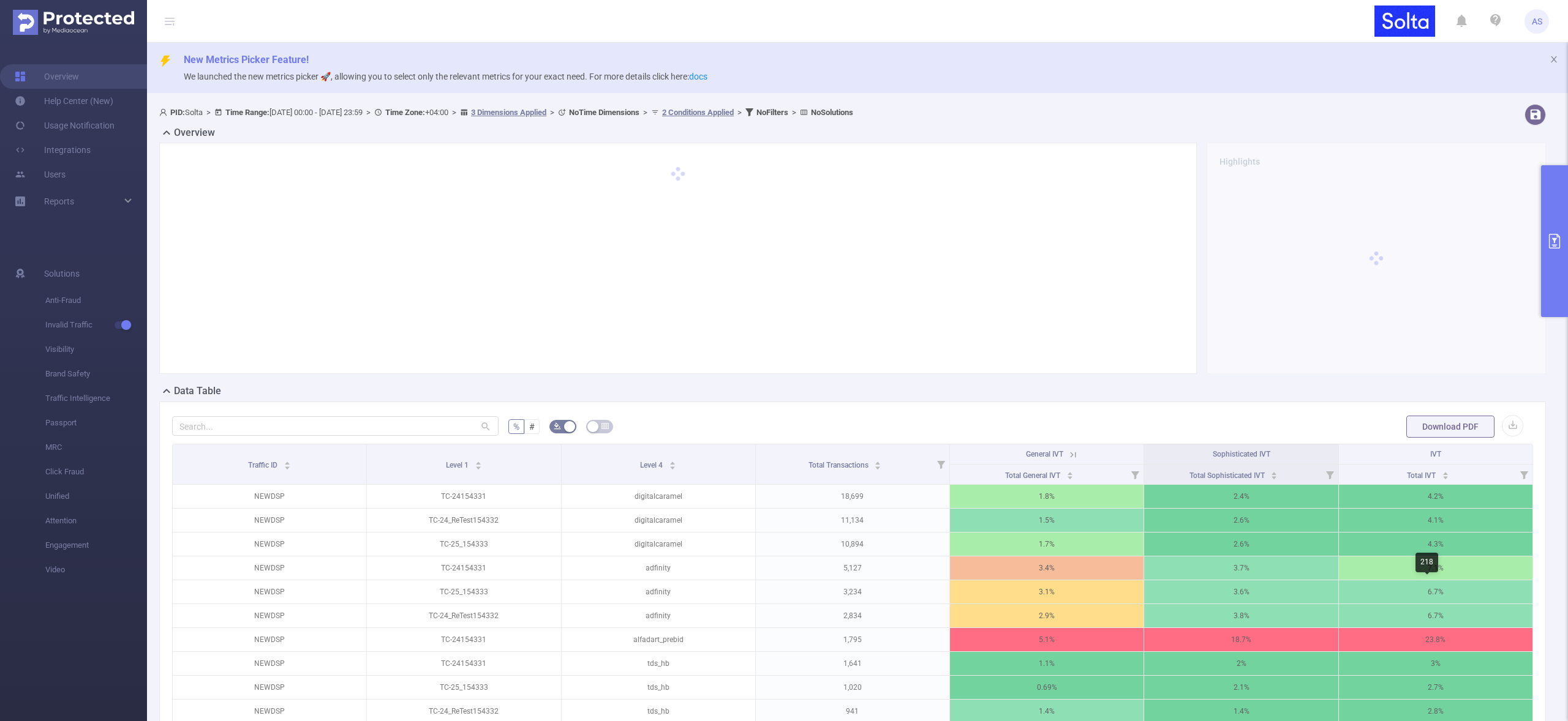
scroll to position [171, 0]
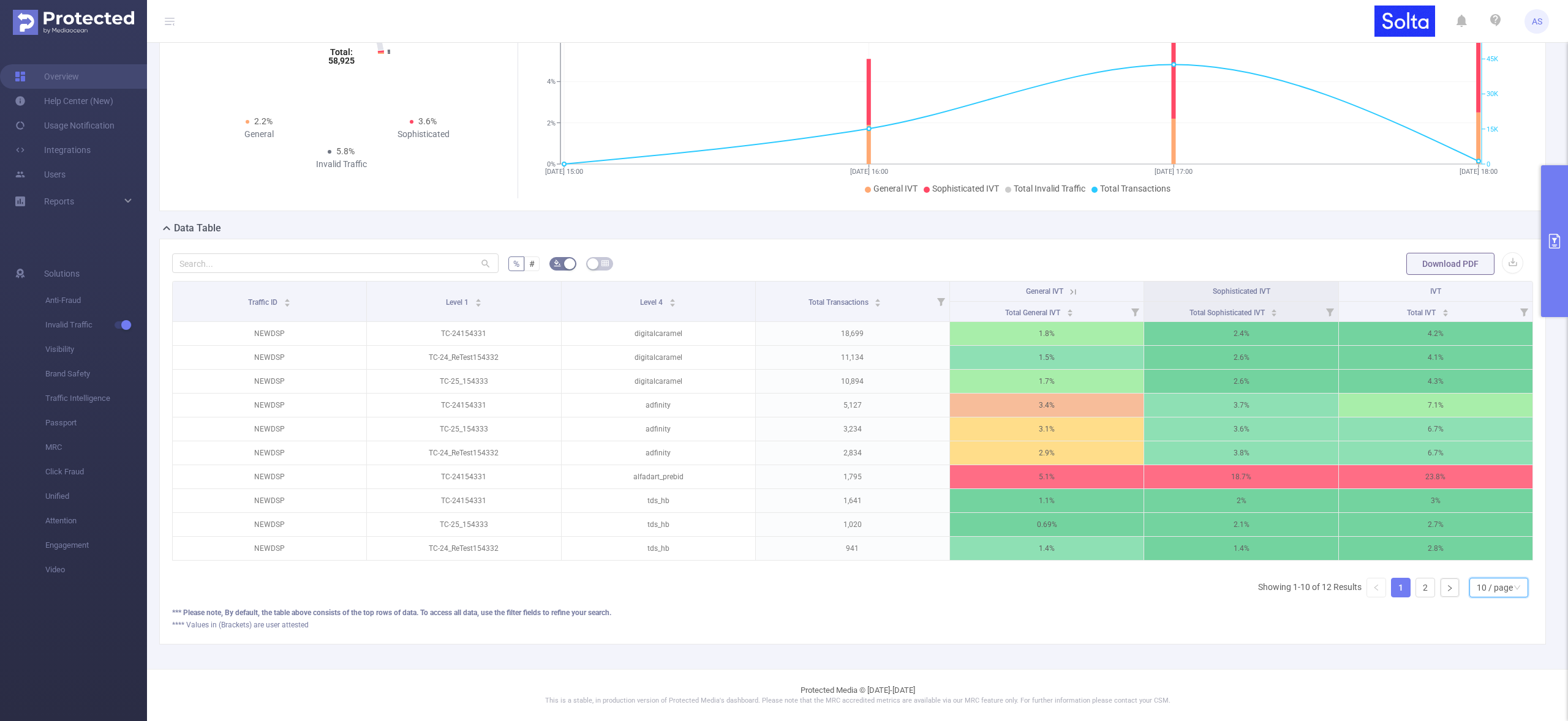
click at [1481, 584] on div "10 / page" at bounding box center [1495, 588] width 36 height 19
click at [1485, 513] on li "20 / page" at bounding box center [1489, 516] width 59 height 20
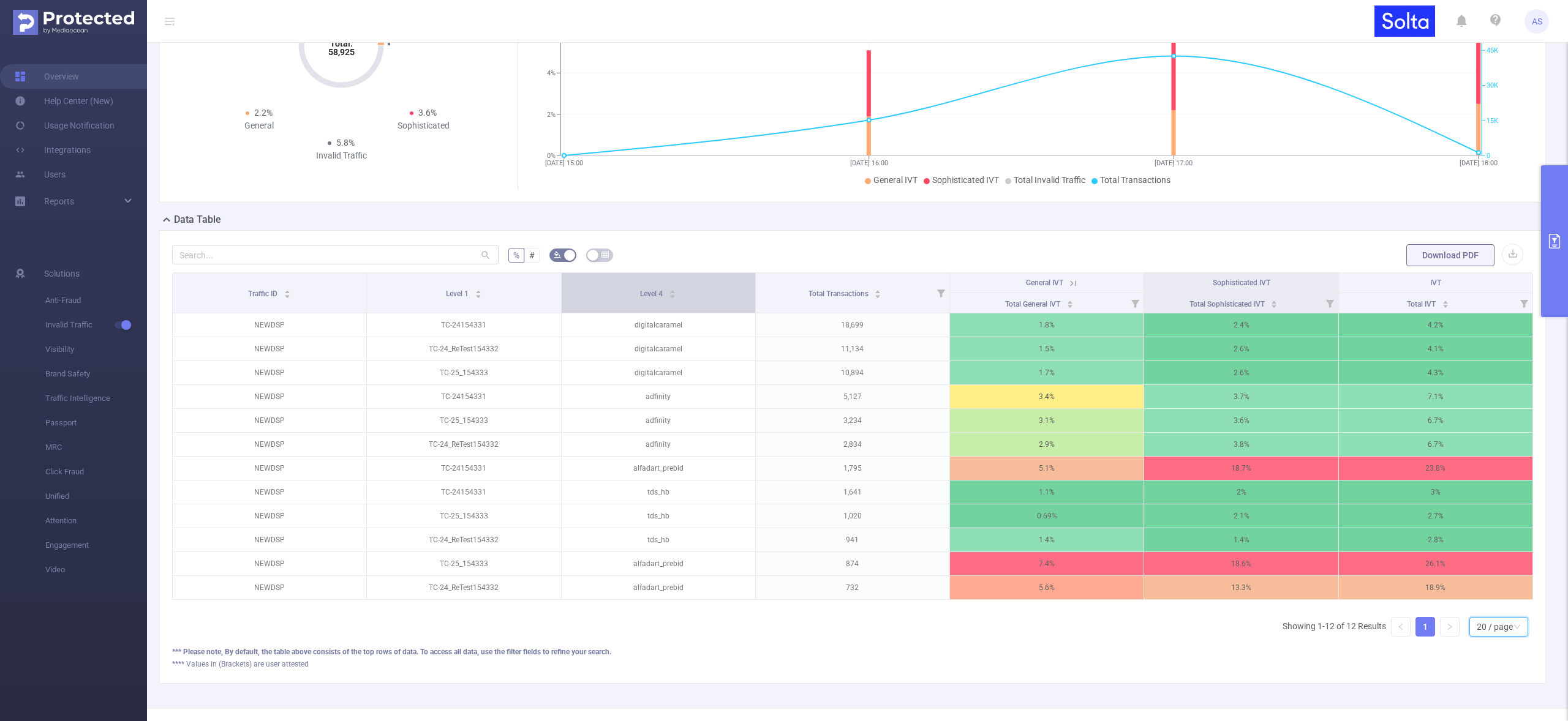
click at [640, 290] on div "Level 4" at bounding box center [658, 292] width 36 height 13
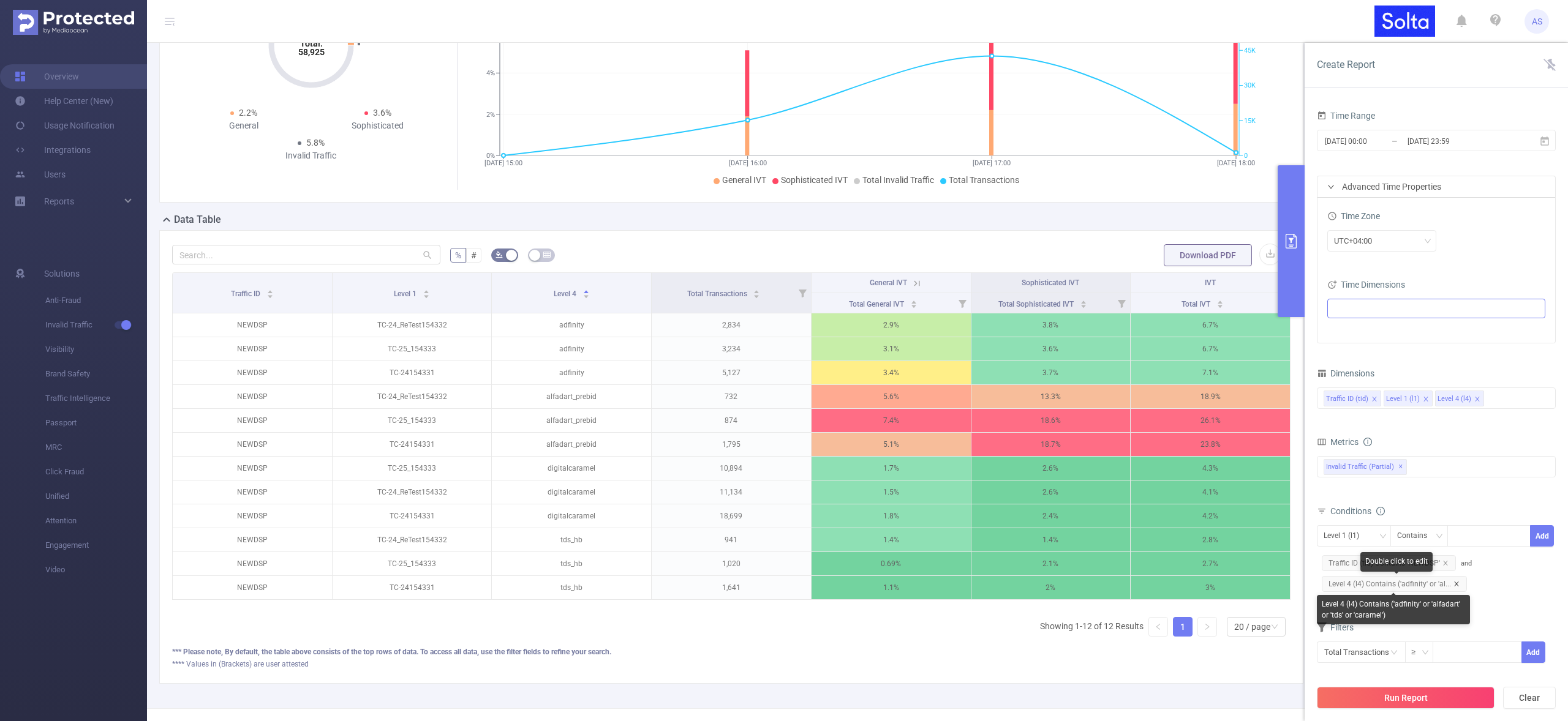
click at [1455, 583] on icon "icon: close" at bounding box center [1456, 583] width 4 height 4
click at [1404, 699] on button "Run Report" at bounding box center [1406, 697] width 177 height 22
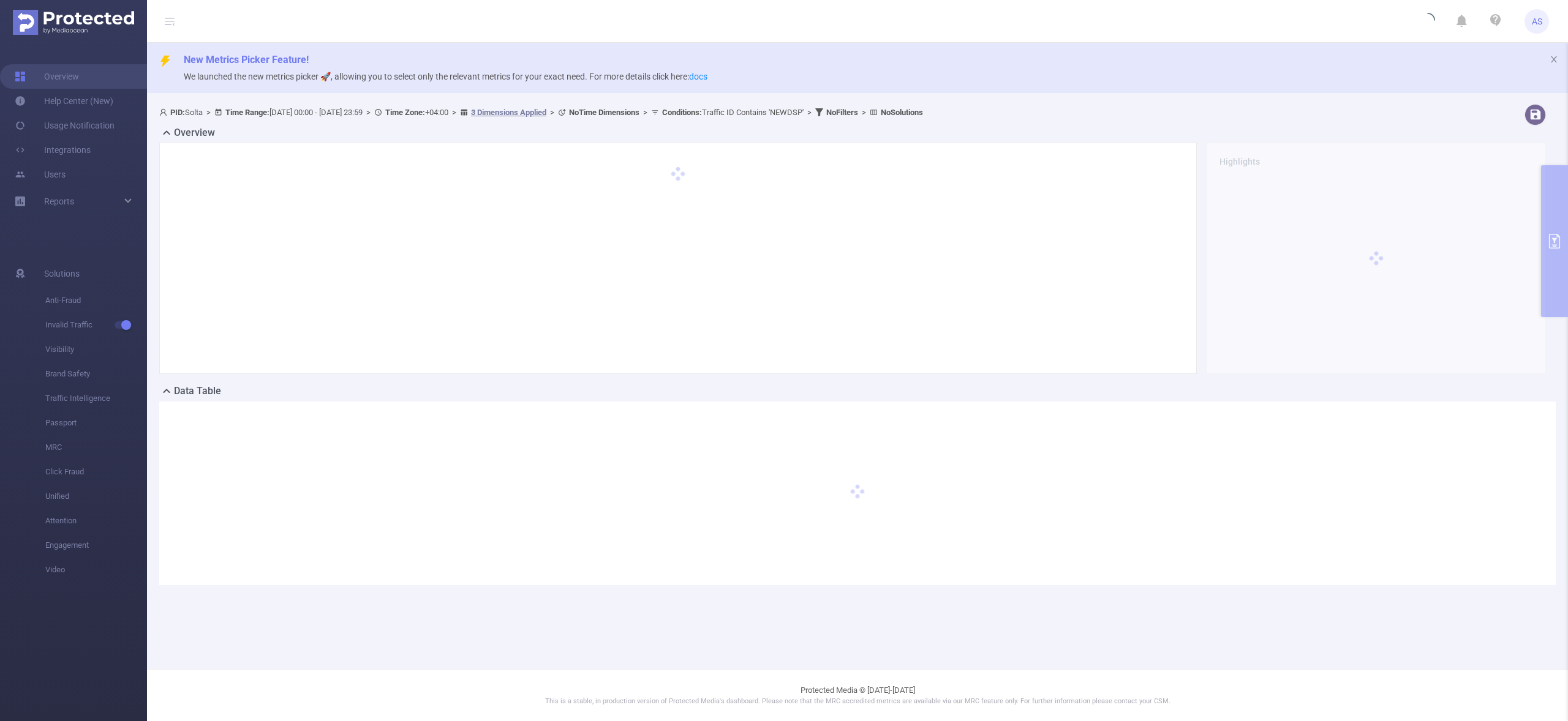
scroll to position [0, 0]
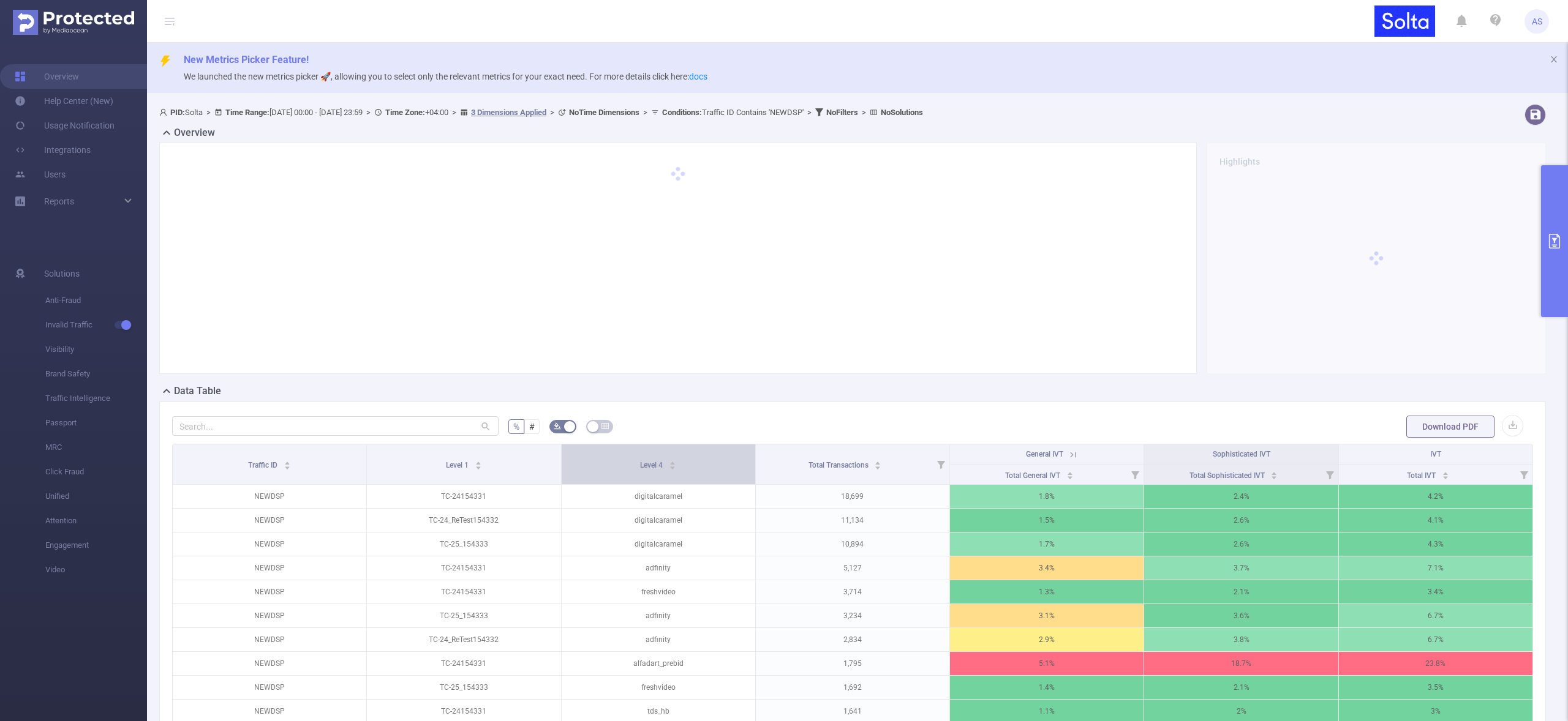
click at [640, 464] on span "Level 4" at bounding box center [652, 465] width 24 height 9
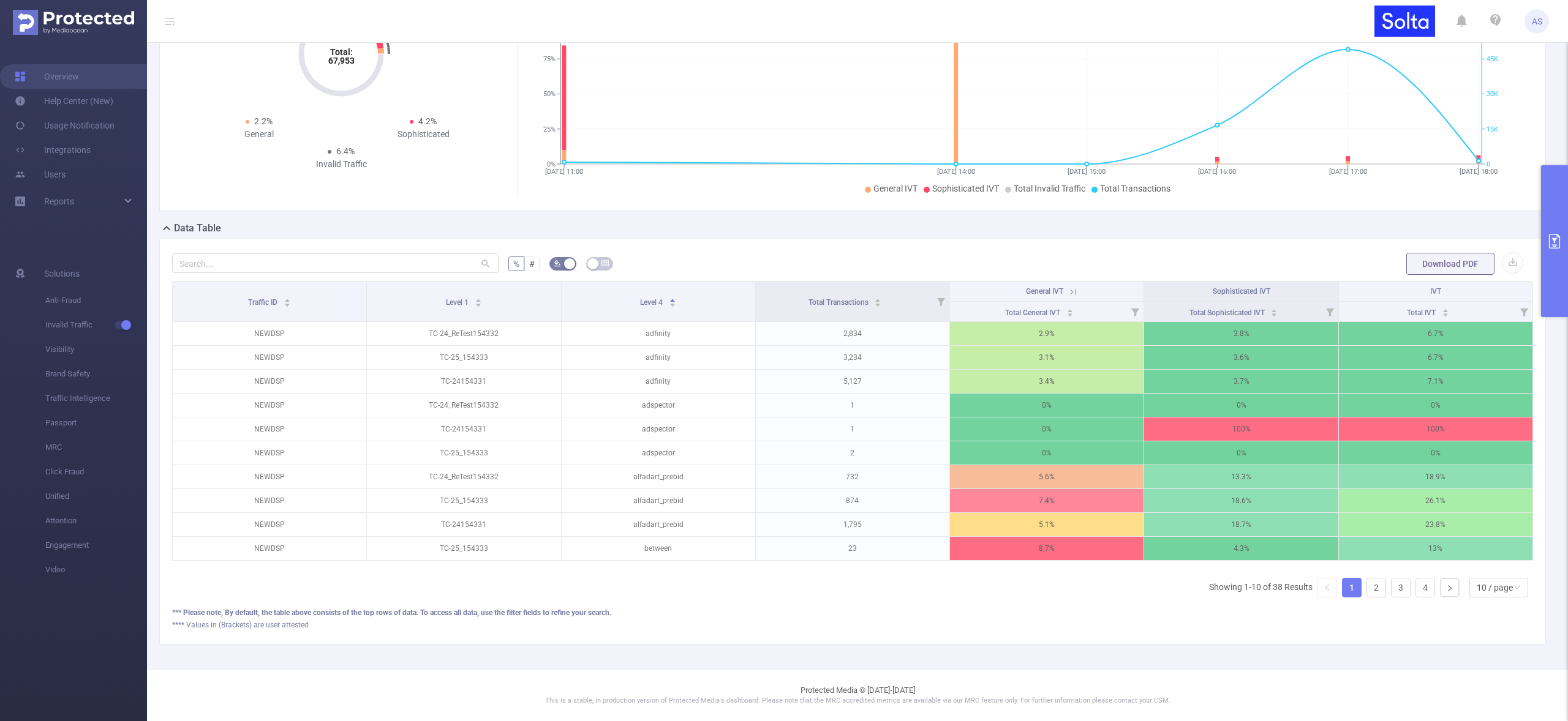
scroll to position [171, 0]
click at [1371, 586] on link "2" at bounding box center [1377, 588] width 19 height 19
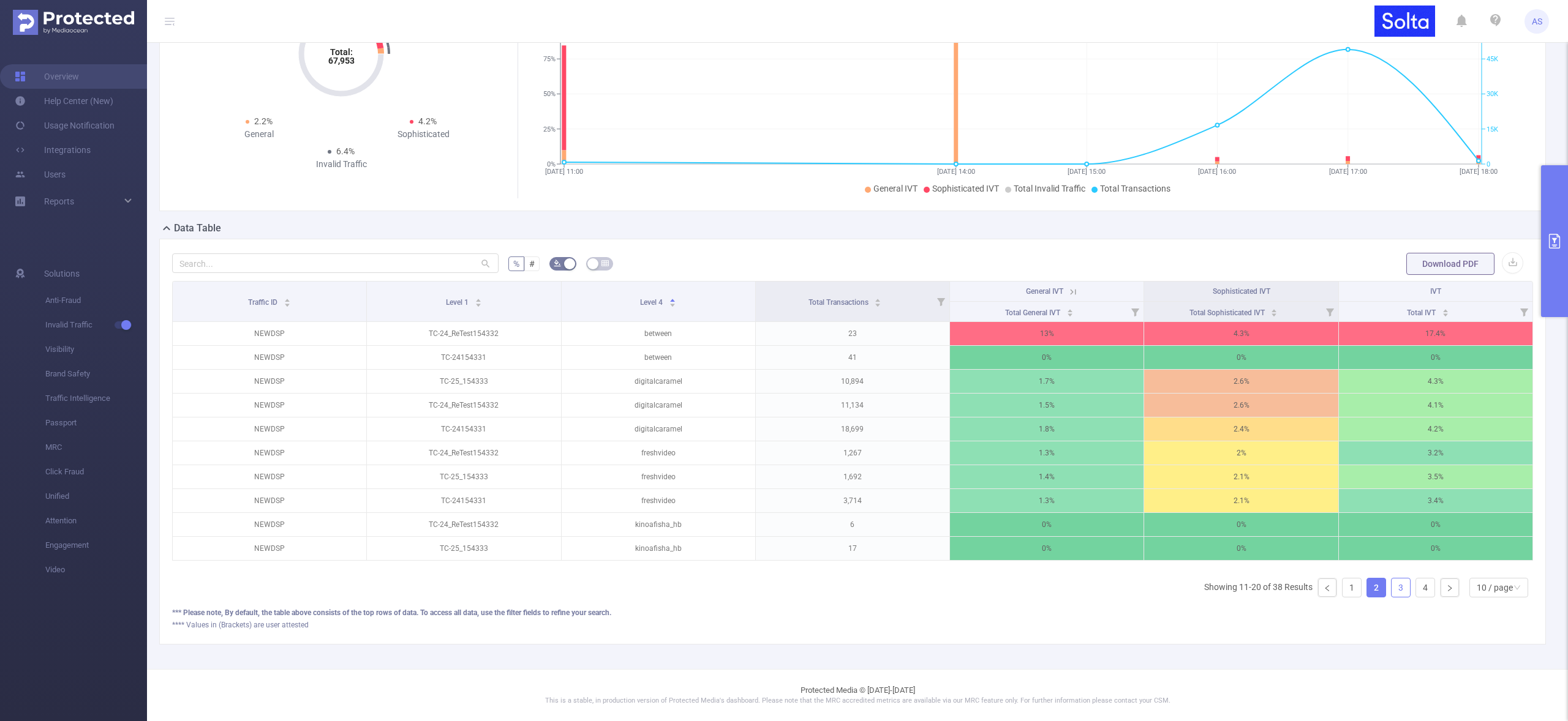
click at [1392, 589] on link "3" at bounding box center [1401, 588] width 19 height 19
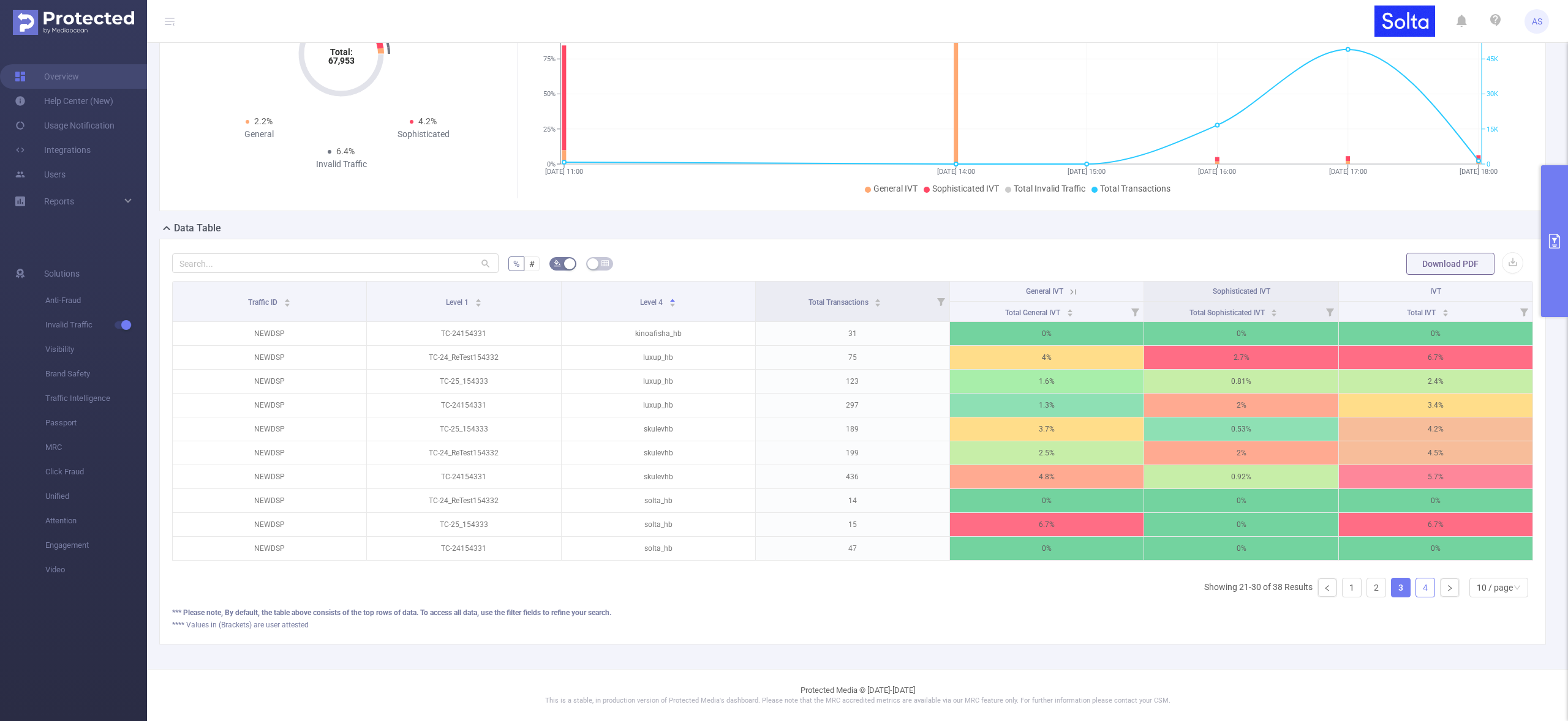
click at [1416, 591] on link "4" at bounding box center [1426, 588] width 19 height 19
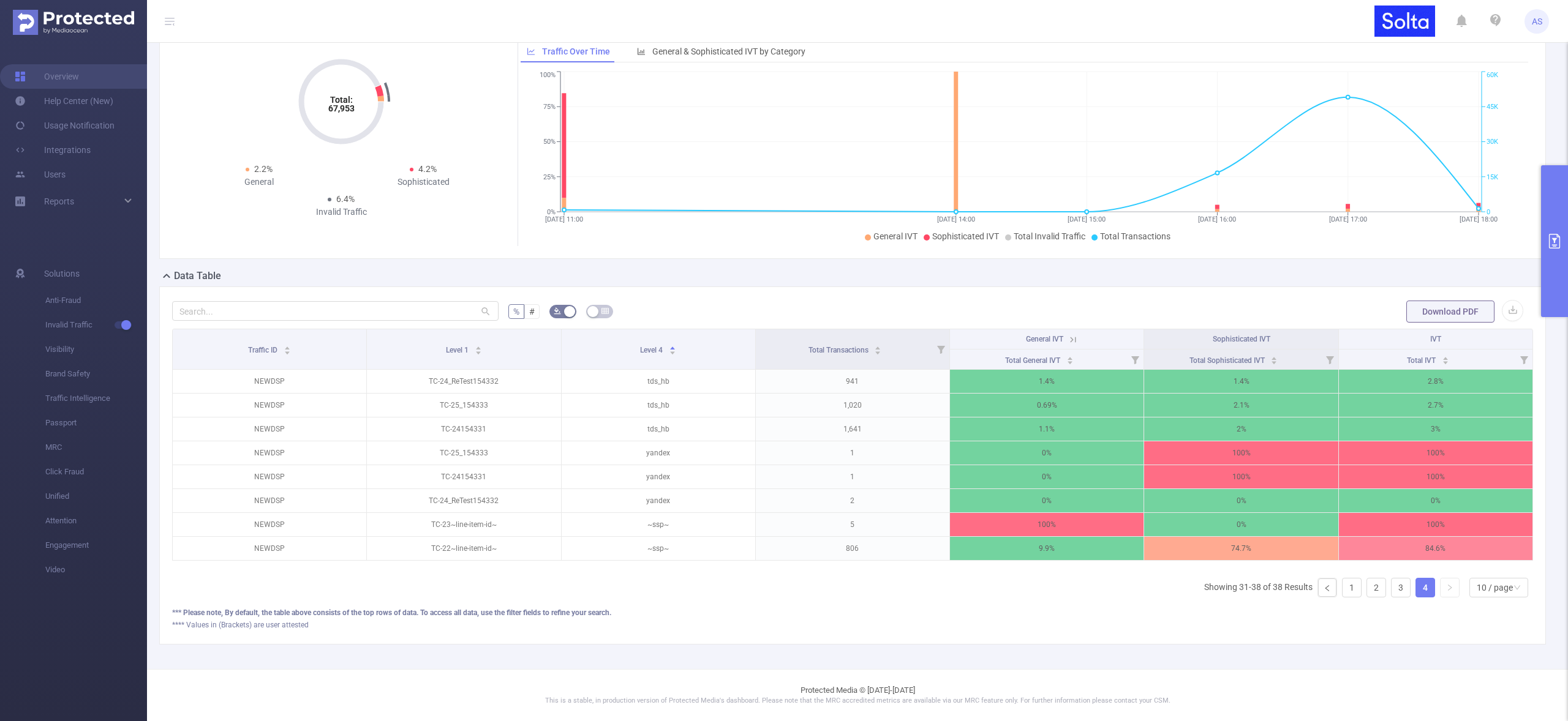
scroll to position [124, 0]
click at [1343, 587] on link "1" at bounding box center [1352, 588] width 19 height 19
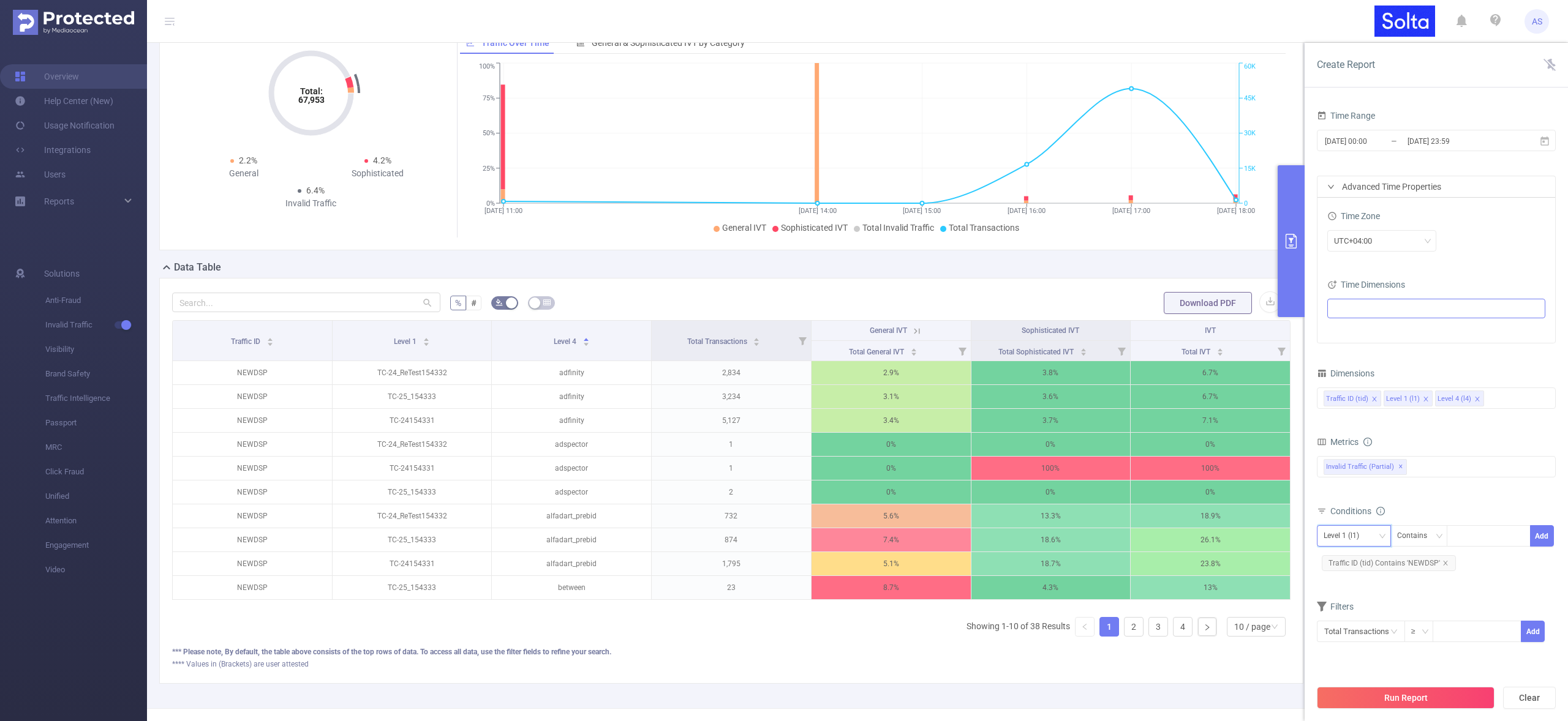
click at [1356, 536] on div "Level 1 (l1)" at bounding box center [1346, 536] width 44 height 21
click at [1348, 600] on li "Level 4 (l4)" at bounding box center [1354, 601] width 74 height 20
click at [1471, 540] on div at bounding box center [1489, 536] width 70 height 21
type input "skulev"
click at [1467, 562] on li "skulev" at bounding box center [1489, 562] width 84 height 20
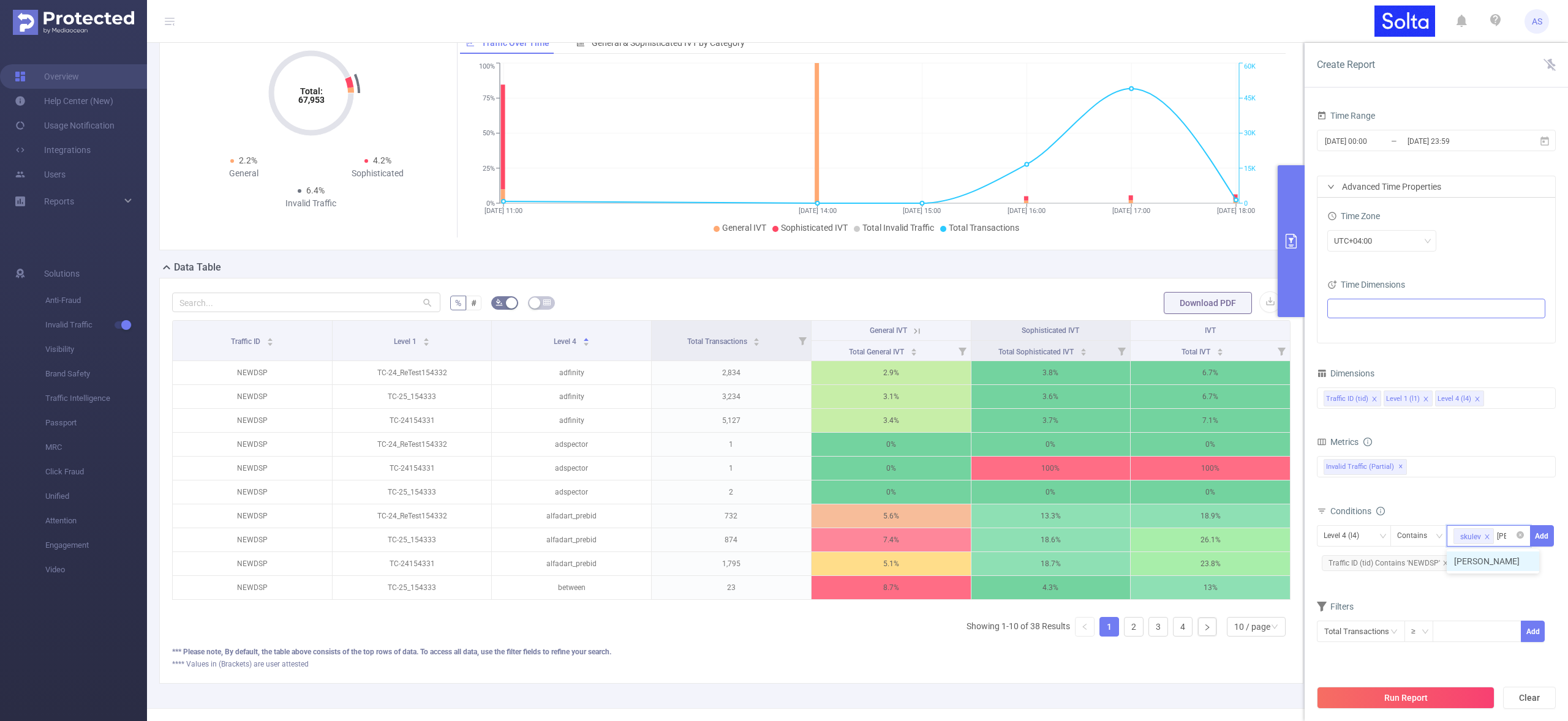
type input "alfa"
click at [1501, 564] on li "alfa" at bounding box center [1489, 562] width 84 height 20
type input "adfinity"
click at [1493, 578] on li "adfinity" at bounding box center [1489, 580] width 84 height 20
type input "fresh"
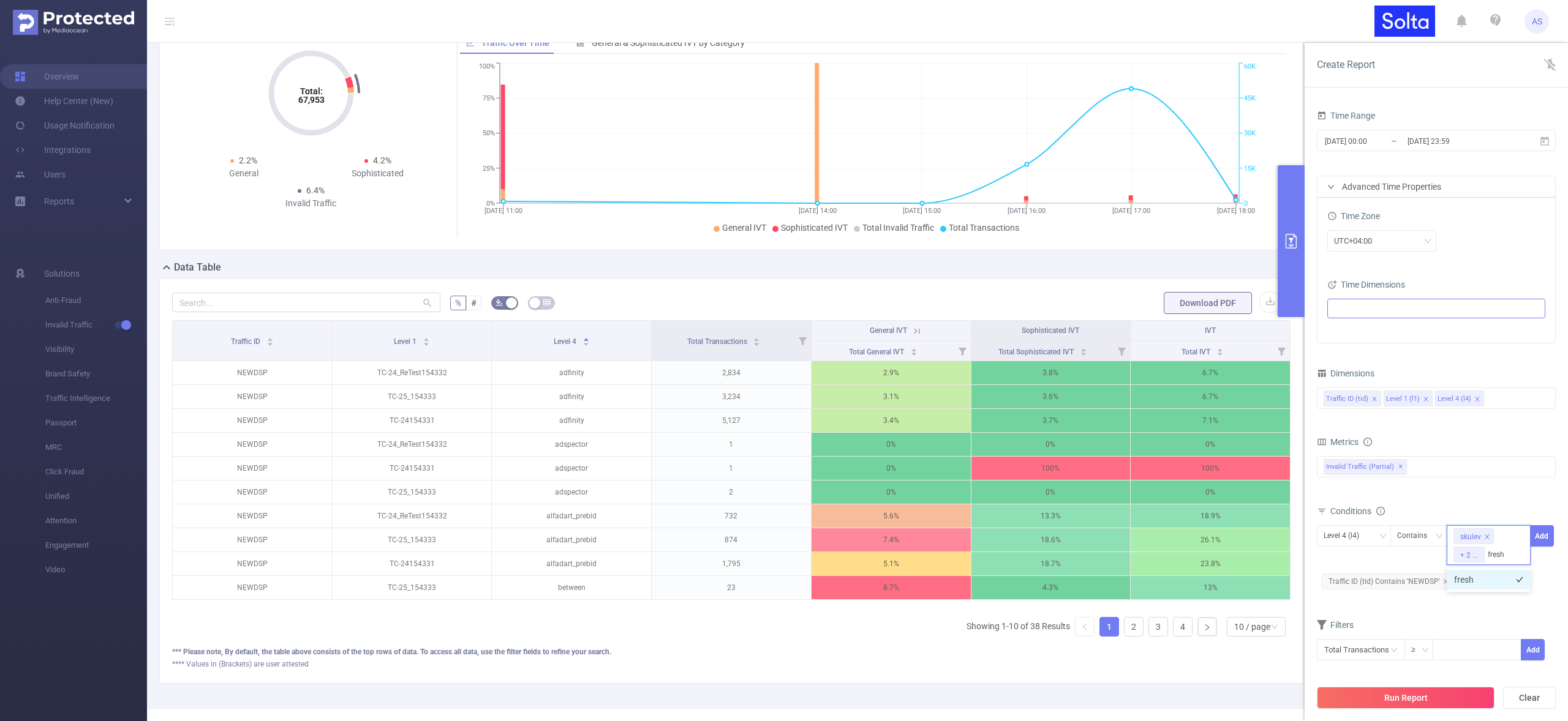
click at [1478, 583] on li "fresh" at bounding box center [1489, 580] width 84 height 20
type input "caramel"
click at [1503, 573] on li "caramel" at bounding box center [1489, 580] width 84 height 20
type input "tds"
click at [1496, 578] on li "tds" at bounding box center [1489, 580] width 84 height 20
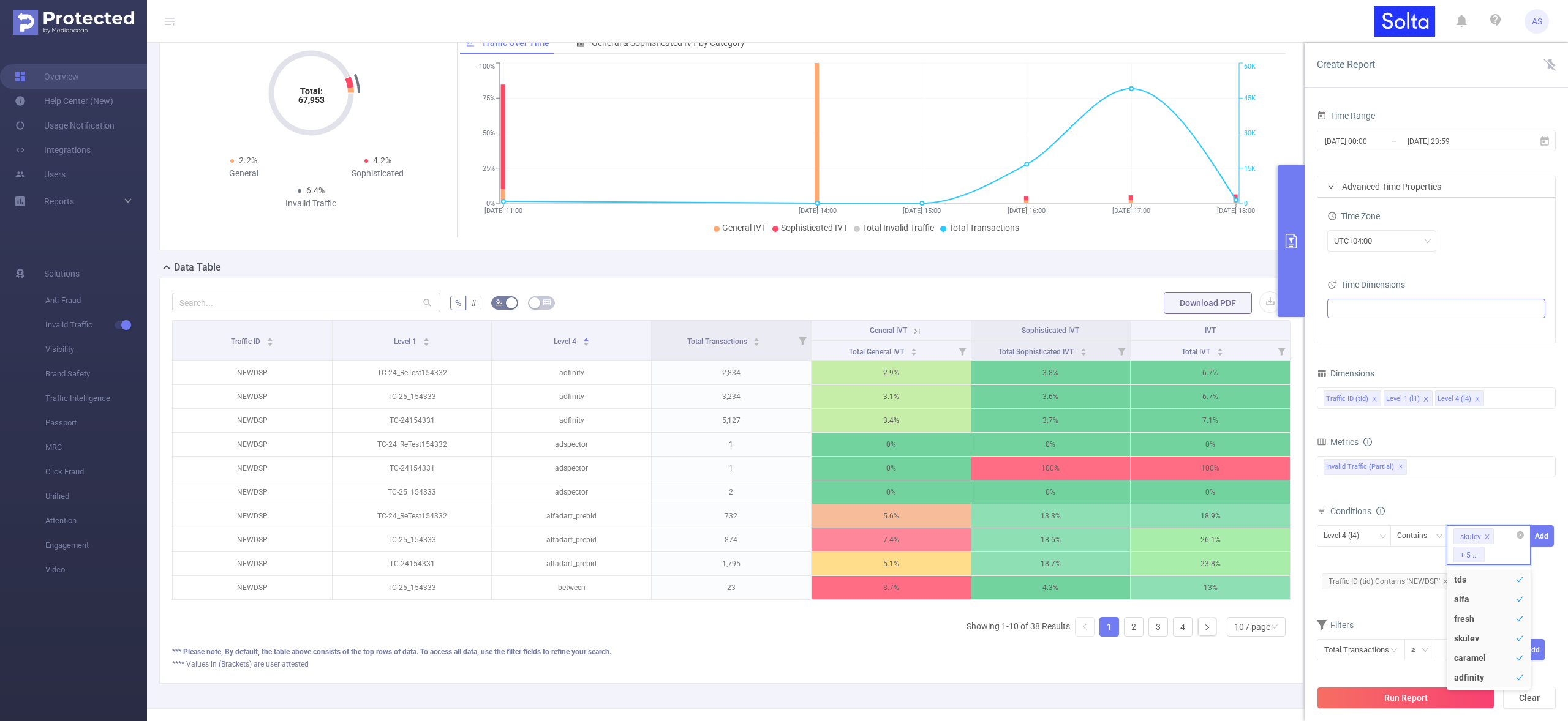
click at [1506, 560] on div "skulev + 5 ..." at bounding box center [1489, 545] width 84 height 40
type input "lux"
click at [1494, 577] on li "lux" at bounding box center [1489, 580] width 84 height 20
click at [1550, 536] on button "Add" at bounding box center [1542, 536] width 24 height 21
click at [1407, 698] on button "Run Report" at bounding box center [1406, 697] width 177 height 22
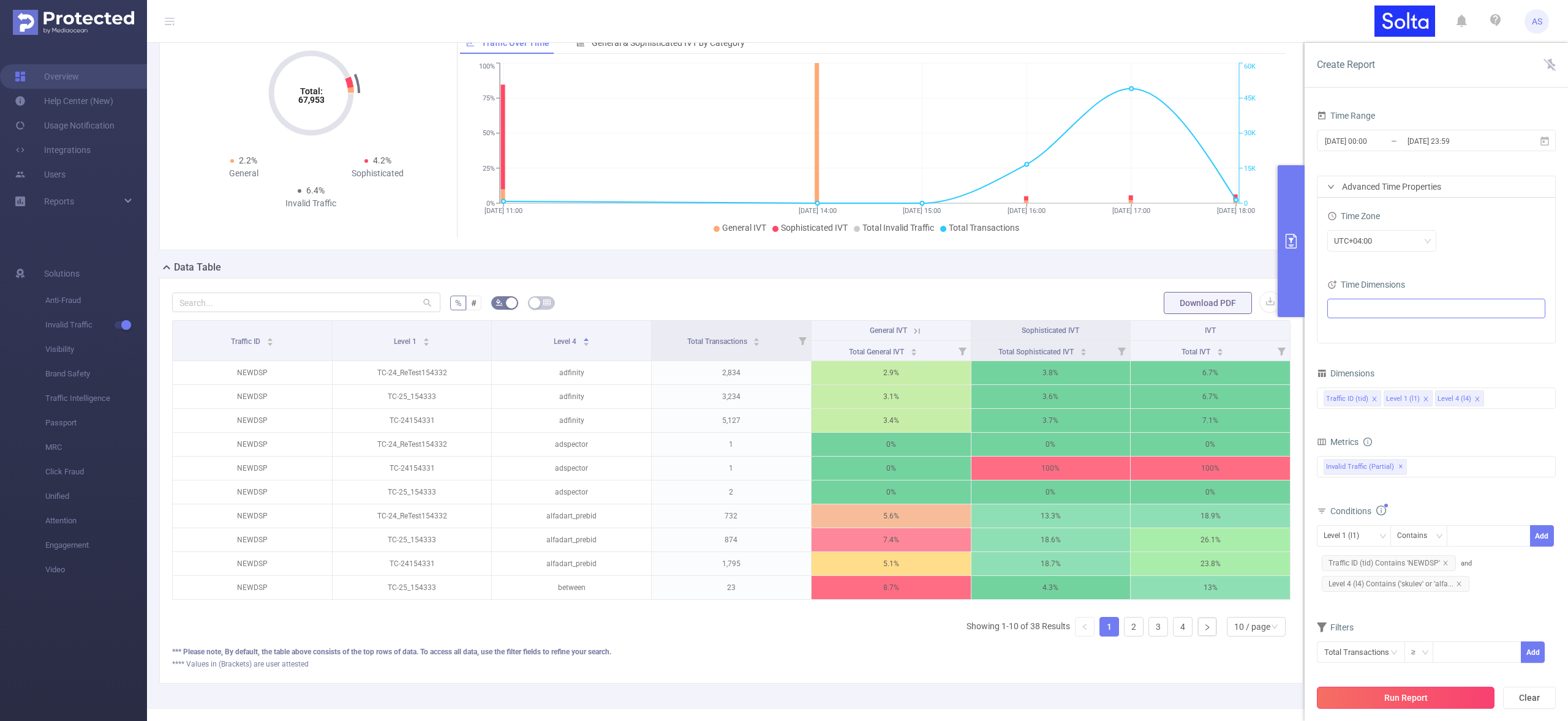
scroll to position [0, 0]
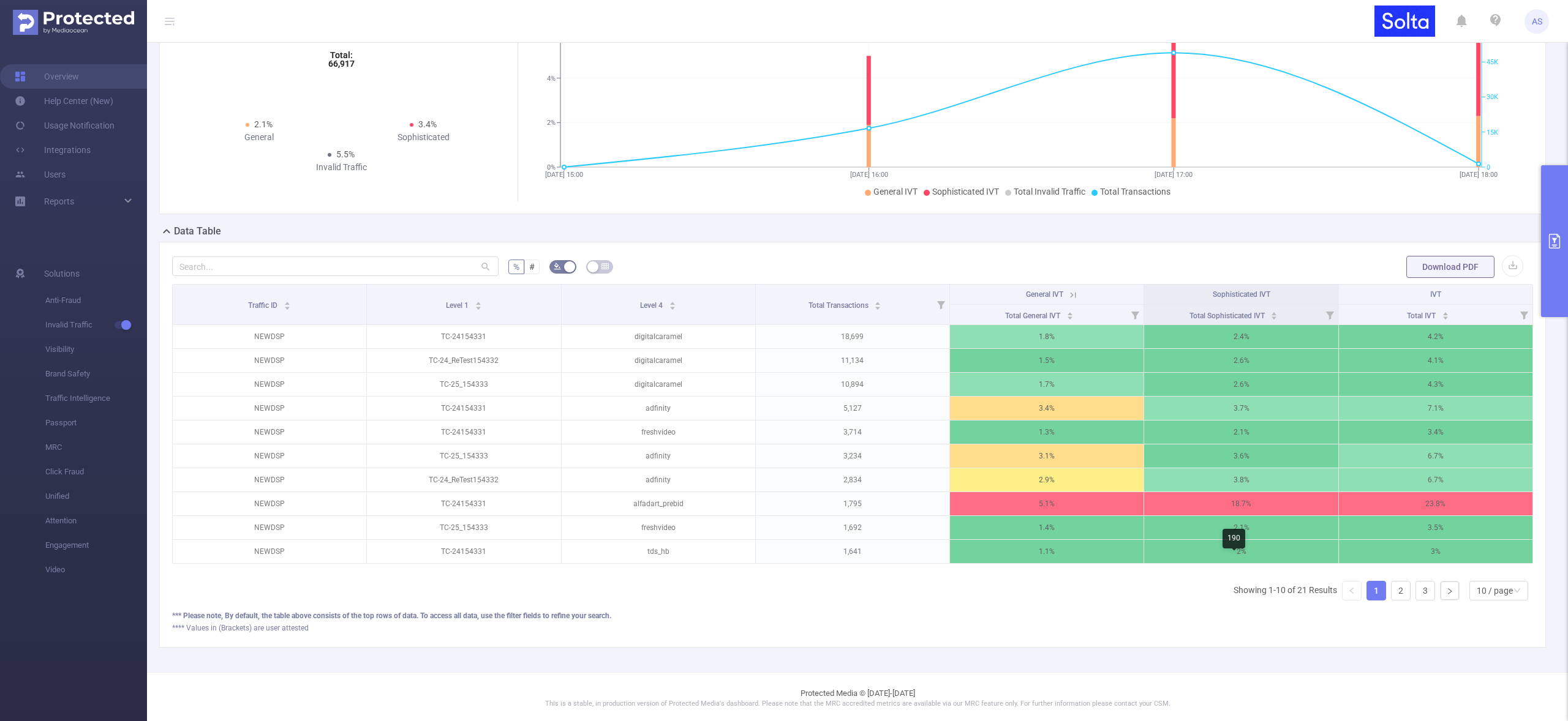
scroll to position [171, 0]
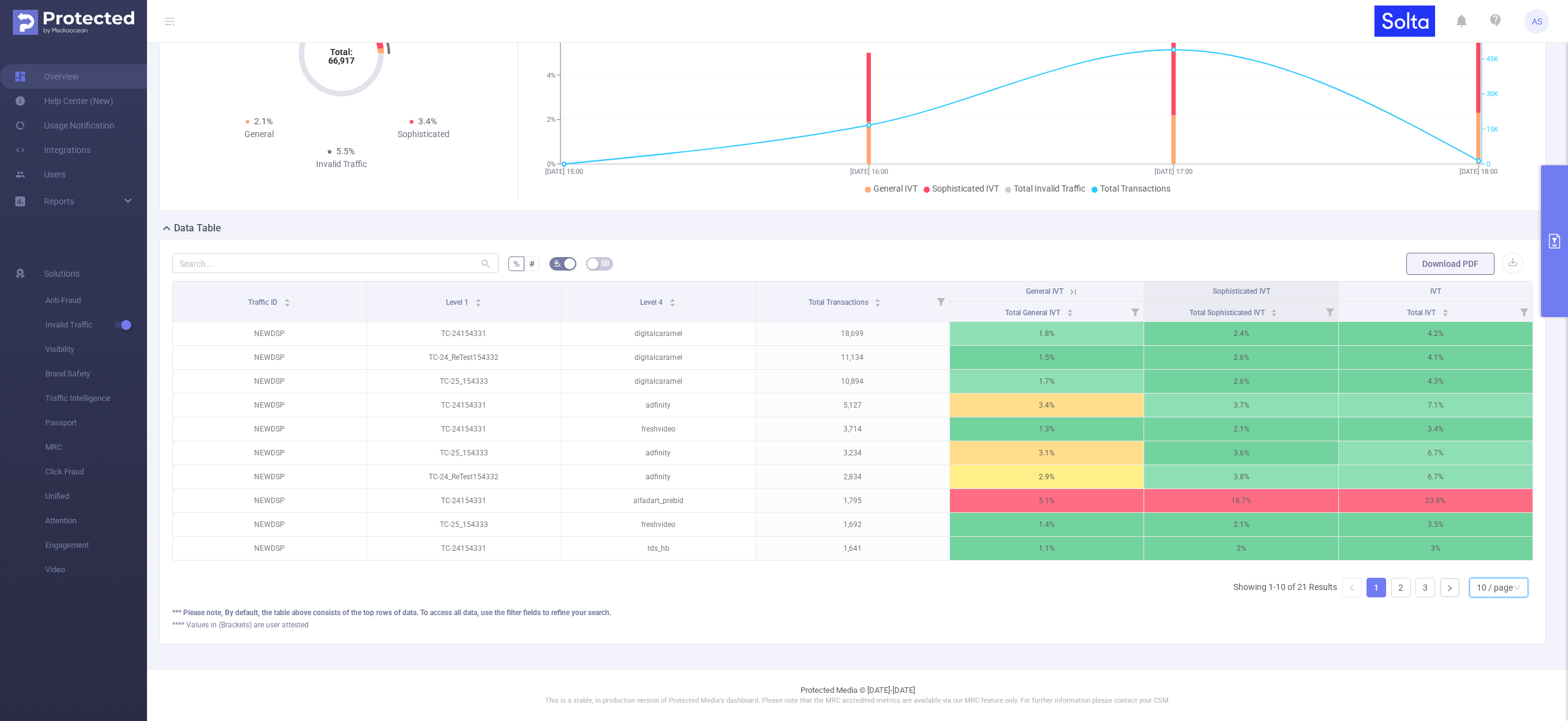
click at [1485, 589] on div "10 / page" at bounding box center [1495, 588] width 36 height 19
click at [1484, 526] on li "30 / page" at bounding box center [1489, 536] width 59 height 20
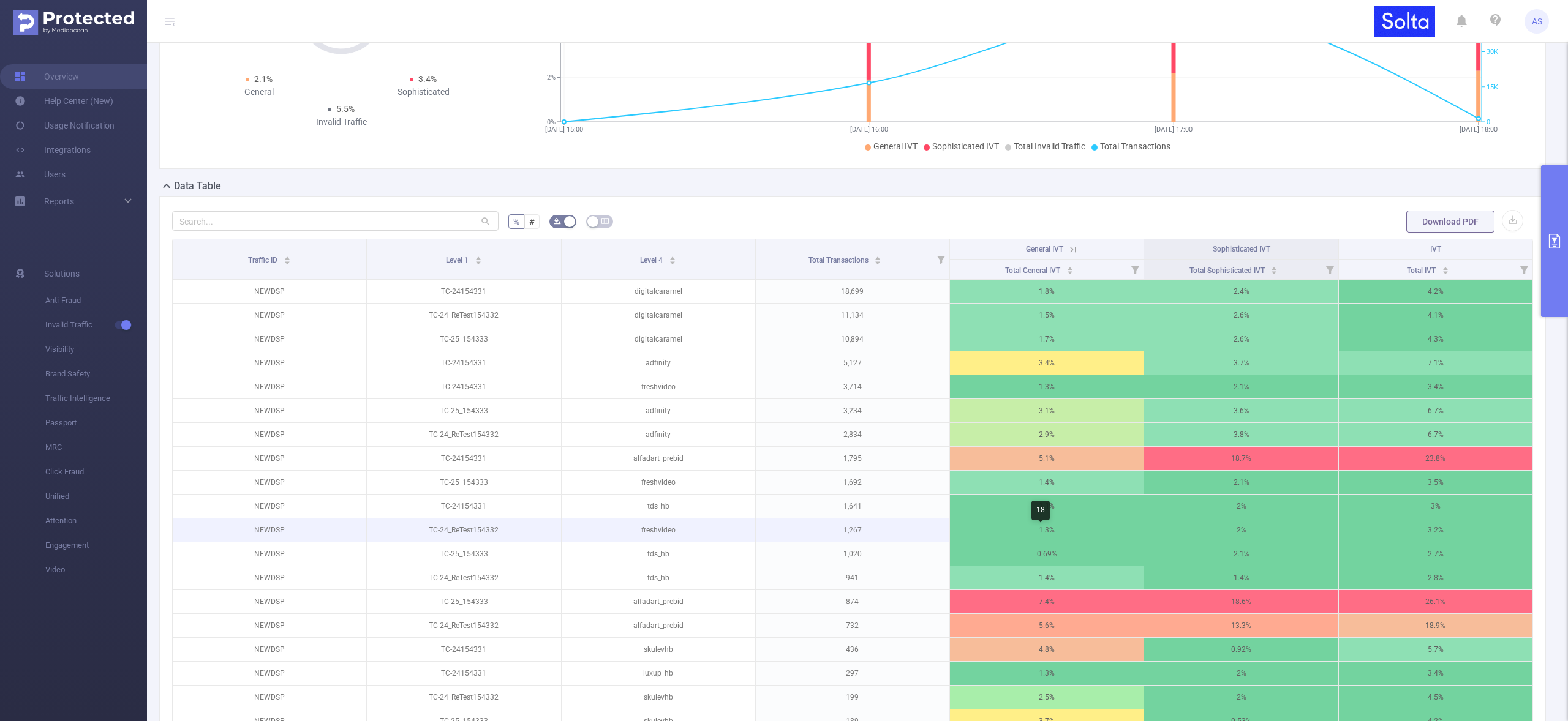
scroll to position [206, 0]
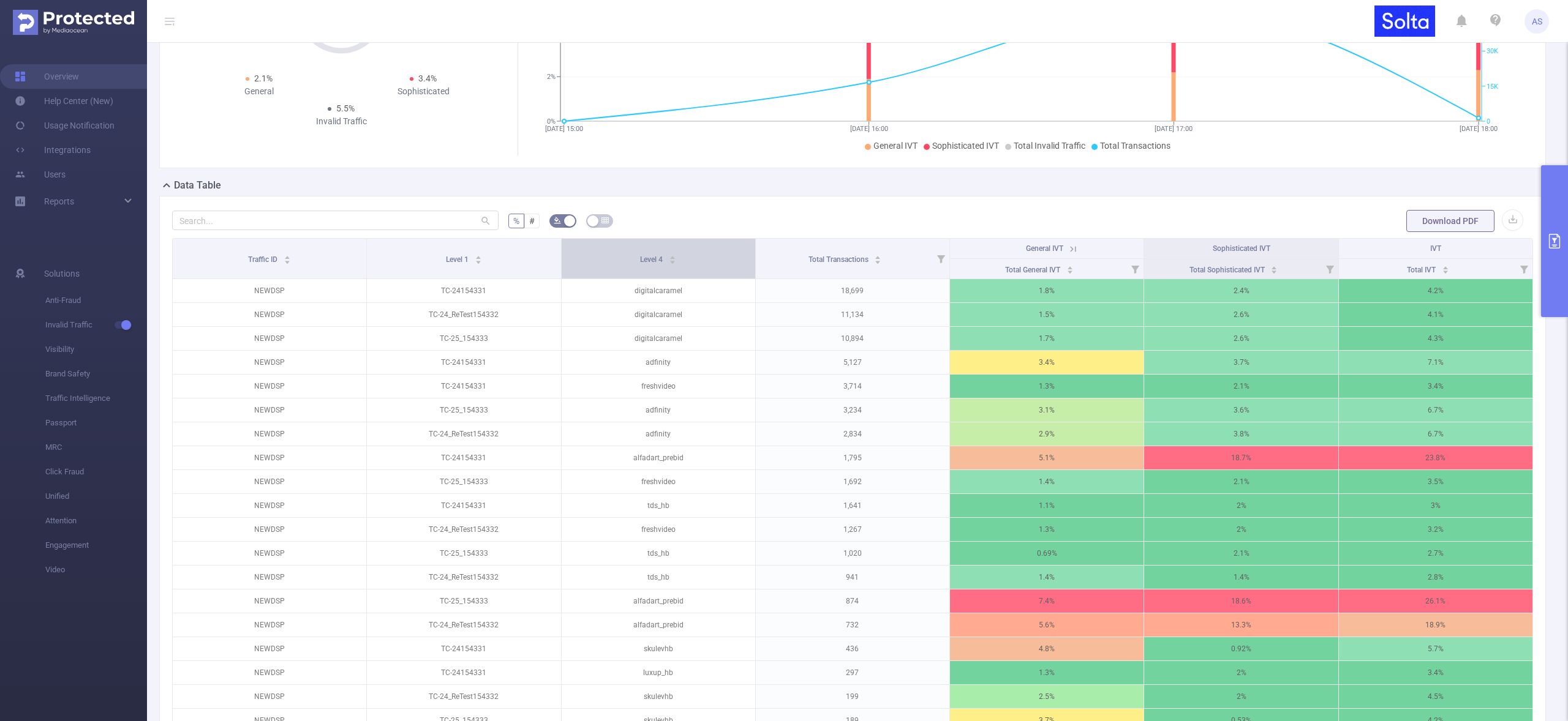
click at [658, 257] on span "Level 4" at bounding box center [652, 259] width 24 height 9
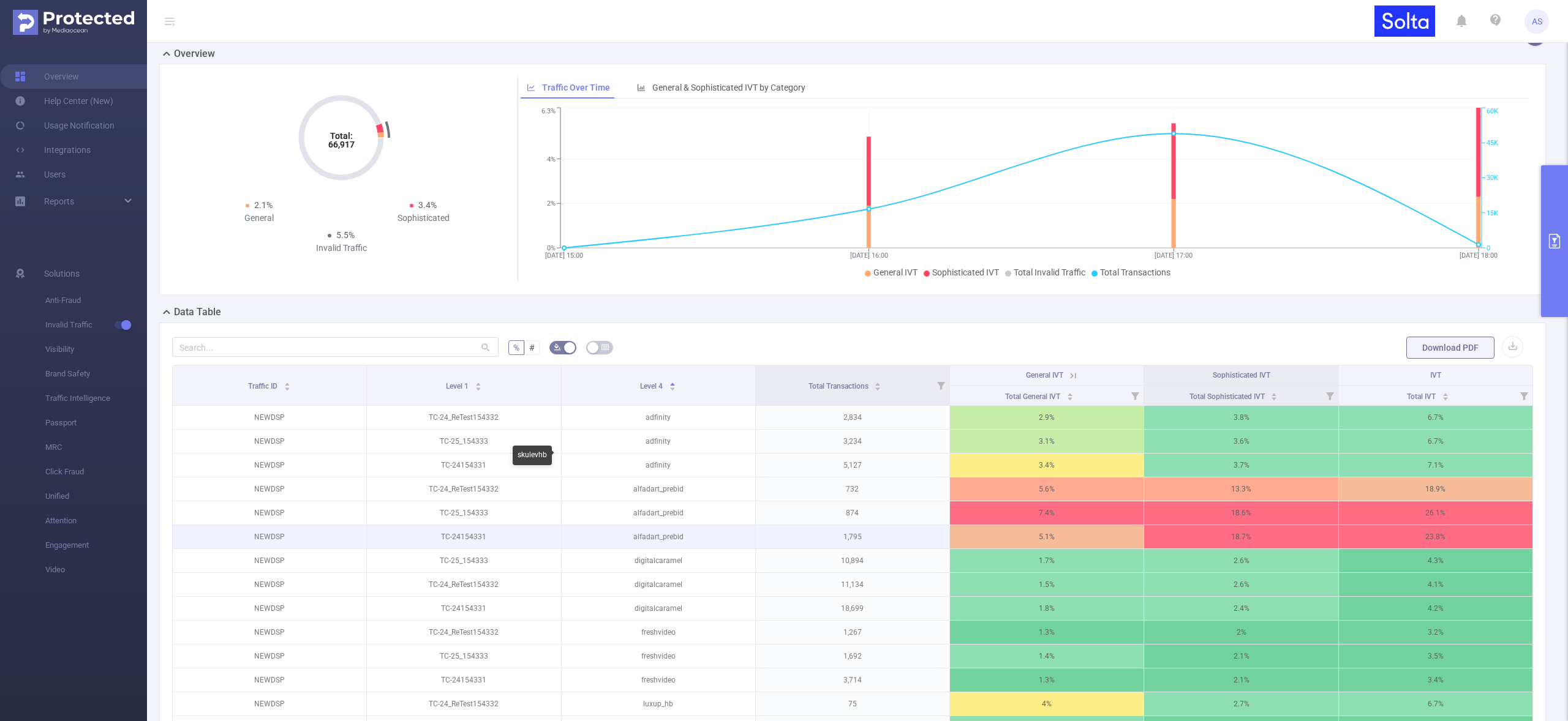
scroll to position [0, 0]
